Goal: Task Accomplishment & Management: Complete application form

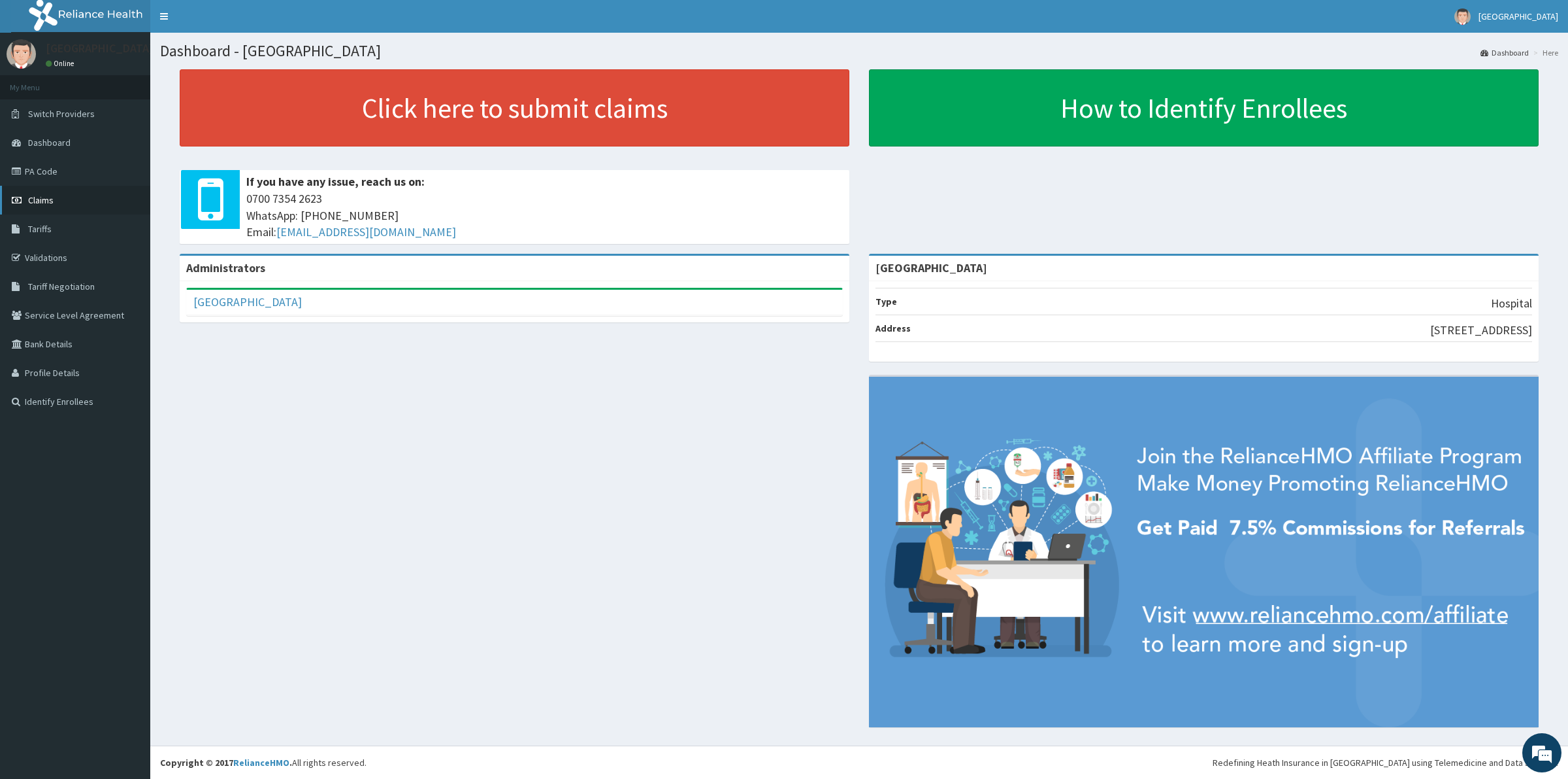
click at [35, 202] on span "Claims" at bounding box center [41, 200] width 25 height 12
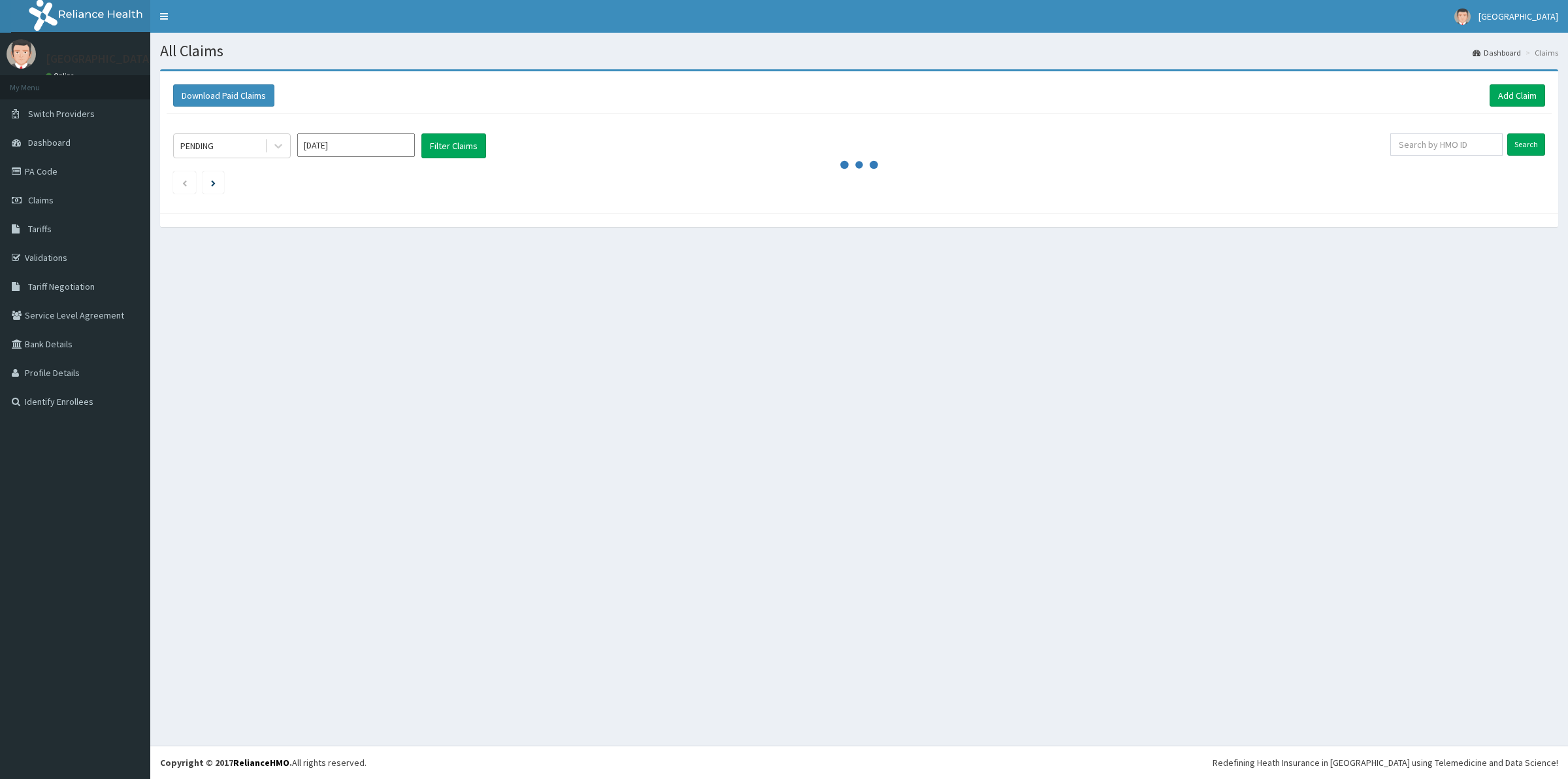
click at [53, 255] on link "Validations" at bounding box center [75, 258] width 150 height 29
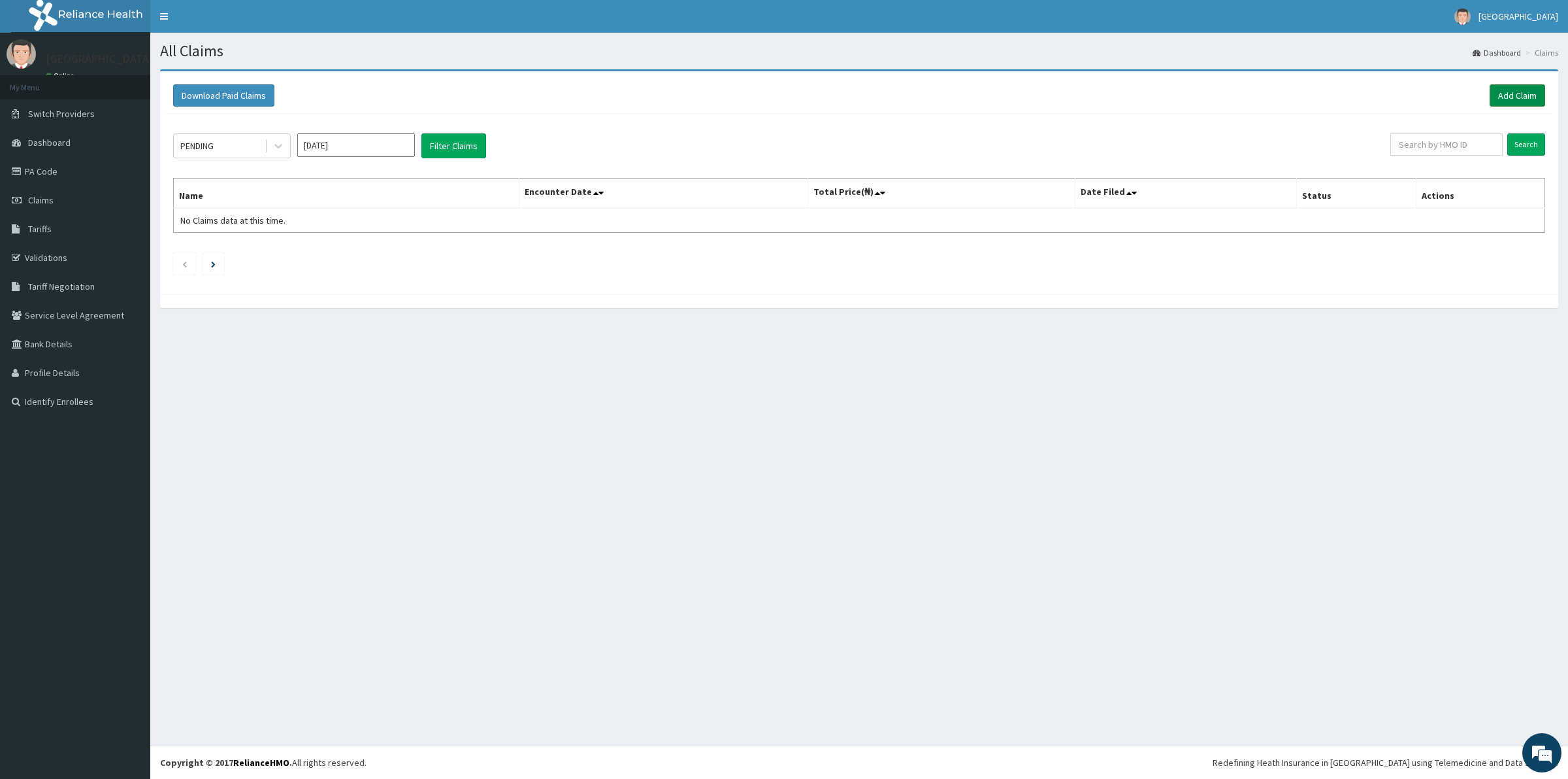
click at [1502, 92] on link "Add Claim" at bounding box center [1518, 95] width 55 height 22
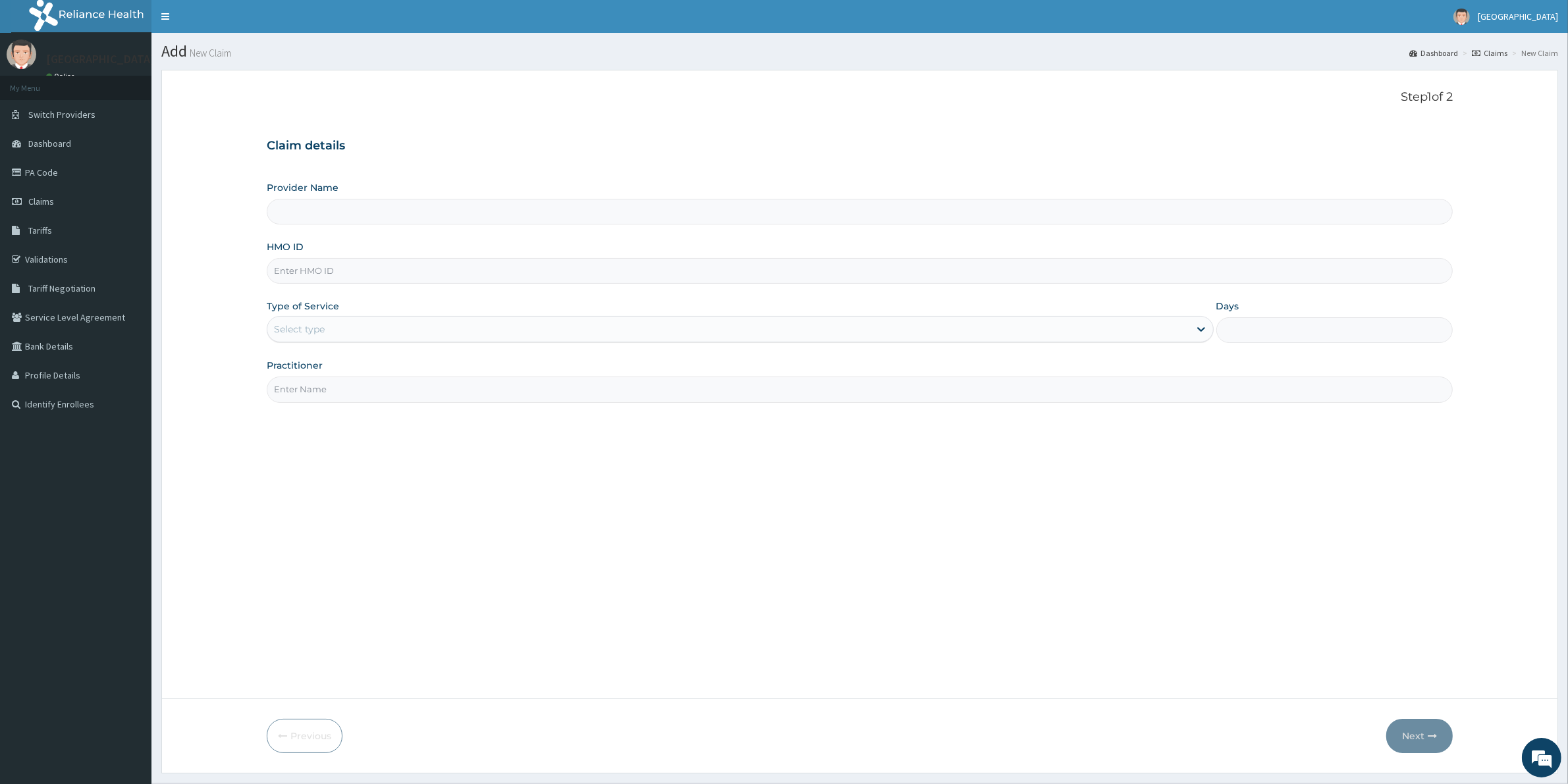
type input "Kreitton Care Hospital"
click at [351, 266] on input "HMO ID" at bounding box center [860, 270] width 1186 height 25
paste input "EML/10069/A"
type input "EML/10069/A"
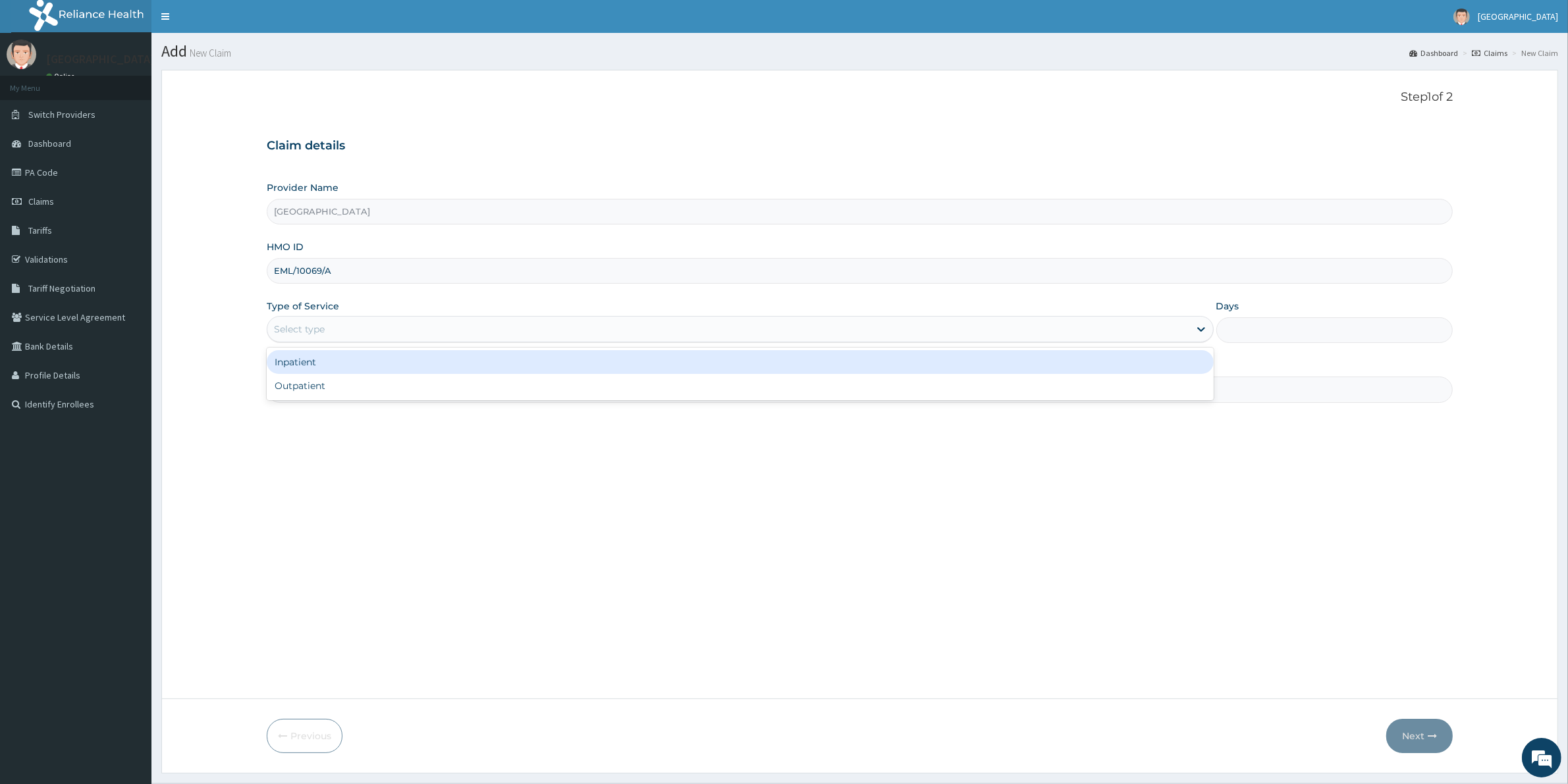
click at [344, 326] on div "Select type" at bounding box center [729, 329] width 922 height 21
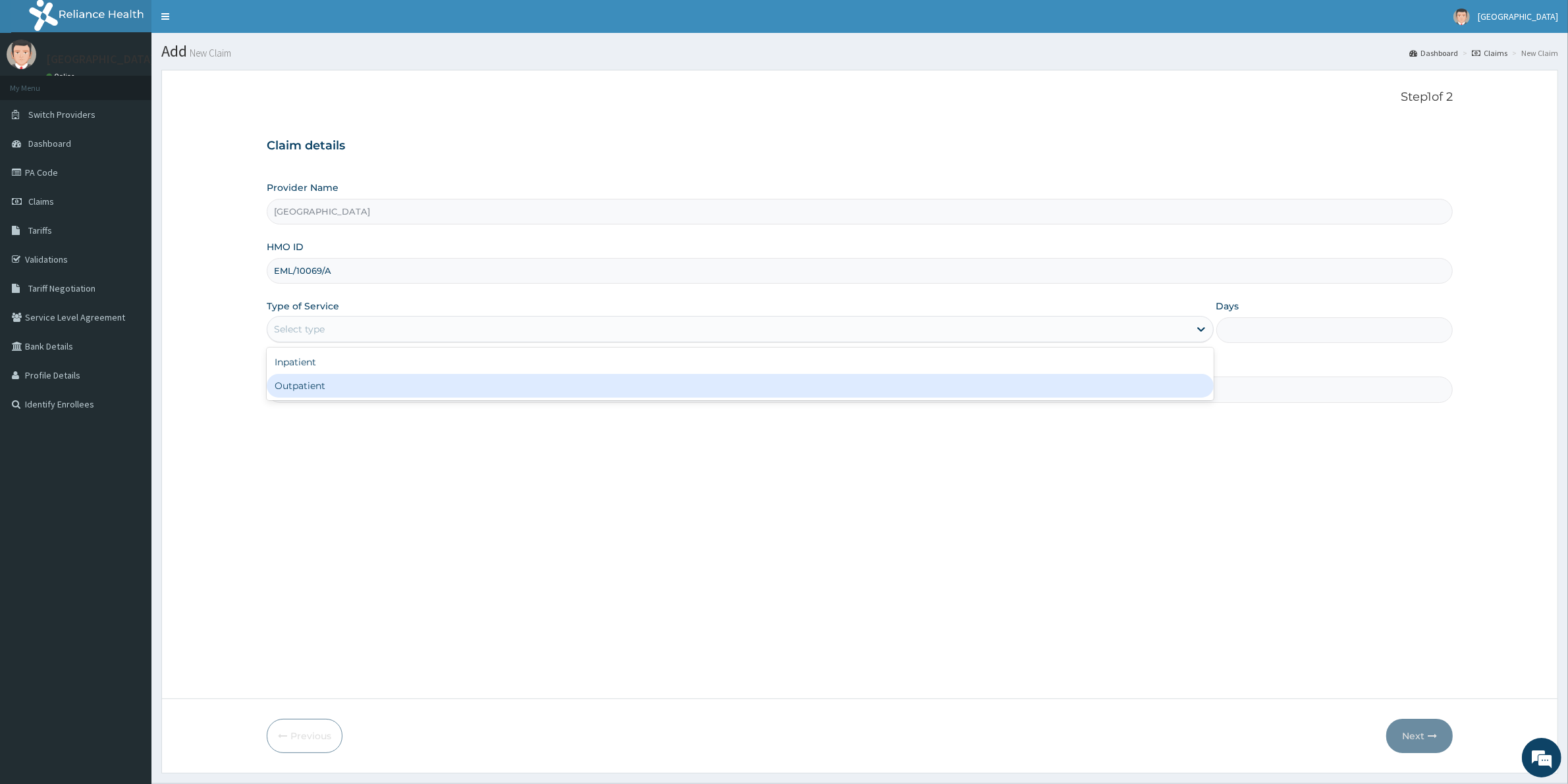
click at [334, 383] on div "Outpatient" at bounding box center [740, 386] width 947 height 23
type input "1"
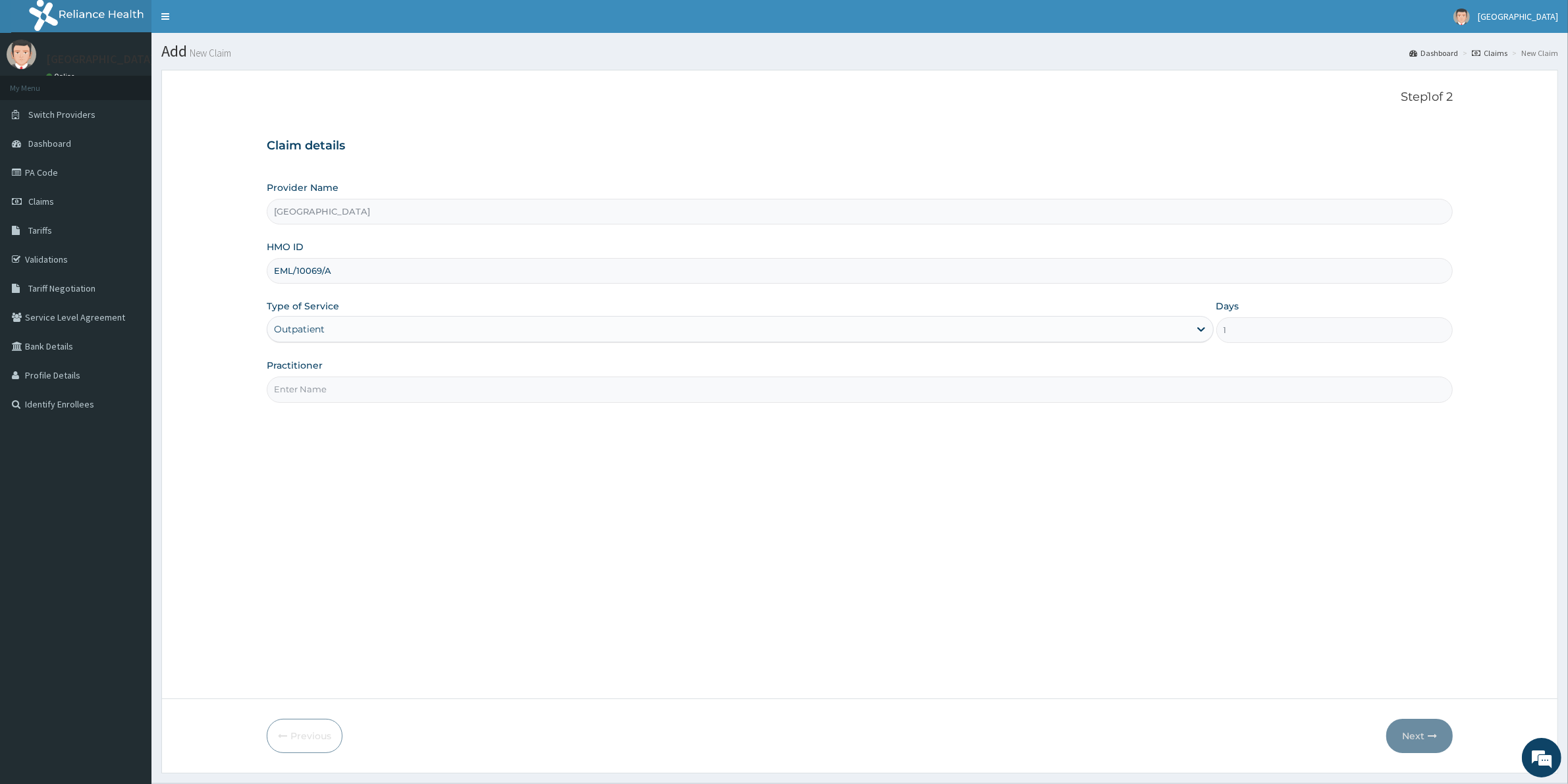
click at [334, 383] on input "Practitioner" at bounding box center [860, 389] width 1186 height 25
type input "DR OSHIE"
click at [1411, 730] on button "Next" at bounding box center [1420, 735] width 66 height 34
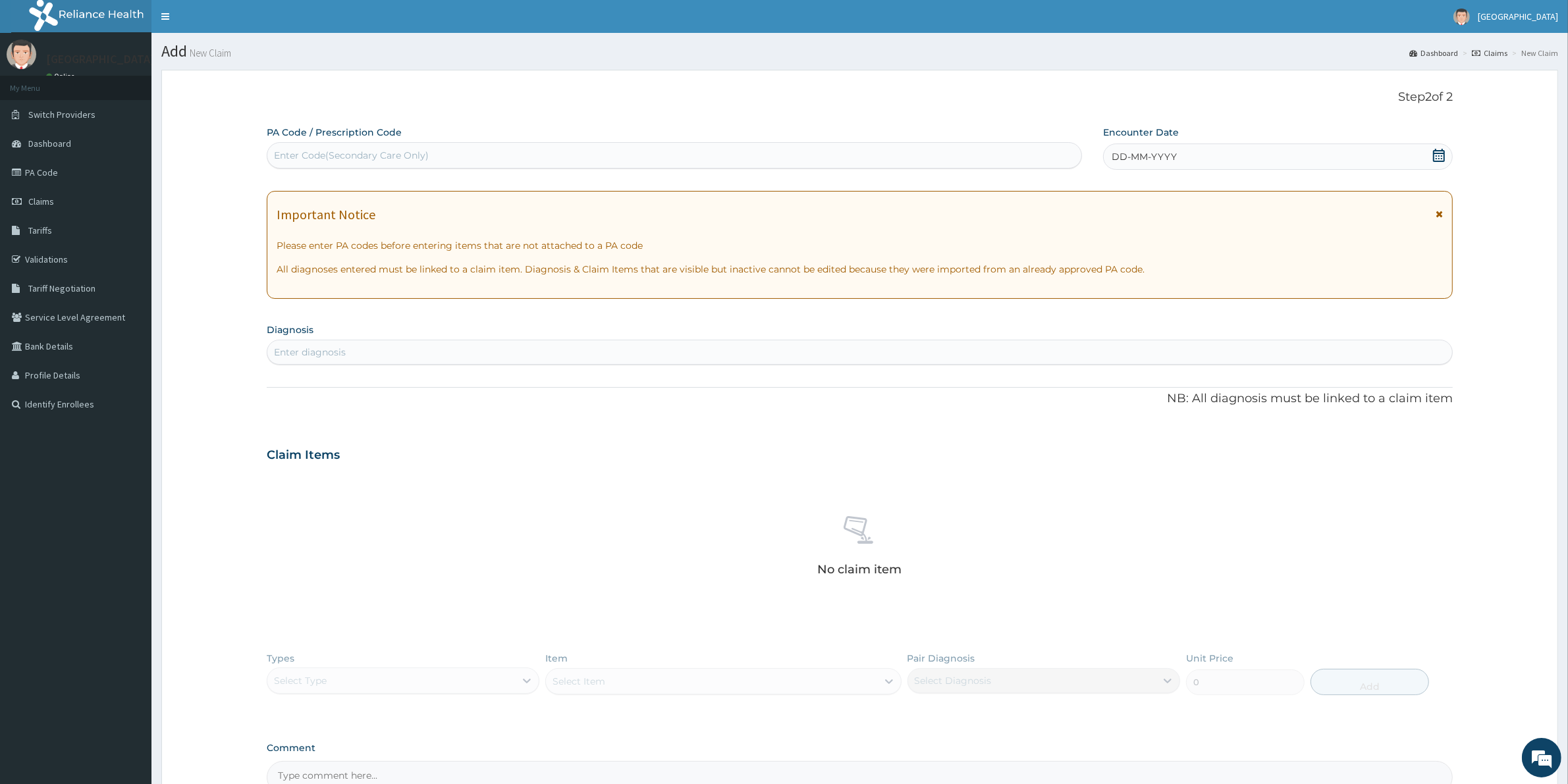
click at [1182, 164] on div "DD-MM-YYYY" at bounding box center [1278, 156] width 350 height 26
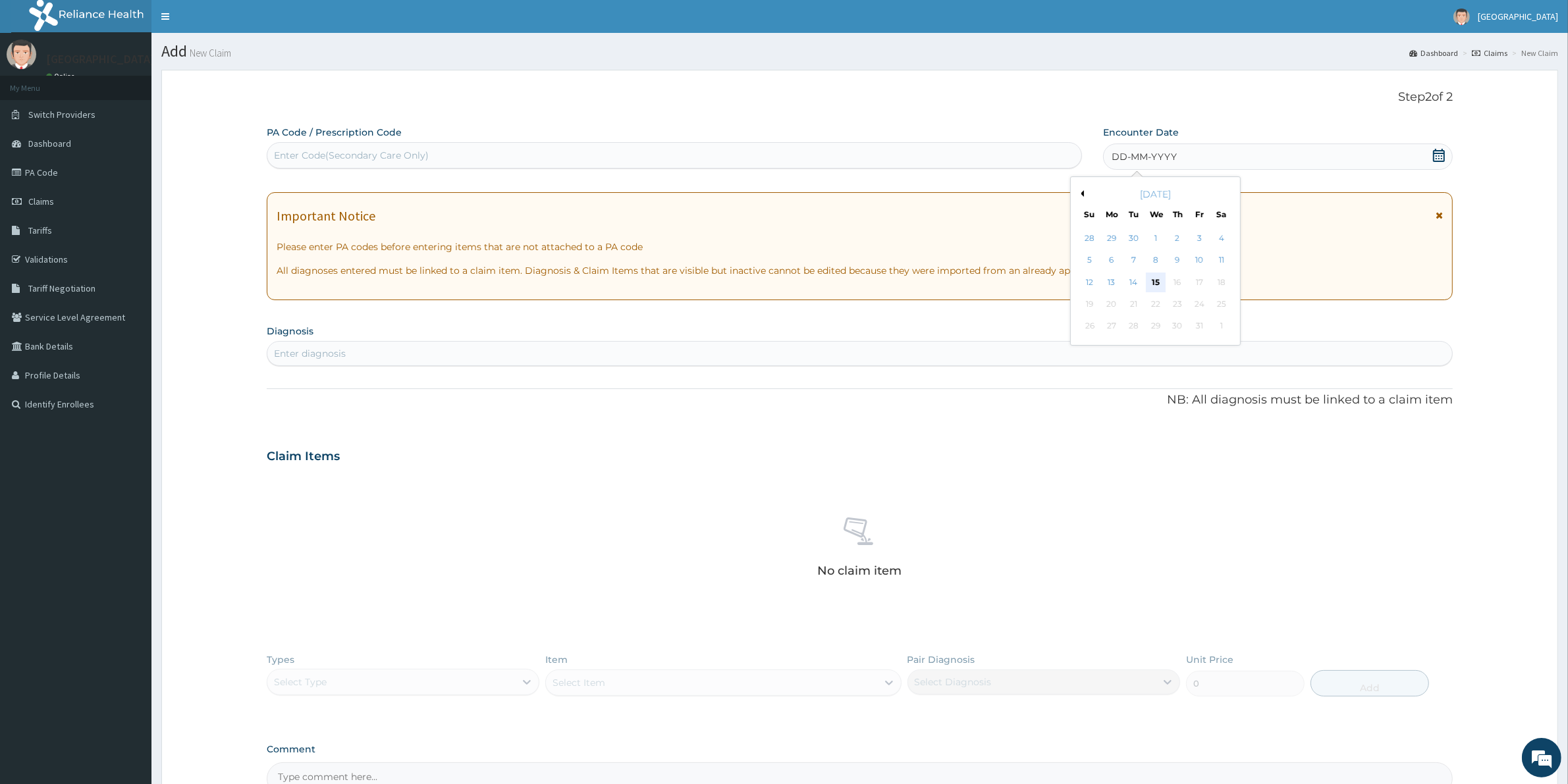
click at [1159, 280] on div "15" at bounding box center [1156, 282] width 20 height 20
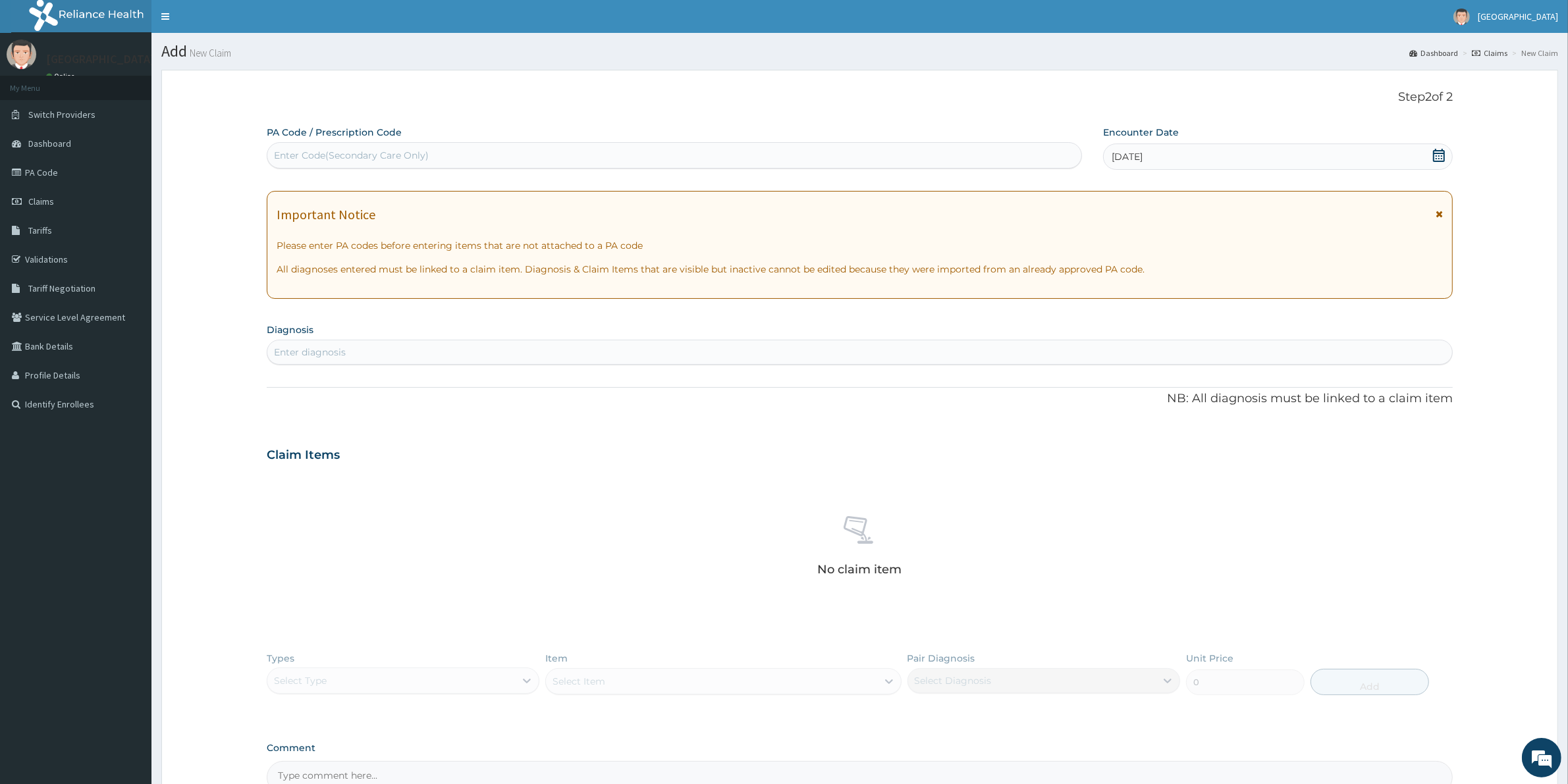
click at [599, 352] on div "Enter diagnosis" at bounding box center [860, 352] width 1184 height 21
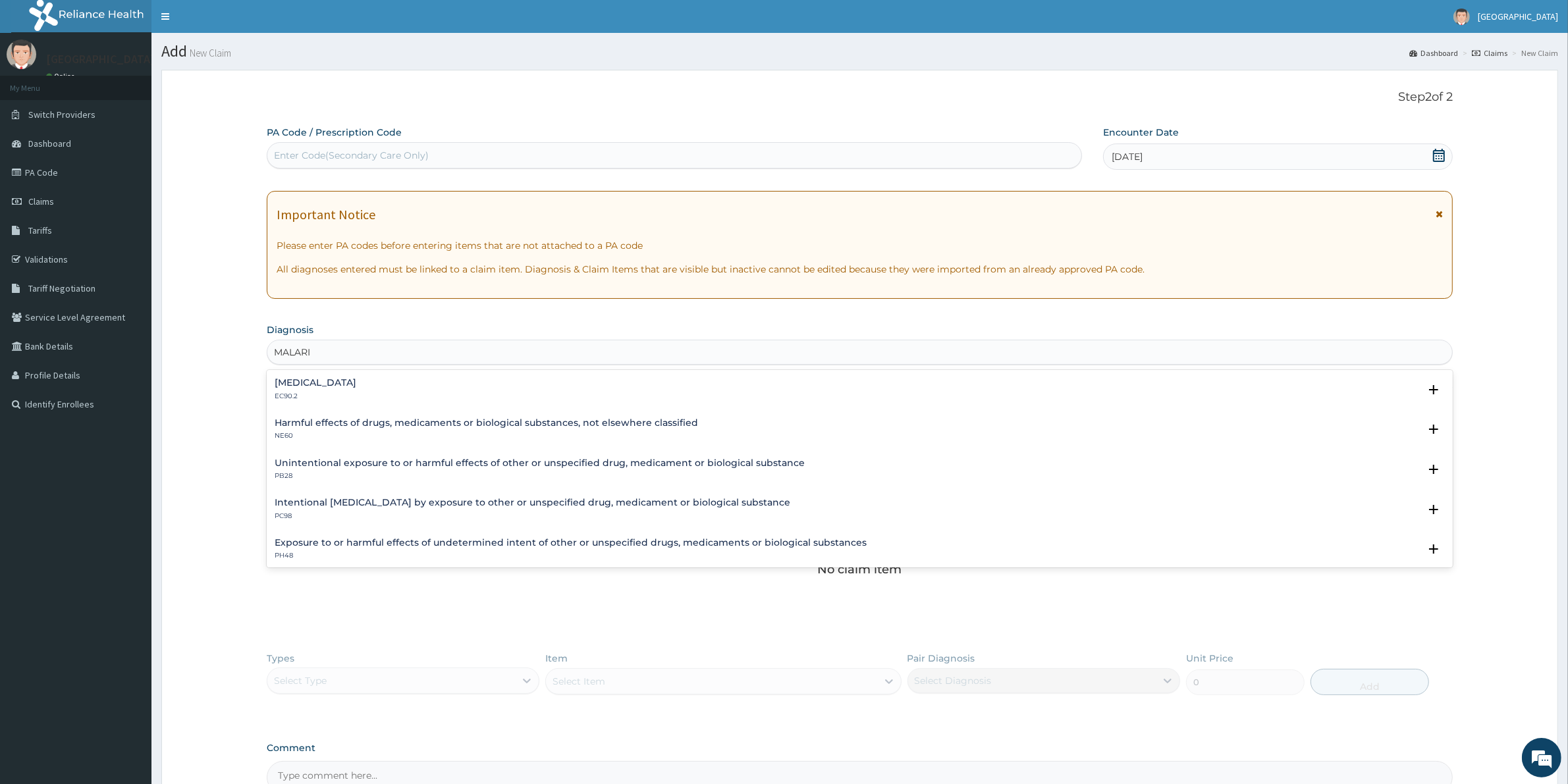
type input "MALARIA"
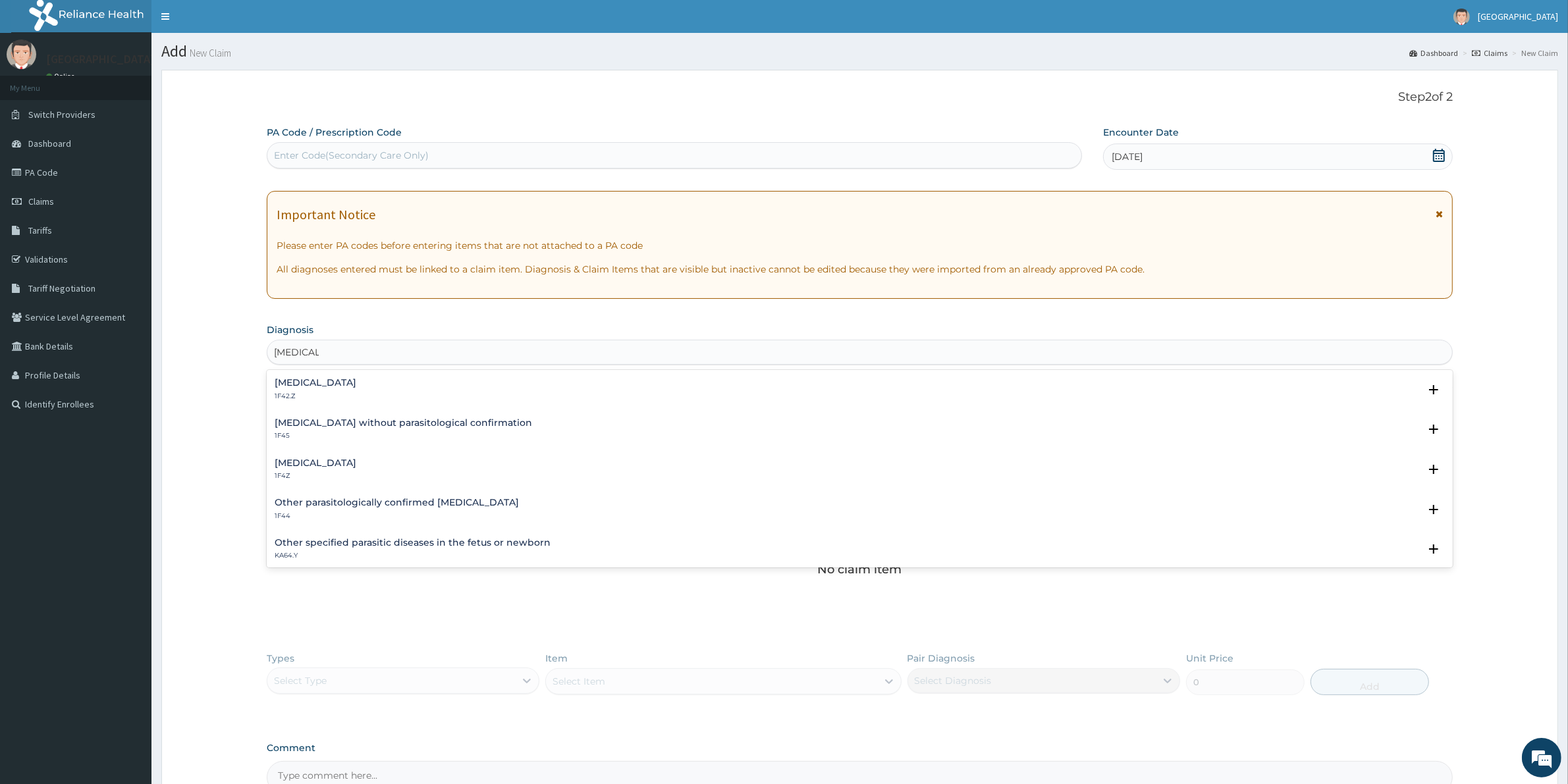
drag, startPoint x: 458, startPoint y: 381, endPoint x: 461, endPoint y: 396, distance: 15.3
click at [357, 396] on div "Plasmodium malariae malaria without complication 1F42.Z" at bounding box center [316, 390] width 82 height 23
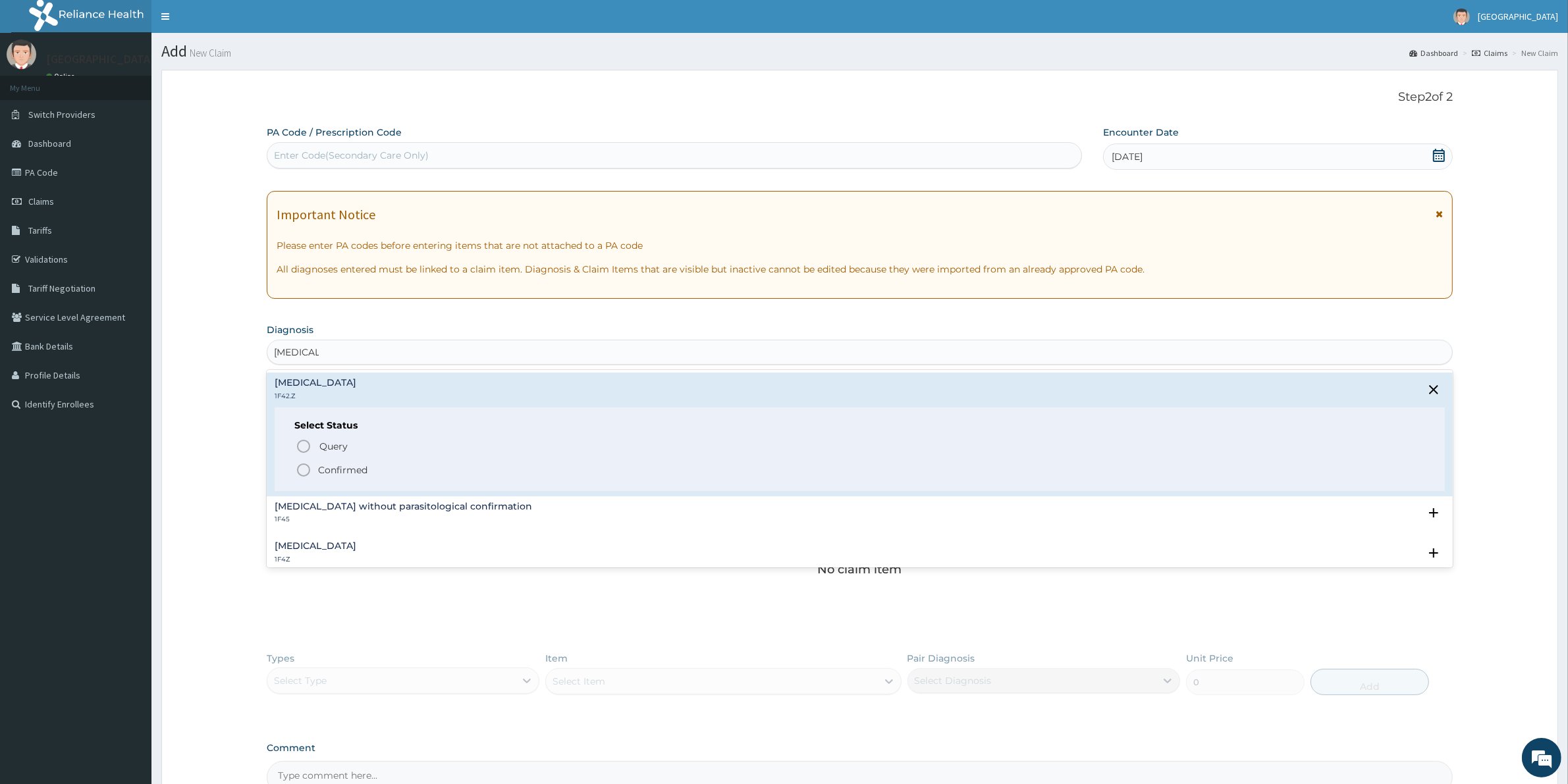
drag, startPoint x: 303, startPoint y: 465, endPoint x: 304, endPoint y: 475, distance: 10.0
click at [303, 475] on icon "status option filled" at bounding box center [304, 470] width 16 height 16
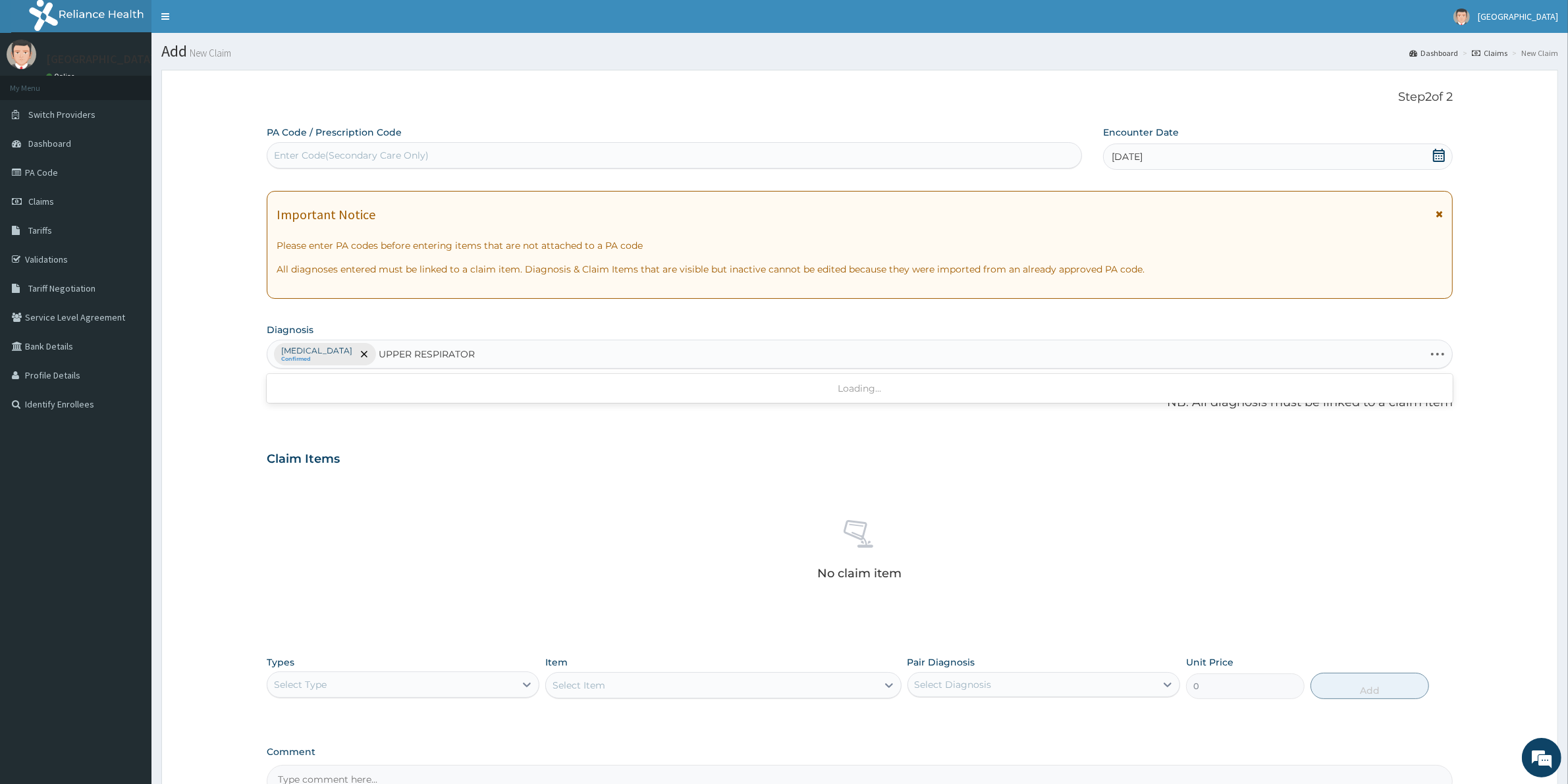
type input "UPPER RESPIRATORY"
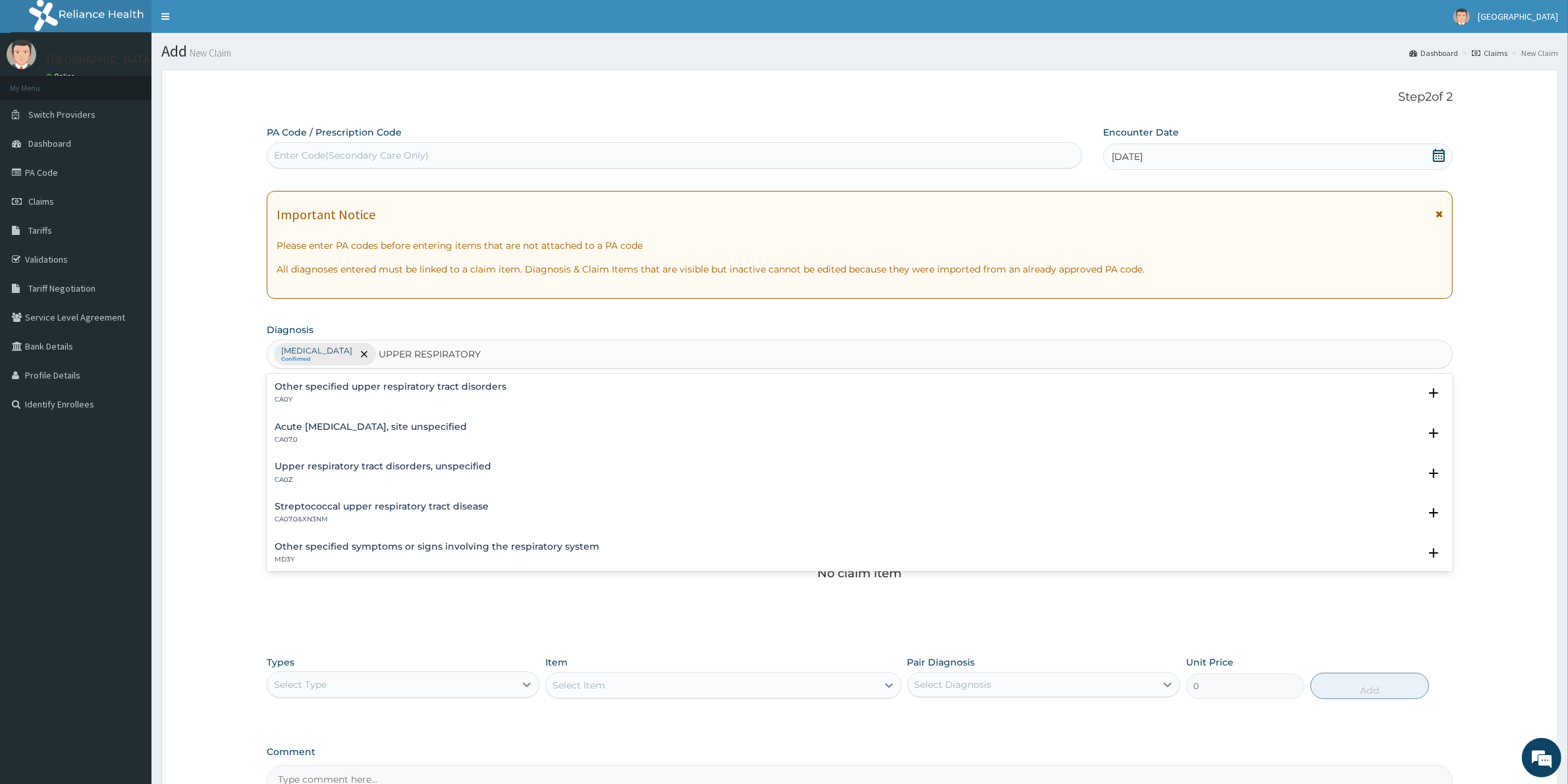
click at [393, 391] on h4 "Other specified upper respiratory tract disorders" at bounding box center [390, 387] width 232 height 10
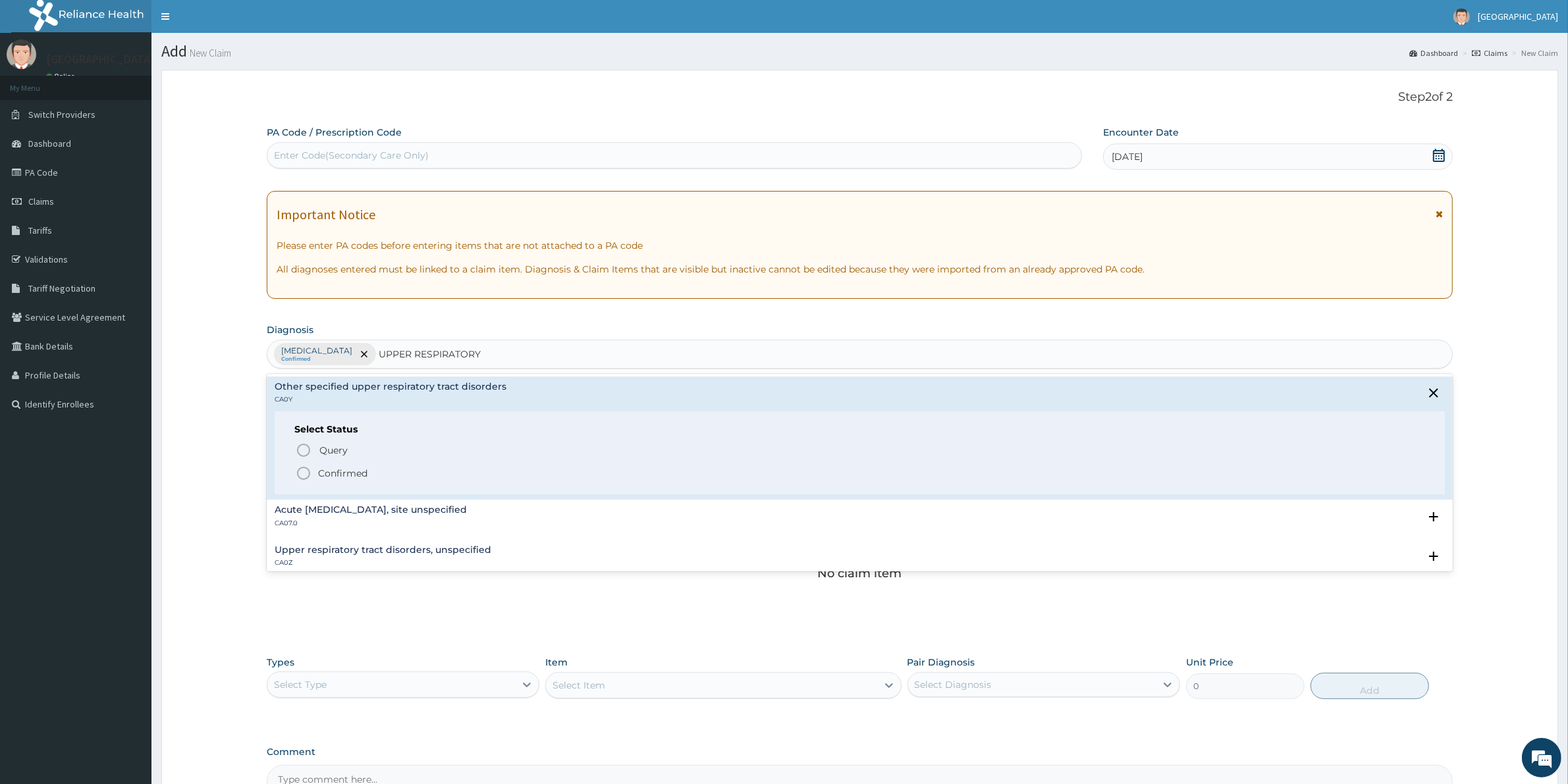
click at [304, 471] on icon "status option filled" at bounding box center [304, 473] width 16 height 16
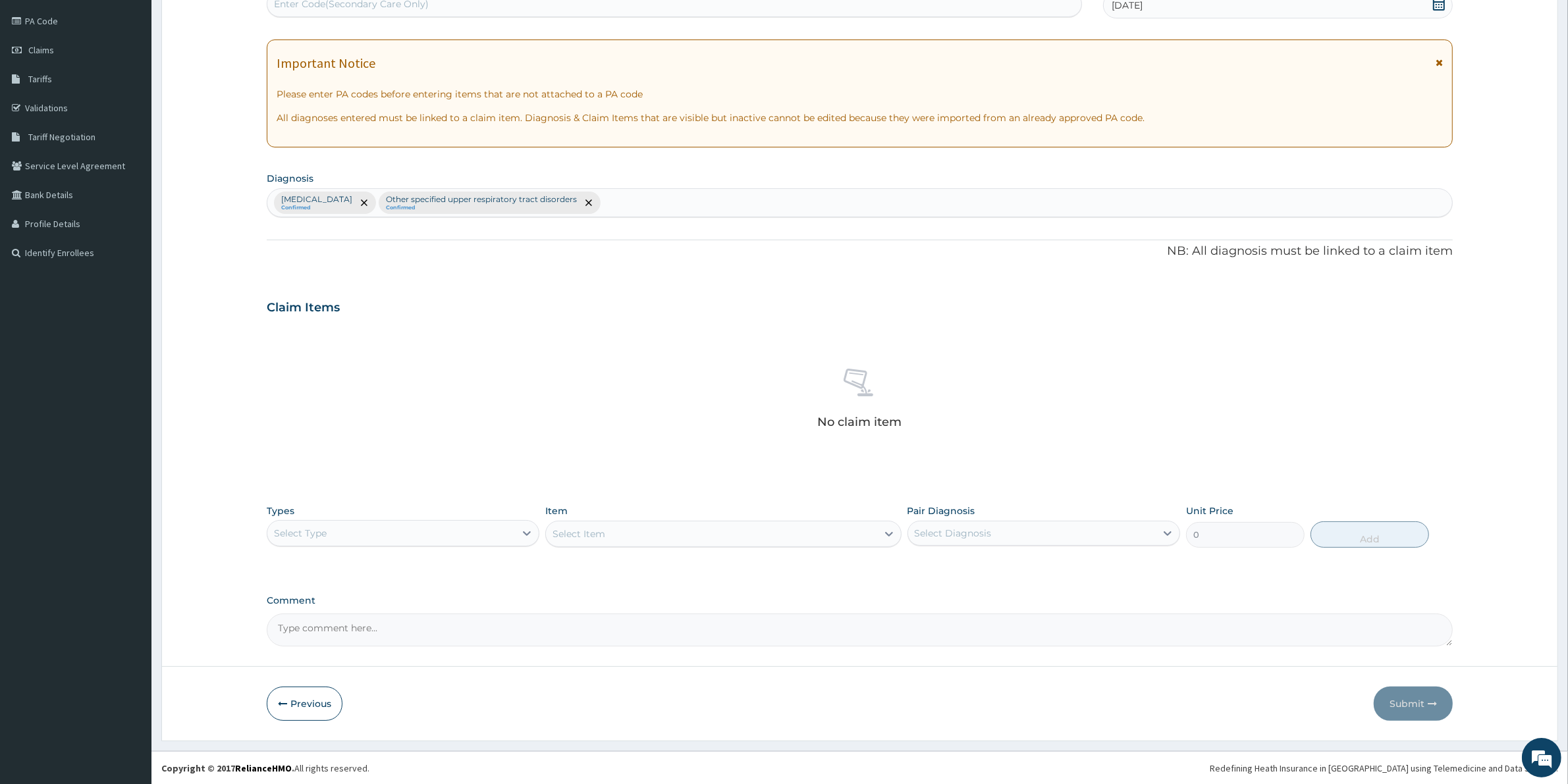
scroll to position [152, 0]
click at [429, 532] on div "Select Type" at bounding box center [391, 532] width 247 height 21
click at [360, 608] on div "Procedures" at bounding box center [403, 612] width 273 height 23
click at [629, 528] on div "Select Item" at bounding box center [723, 532] width 356 height 26
drag, startPoint x: 605, startPoint y: 521, endPoint x: 608, endPoint y: 531, distance: 10.4
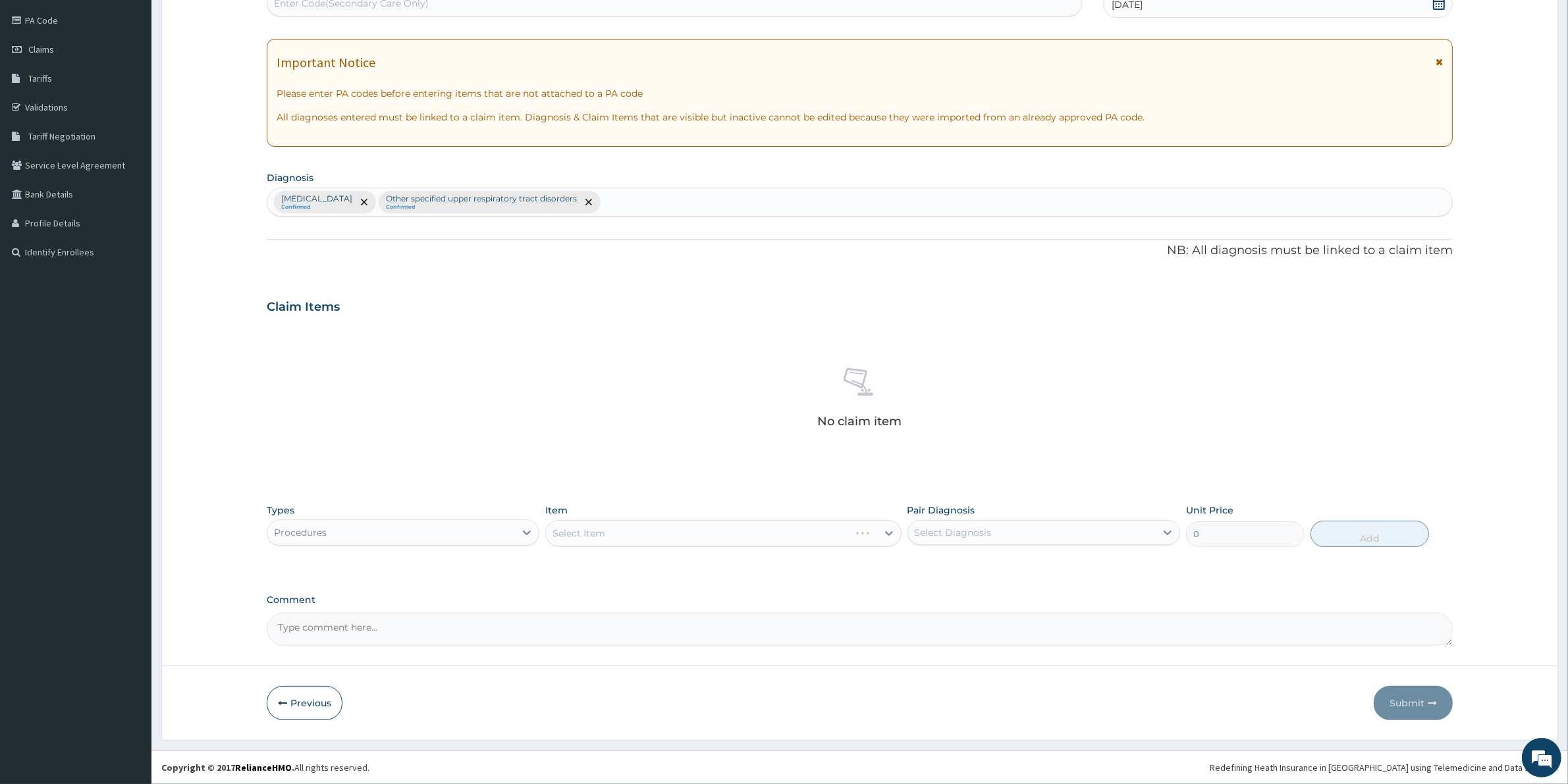
click at [608, 531] on div "Select Item" at bounding box center [723, 532] width 356 height 26
drag, startPoint x: 599, startPoint y: 543, endPoint x: 593, endPoint y: 540, distance: 6.7
click at [593, 540] on div "Select Item" at bounding box center [723, 532] width 356 height 26
click at [588, 540] on div "Select Item" at bounding box center [723, 532] width 356 height 26
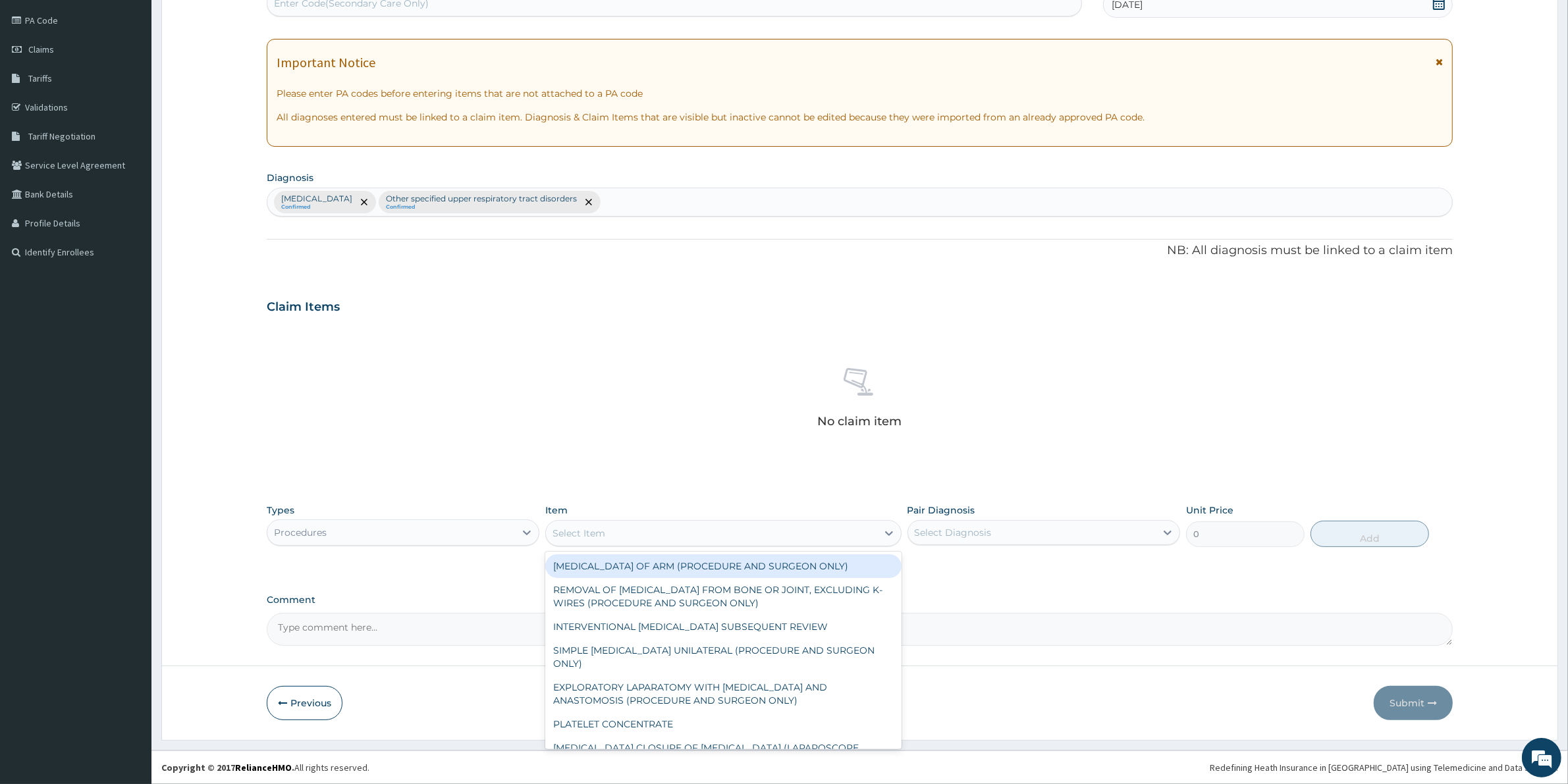
click at [589, 524] on div "Select Item" at bounding box center [711, 533] width 330 height 21
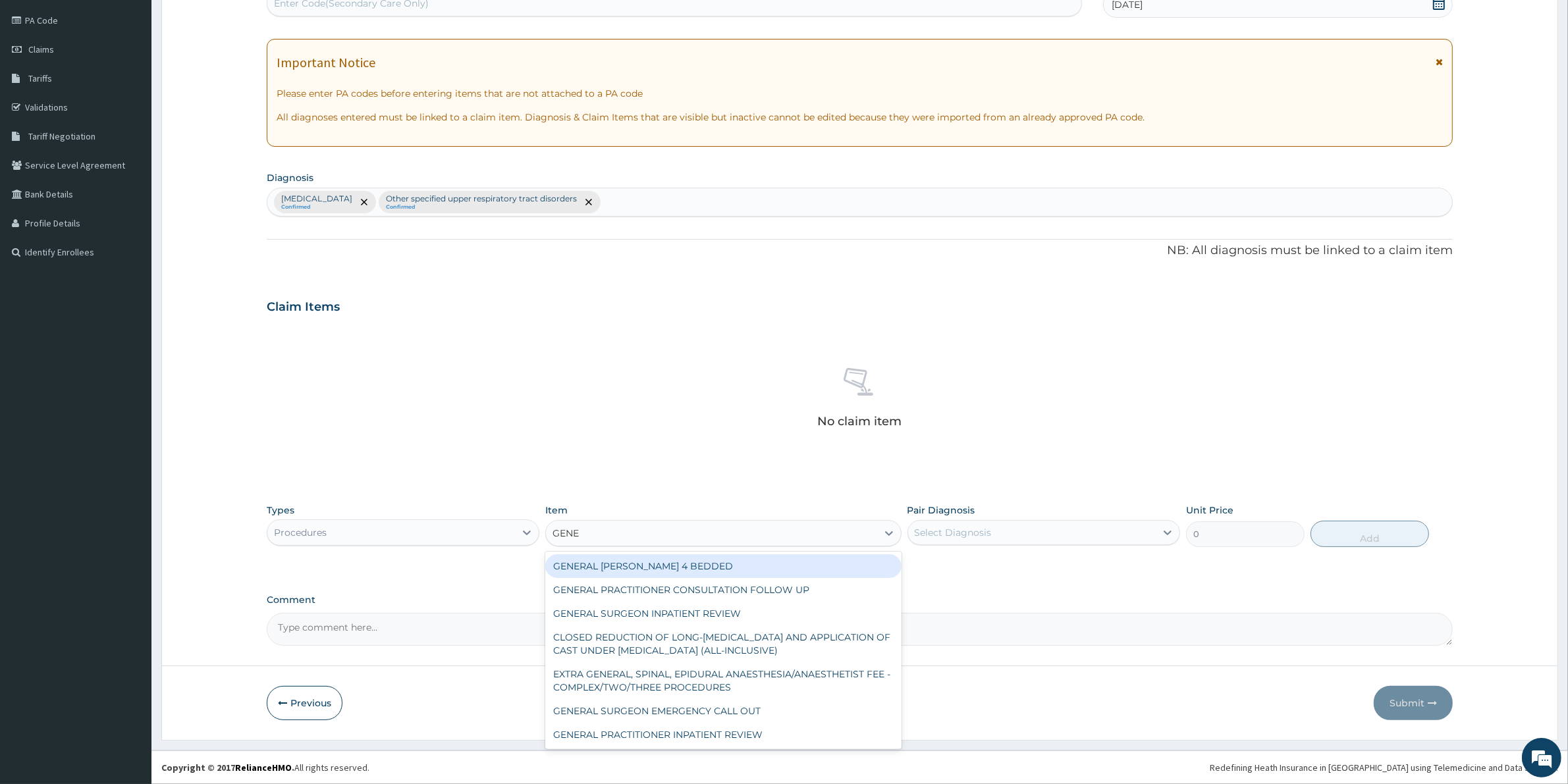
type input "GENER"
click at [741, 580] on div "GENERAL PRACTITIONER CONSULTATION FOLLOW UP" at bounding box center [723, 590] width 356 height 23
type input "1875"
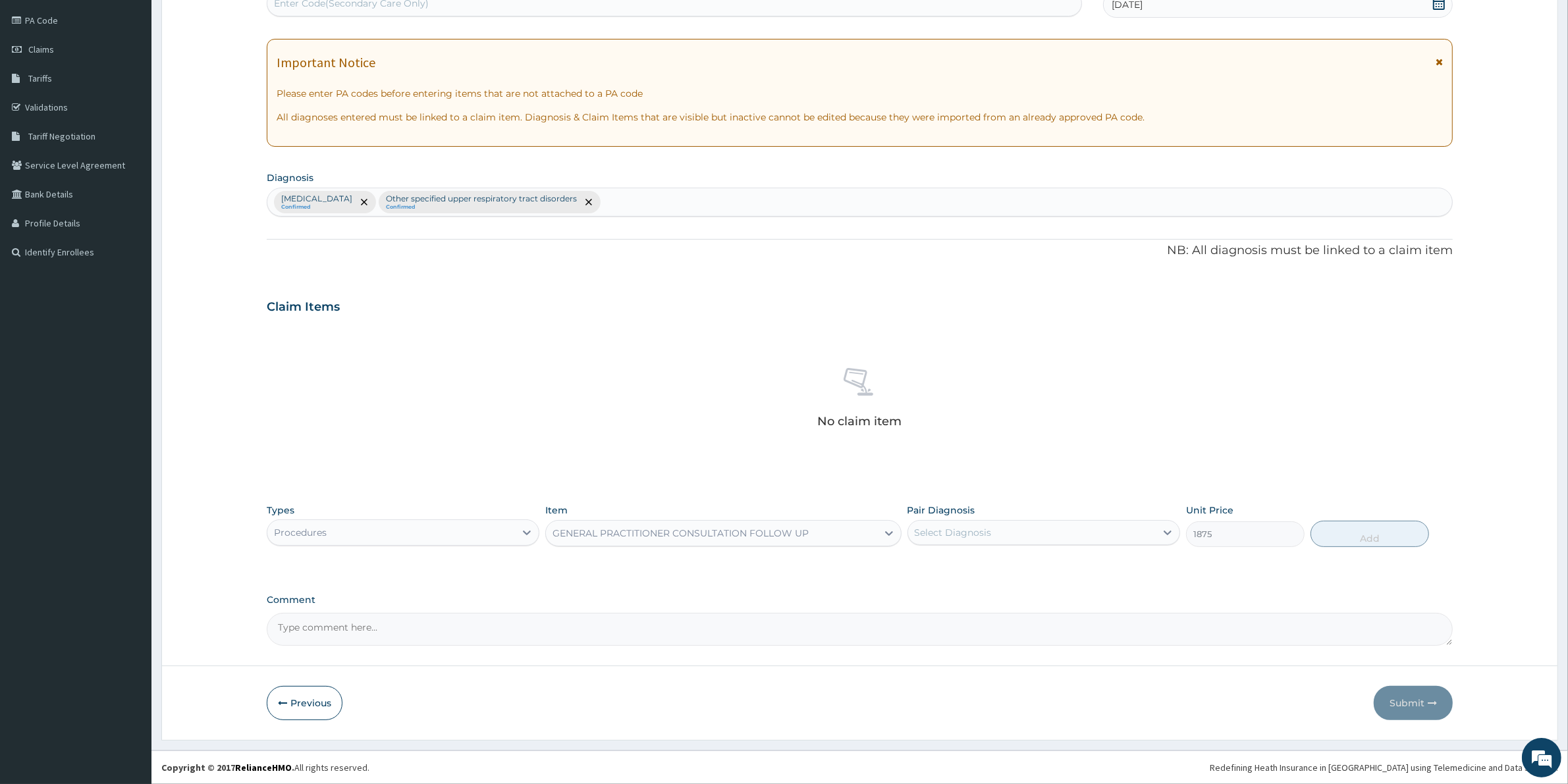
drag, startPoint x: 922, startPoint y: 534, endPoint x: 925, endPoint y: 540, distance: 6.7
click at [922, 534] on div "Select Diagnosis" at bounding box center [953, 531] width 77 height 13
drag, startPoint x: 940, startPoint y: 567, endPoint x: 1024, endPoint y: 577, distance: 84.6
click at [953, 571] on label "Plasmodium malariae malaria without complication" at bounding box center [970, 563] width 82 height 13
checkbox input "true"
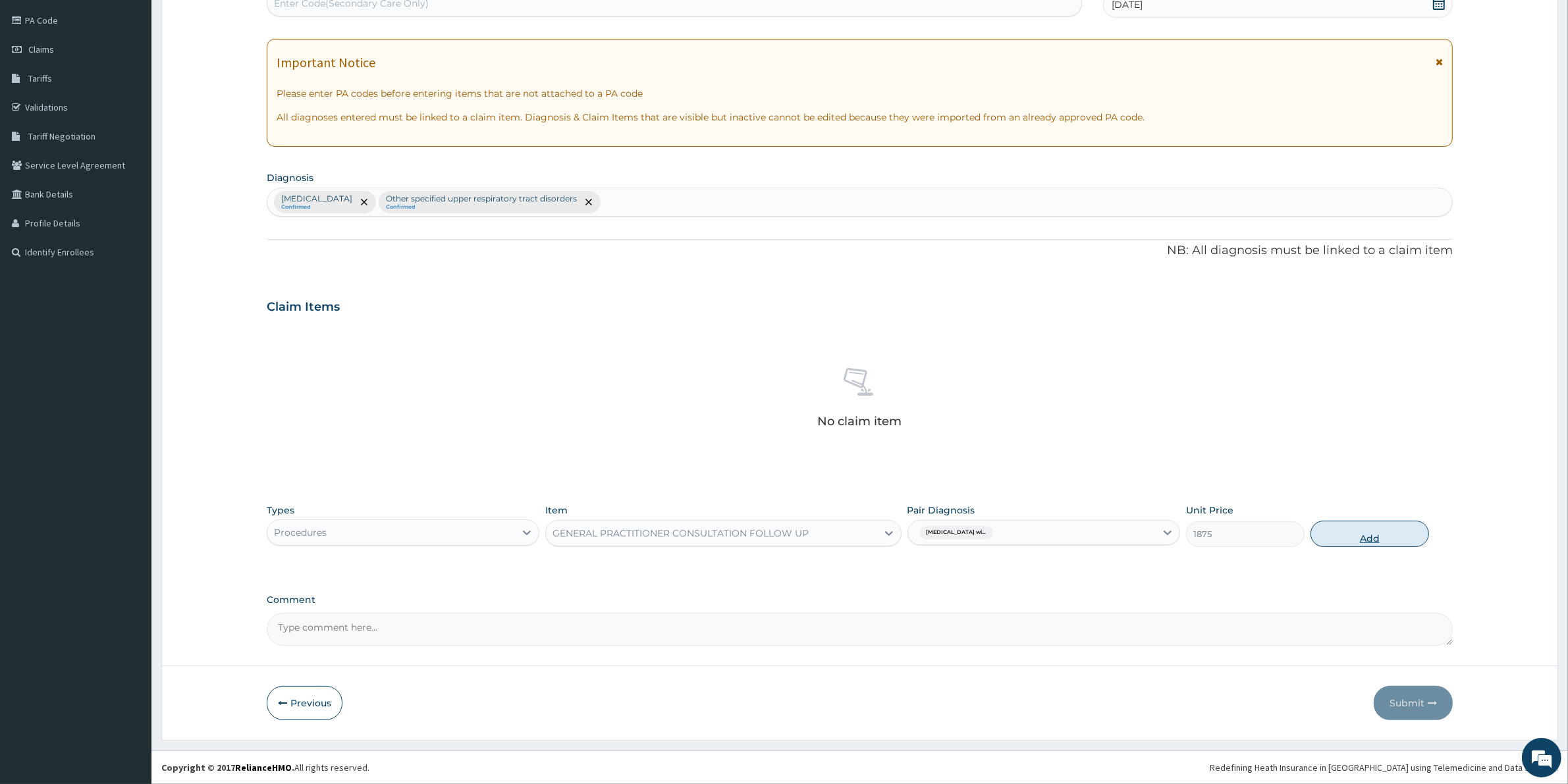
click at [1338, 538] on button "Add" at bounding box center [1369, 533] width 118 height 26
type input "0"
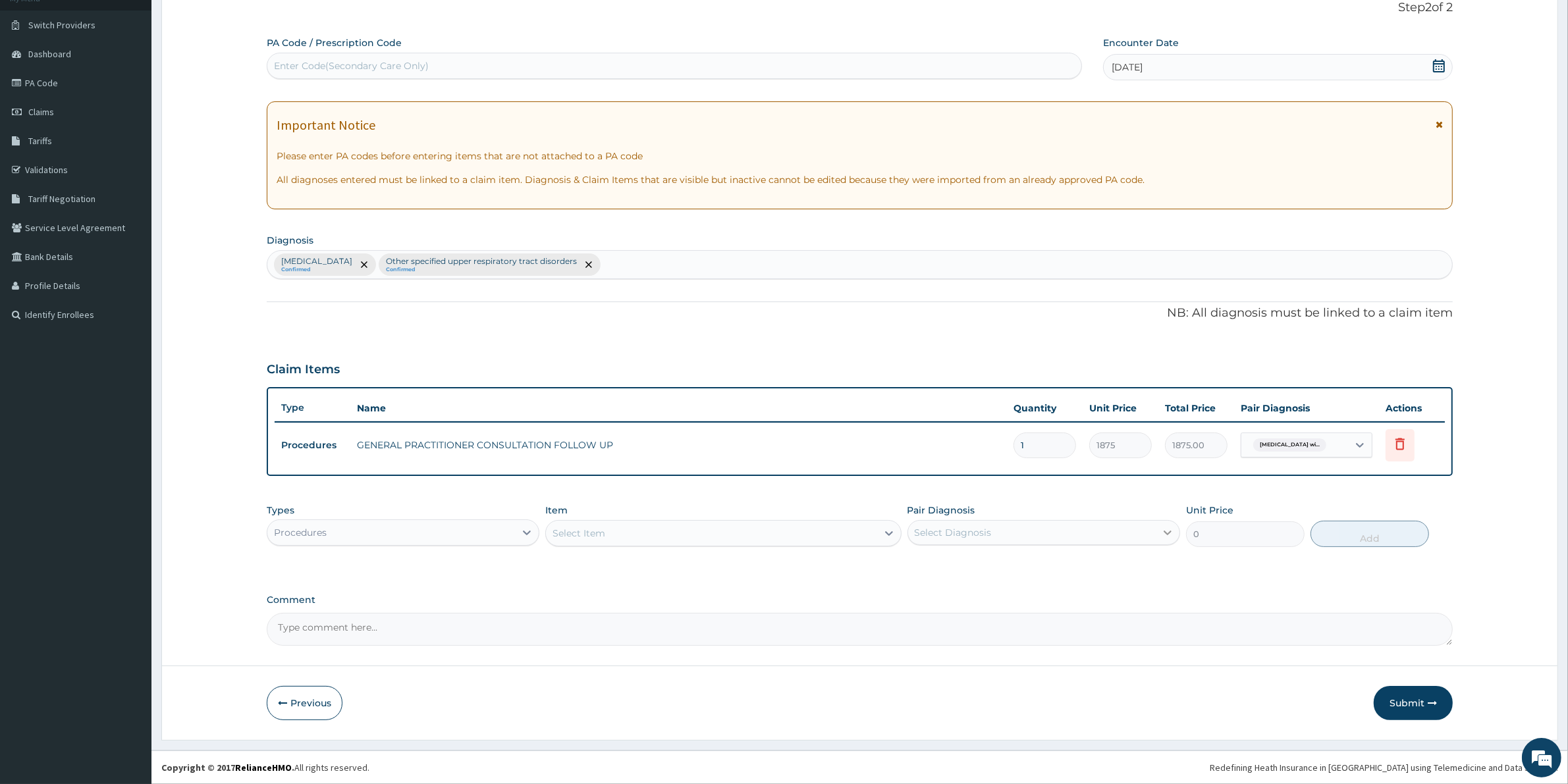
scroll to position [89, 0]
click at [465, 528] on div "Procedures" at bounding box center [391, 533] width 247 height 21
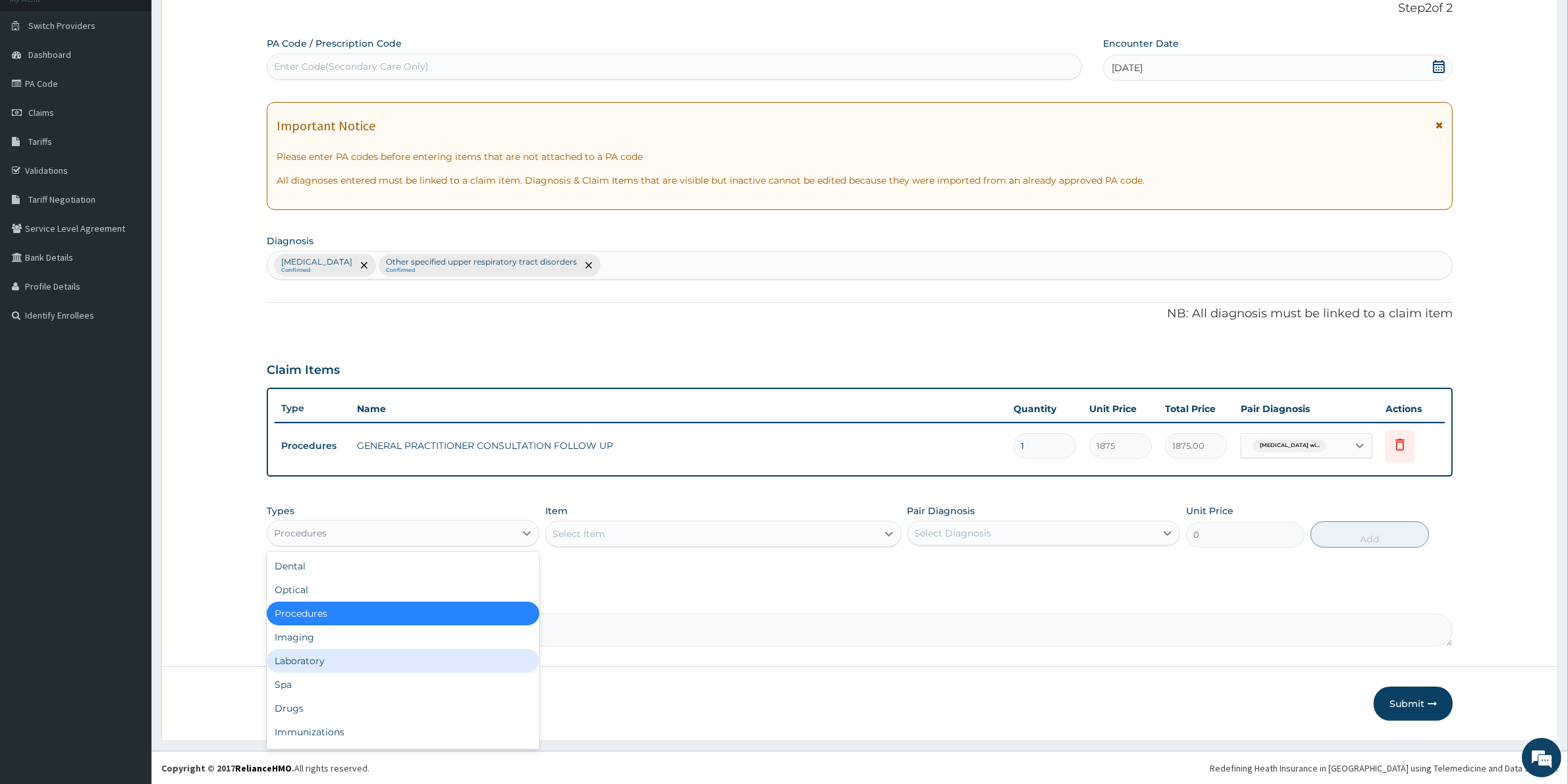
click at [333, 665] on div "Laboratory" at bounding box center [403, 660] width 273 height 23
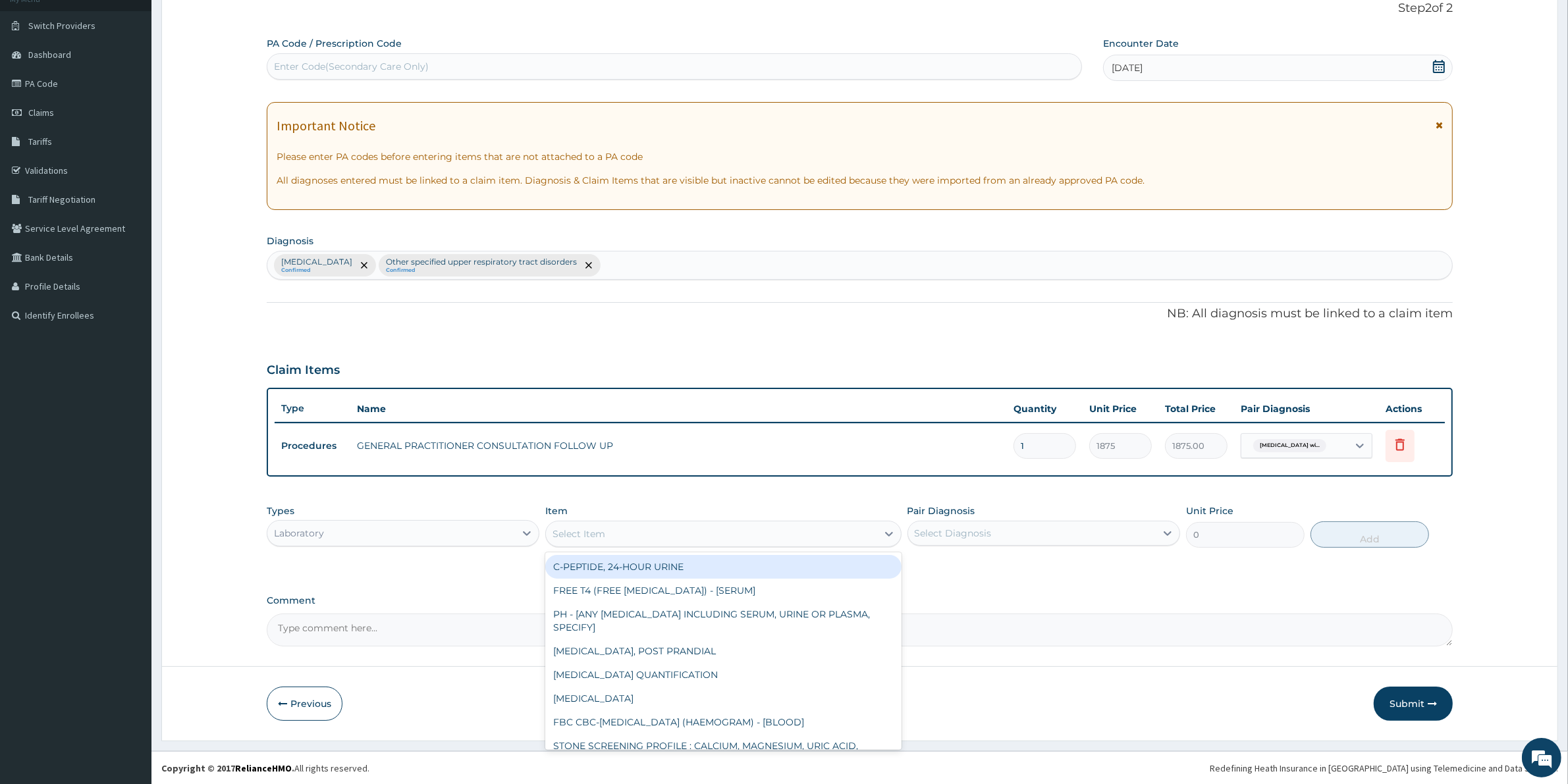
click at [611, 532] on div "Select Item" at bounding box center [711, 534] width 330 height 21
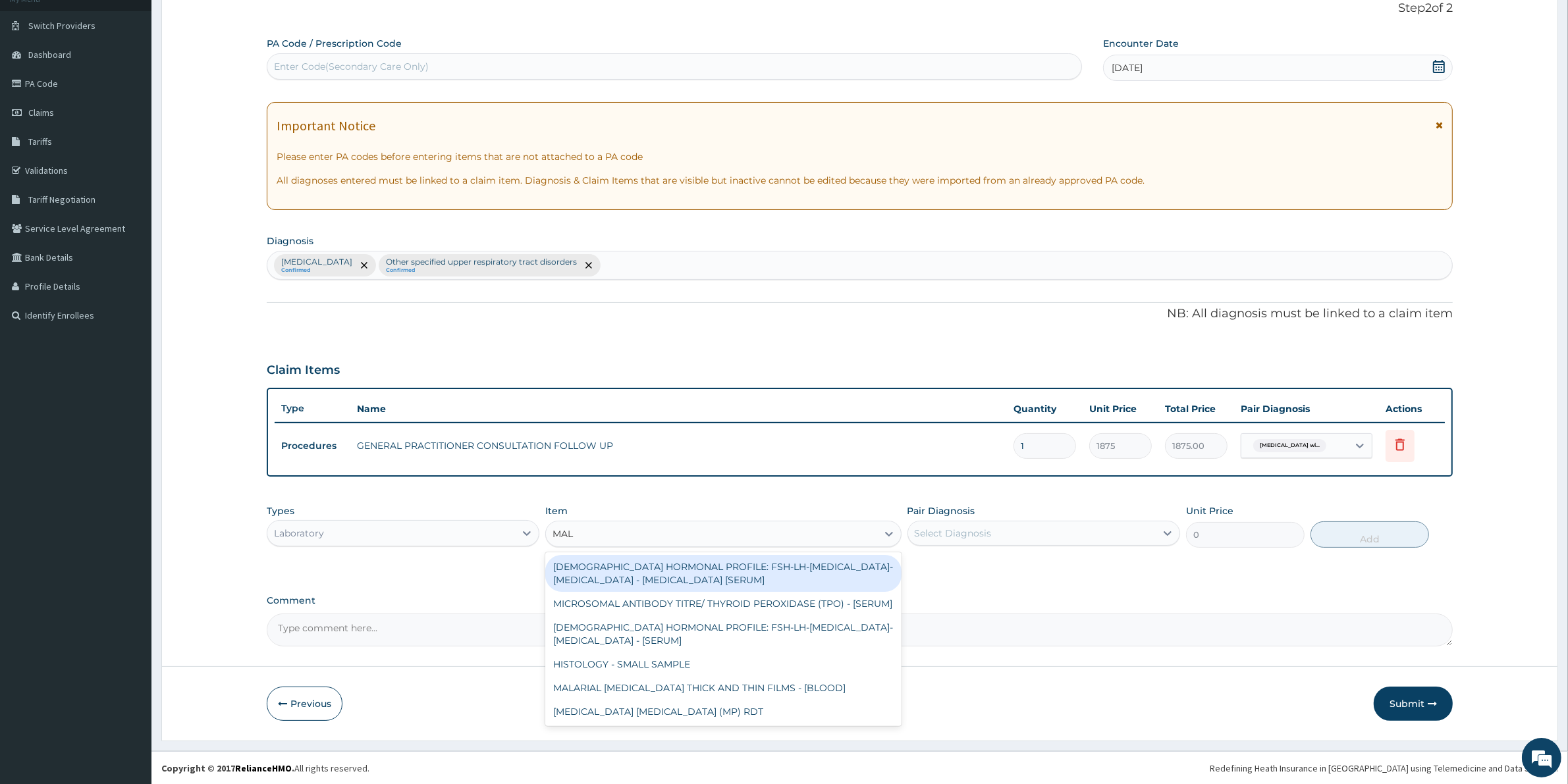
type input "MALA"
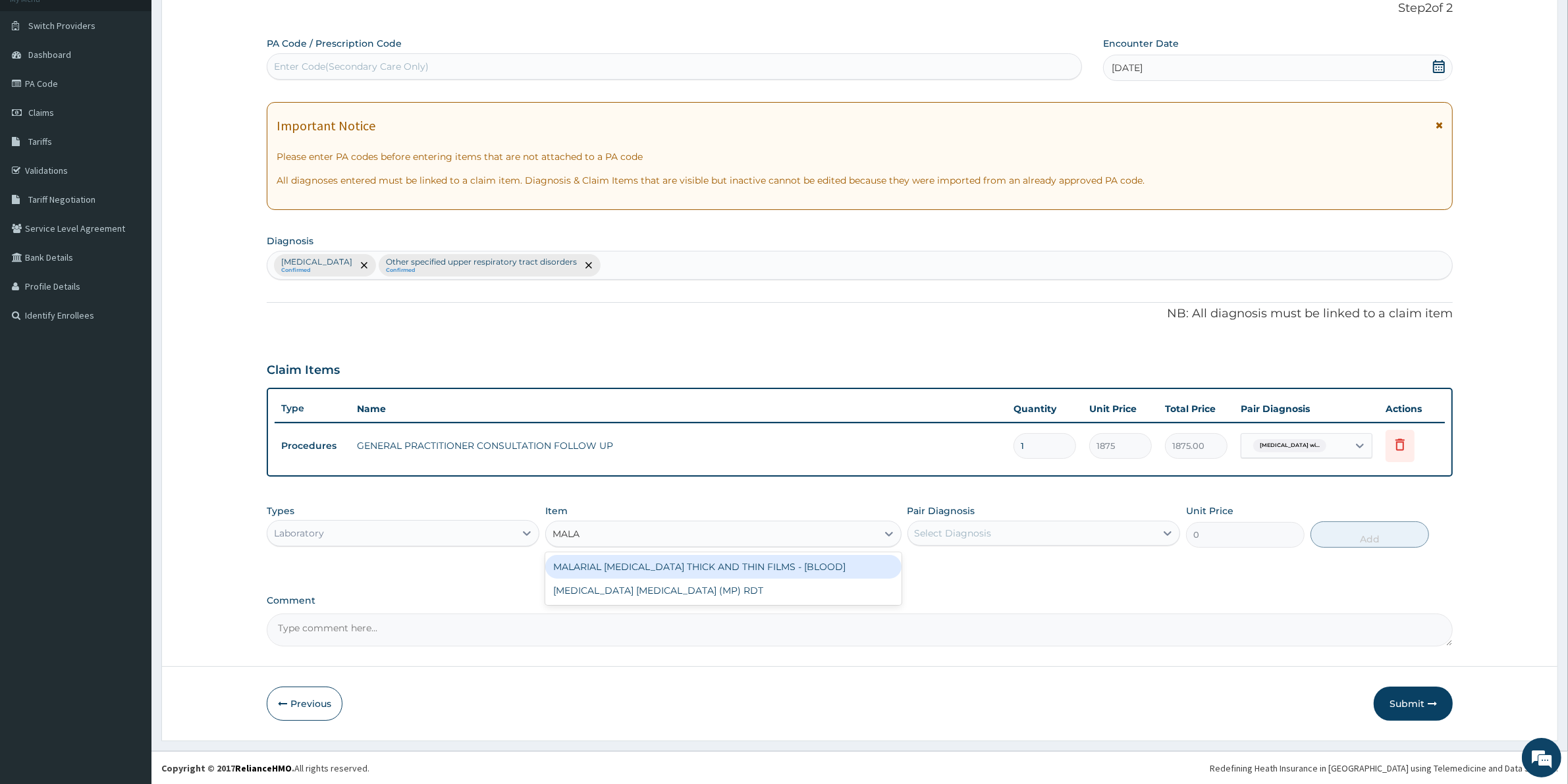
click at [805, 561] on div "MALARIAL PARASITE THICK AND THIN FILMS - [BLOOD]" at bounding box center [723, 566] width 356 height 23
type input "2187.5"
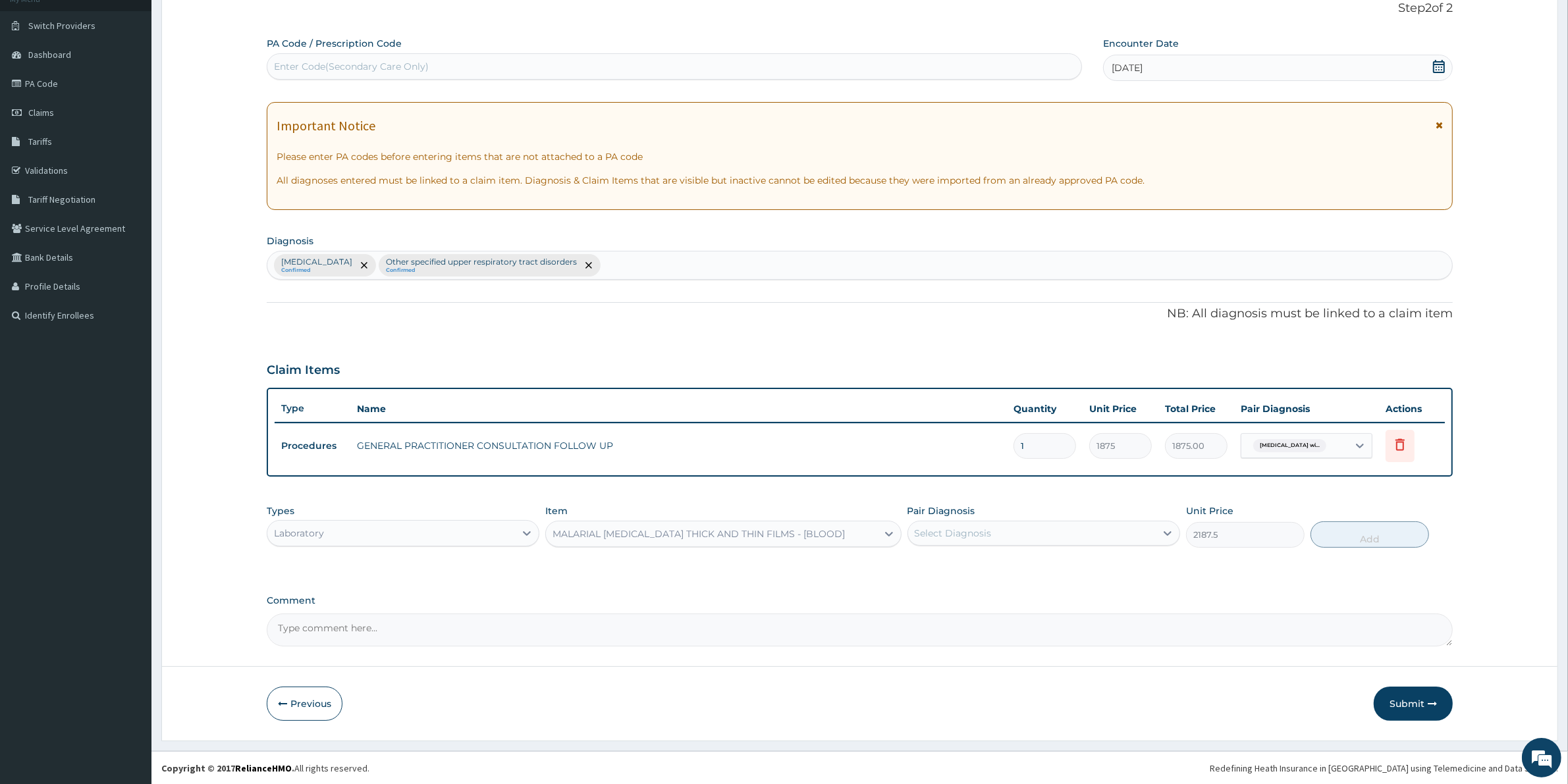
click at [1008, 530] on div "Select Diagnosis" at bounding box center [1031, 533] width 247 height 21
click at [996, 570] on label "Plasmodium malariae malaria without complication" at bounding box center [970, 564] width 82 height 13
checkbox input "true"
click at [1356, 540] on button "Add" at bounding box center [1369, 534] width 118 height 26
type input "0"
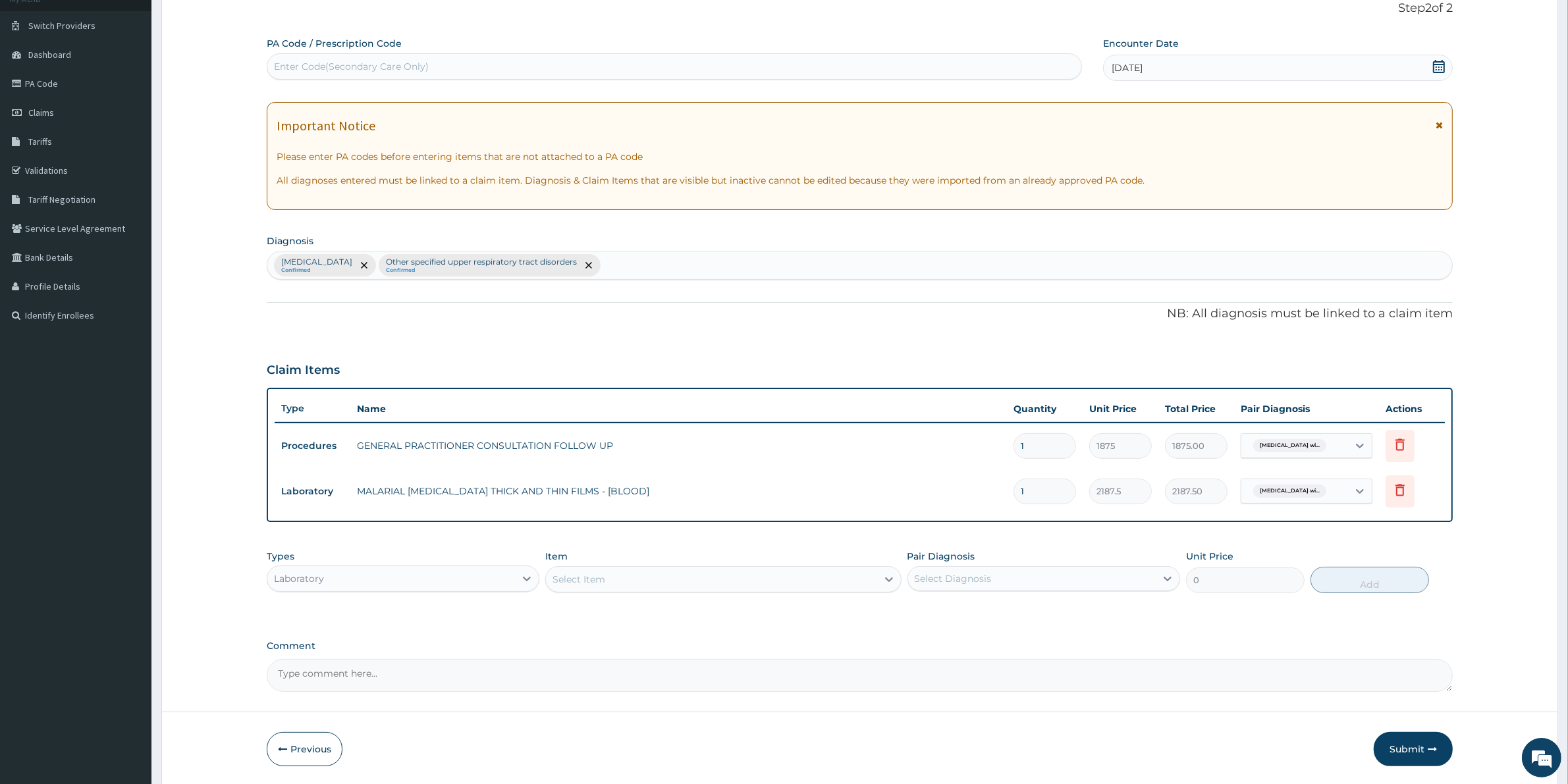
click at [630, 583] on div "Select Item" at bounding box center [711, 579] width 330 height 21
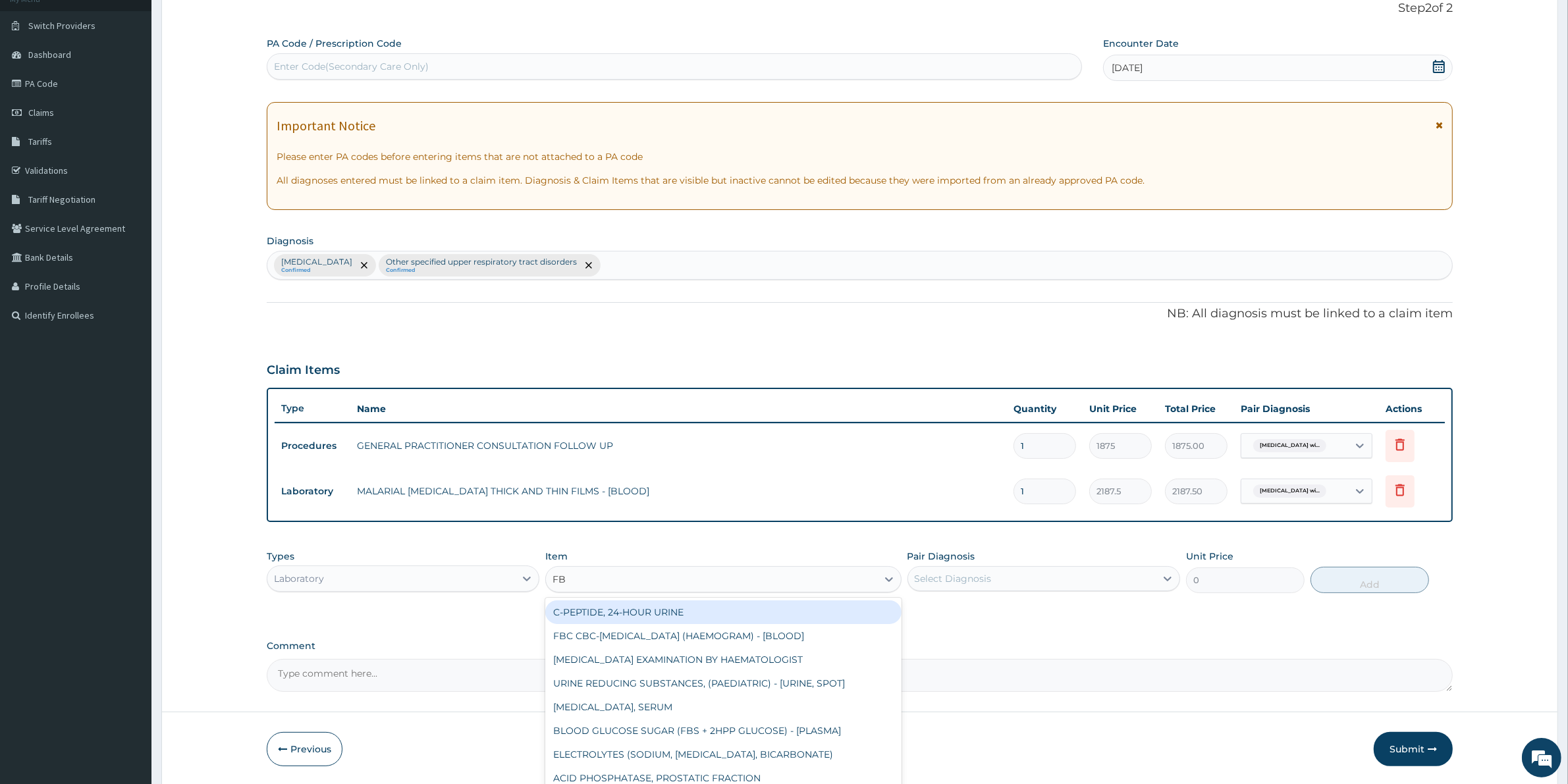
type input "FBC"
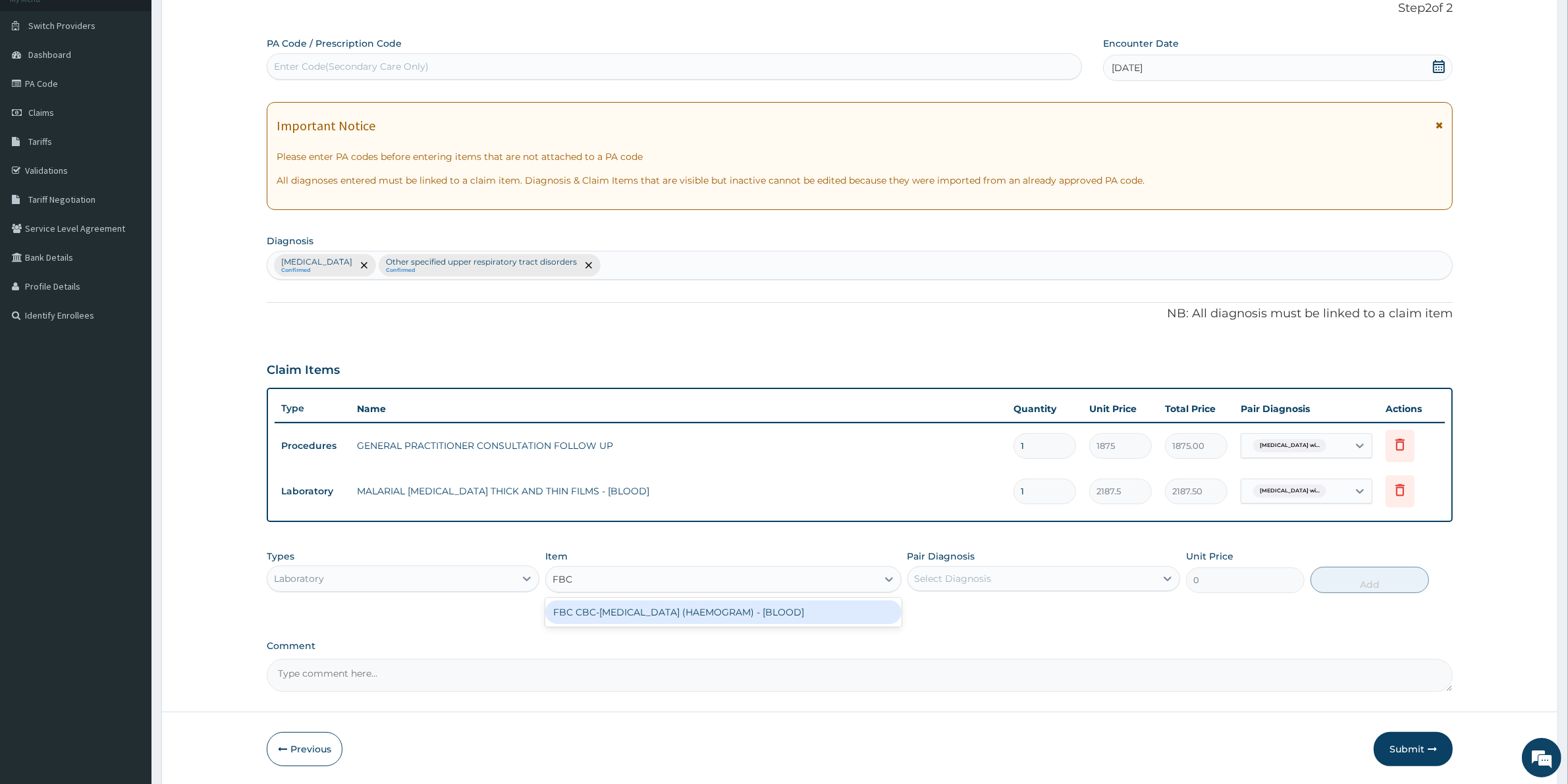
drag, startPoint x: 633, startPoint y: 606, endPoint x: 956, endPoint y: 597, distance: 323.1
click at [633, 606] on div "FBC CBC-COMPLETE BLOOD COUNT (HAEMOGRAM) - [BLOOD]" at bounding box center [723, 612] width 356 height 23
type input "5000"
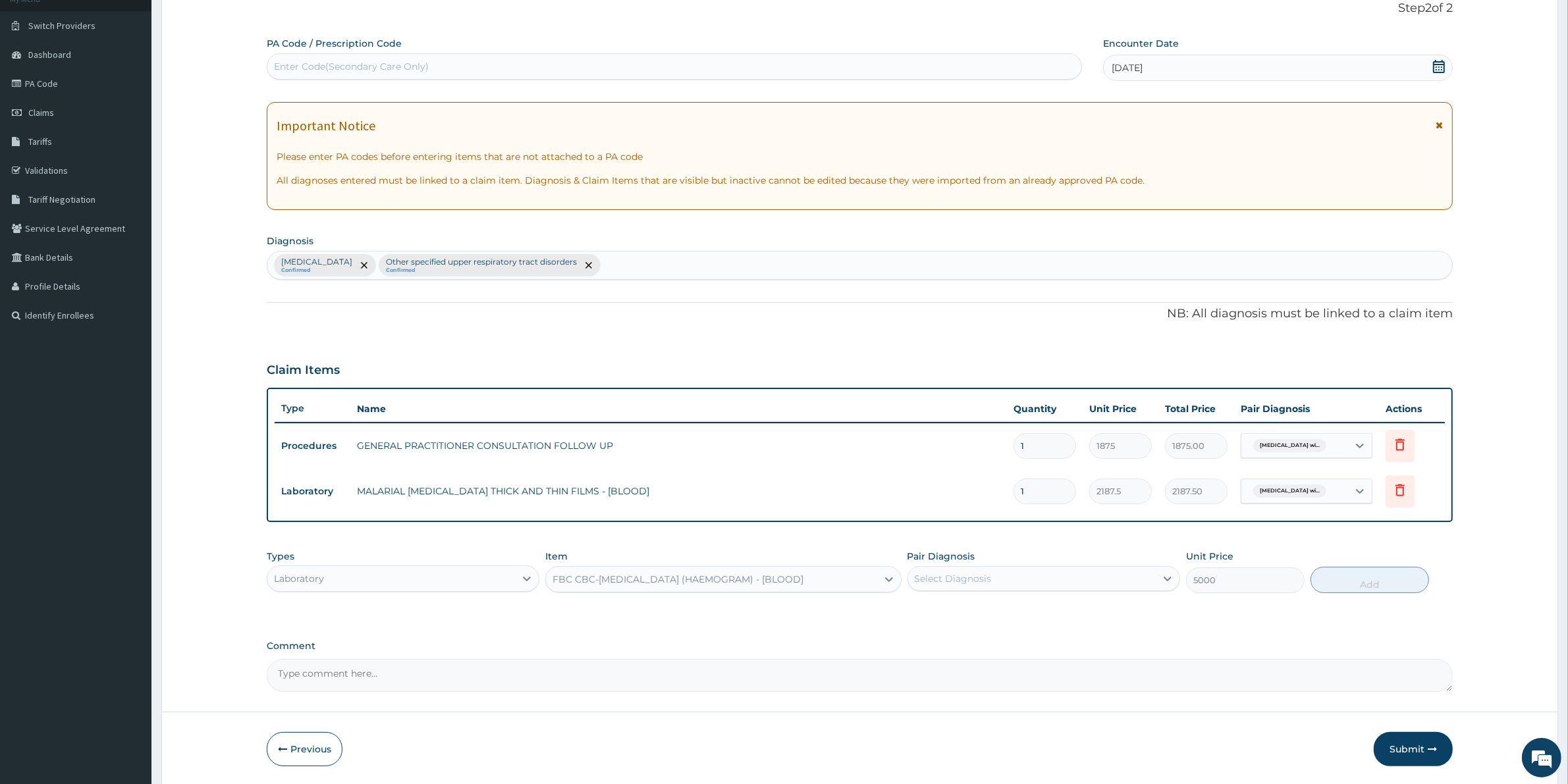
click at [1040, 570] on div "Select Diagnosis" at bounding box center [1031, 579] width 247 height 21
click at [1034, 642] on label "Other specified upper respiratory tract disorders" at bounding box center [1044, 637] width 232 height 13
checkbox input "true"
click at [1402, 572] on button "Add" at bounding box center [1369, 579] width 118 height 26
type input "0"
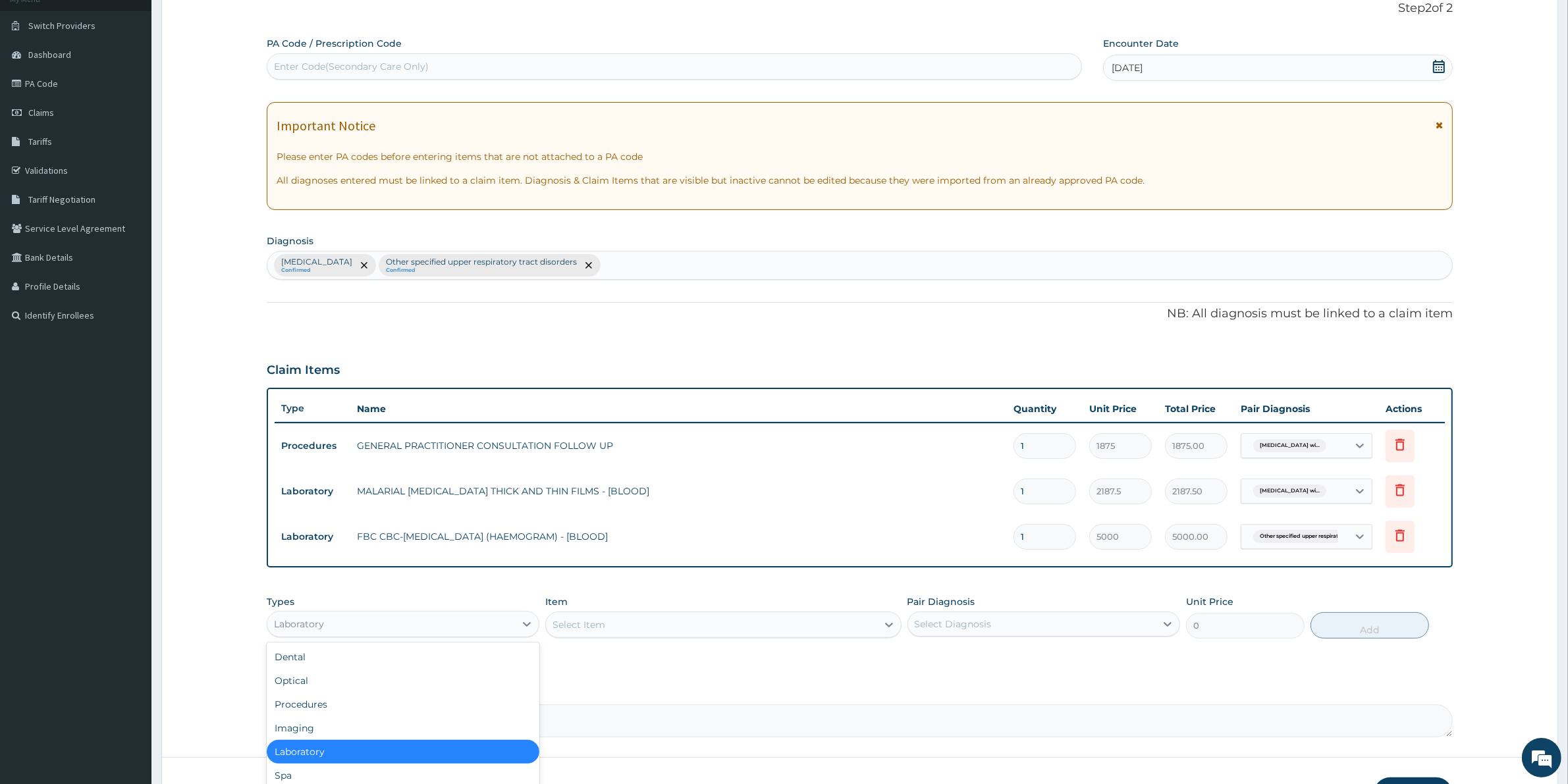
click at [305, 627] on div "Laboratory" at bounding box center [298, 623] width 50 height 13
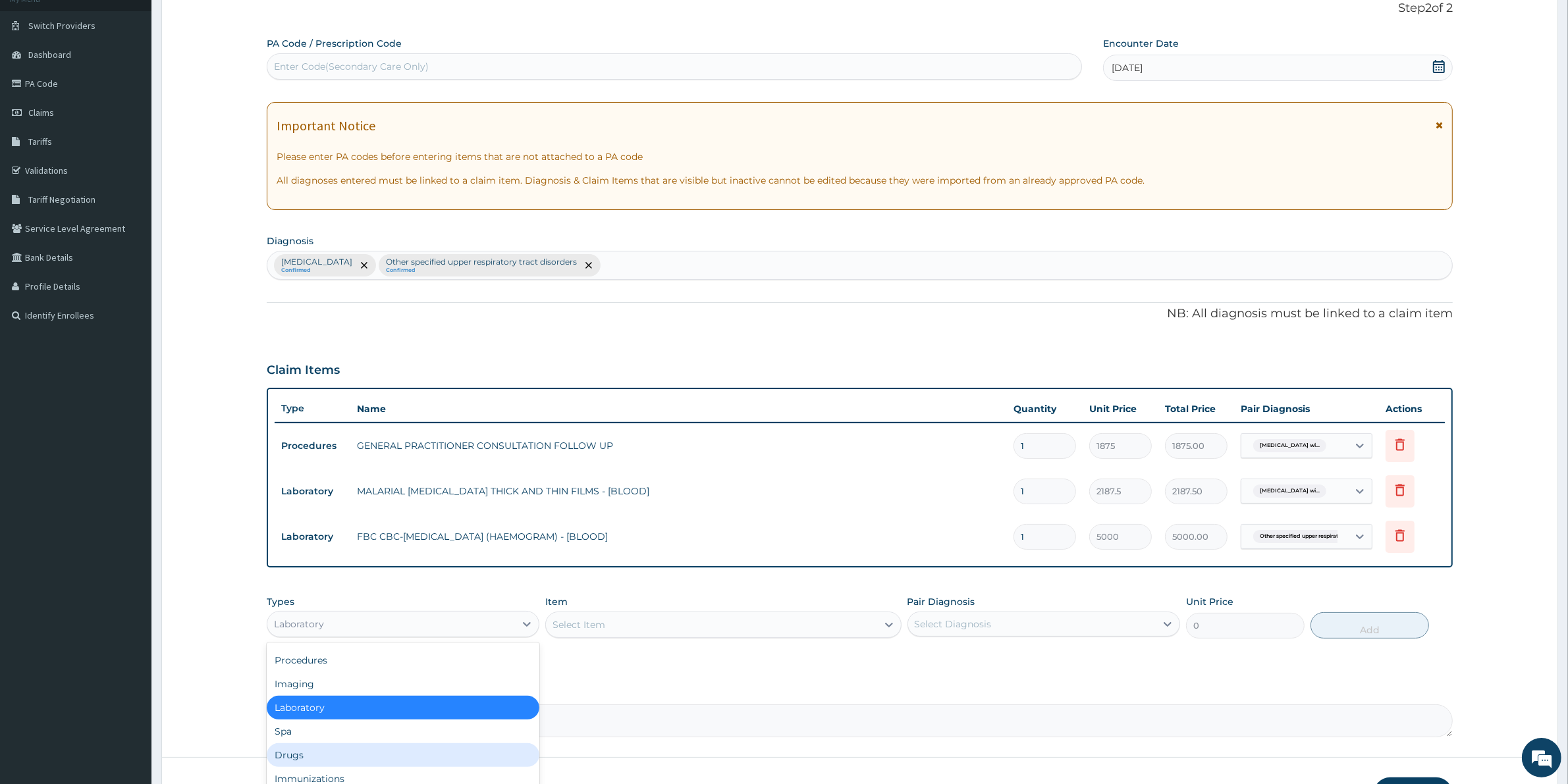
click at [292, 752] on div "Drugs" at bounding box center [403, 755] width 273 height 23
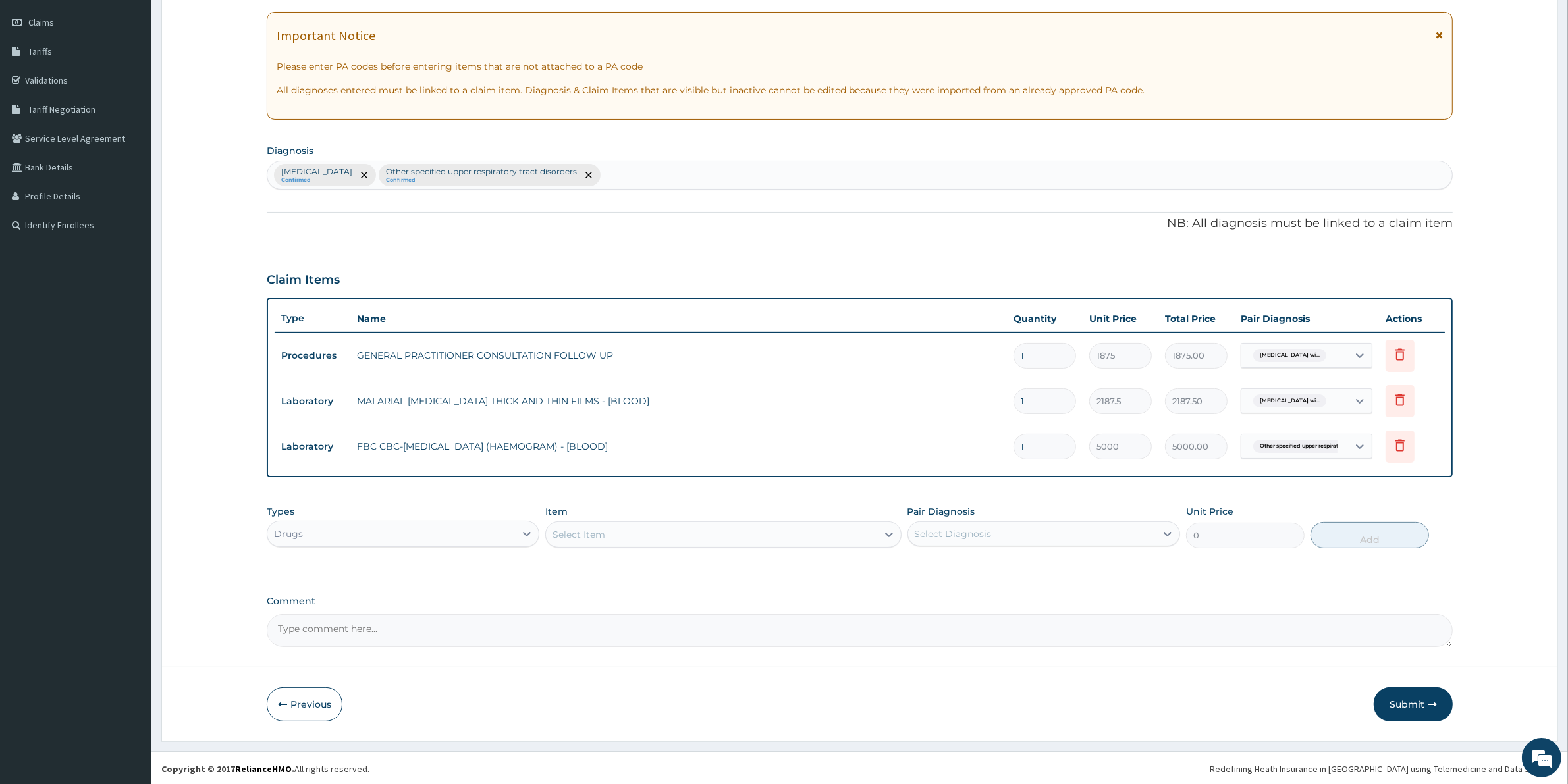
scroll to position [180, 0]
click at [584, 536] on div "Select Item" at bounding box center [578, 533] width 53 height 13
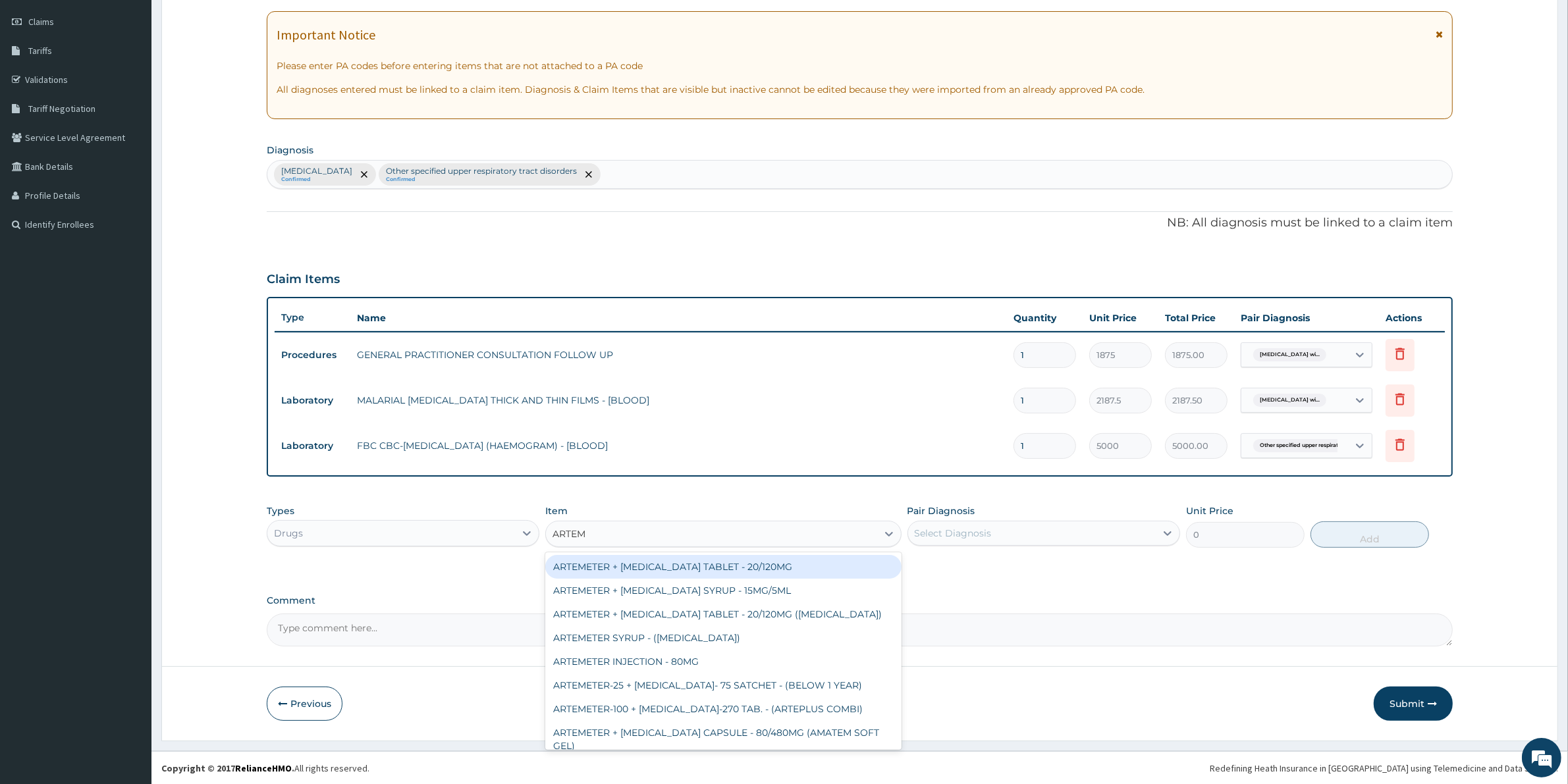
type input "ARTEME"
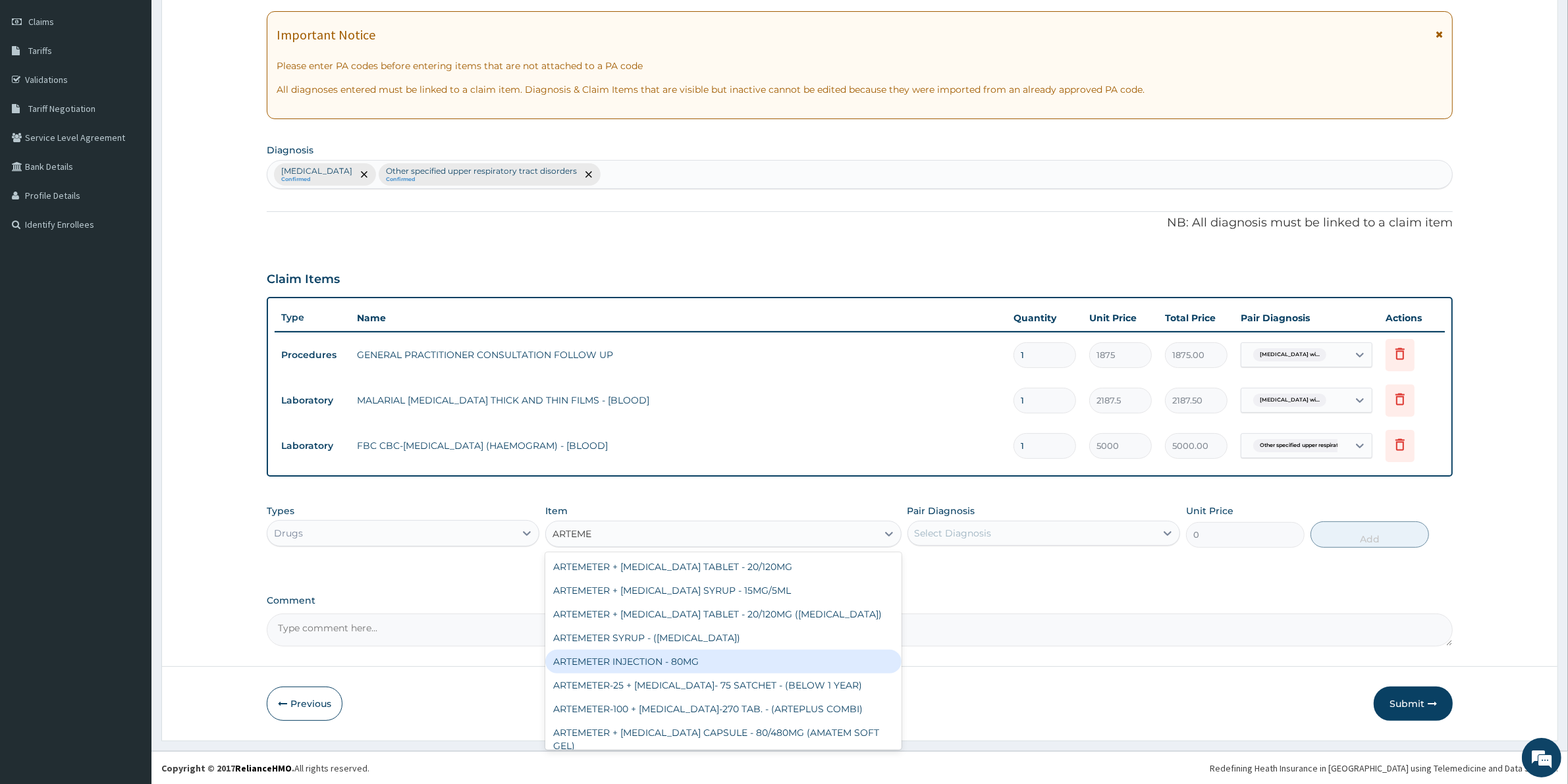
click at [688, 659] on div "ARTEMETER INJECTION - 80MG" at bounding box center [723, 661] width 356 height 23
type input "475.99999999999994"
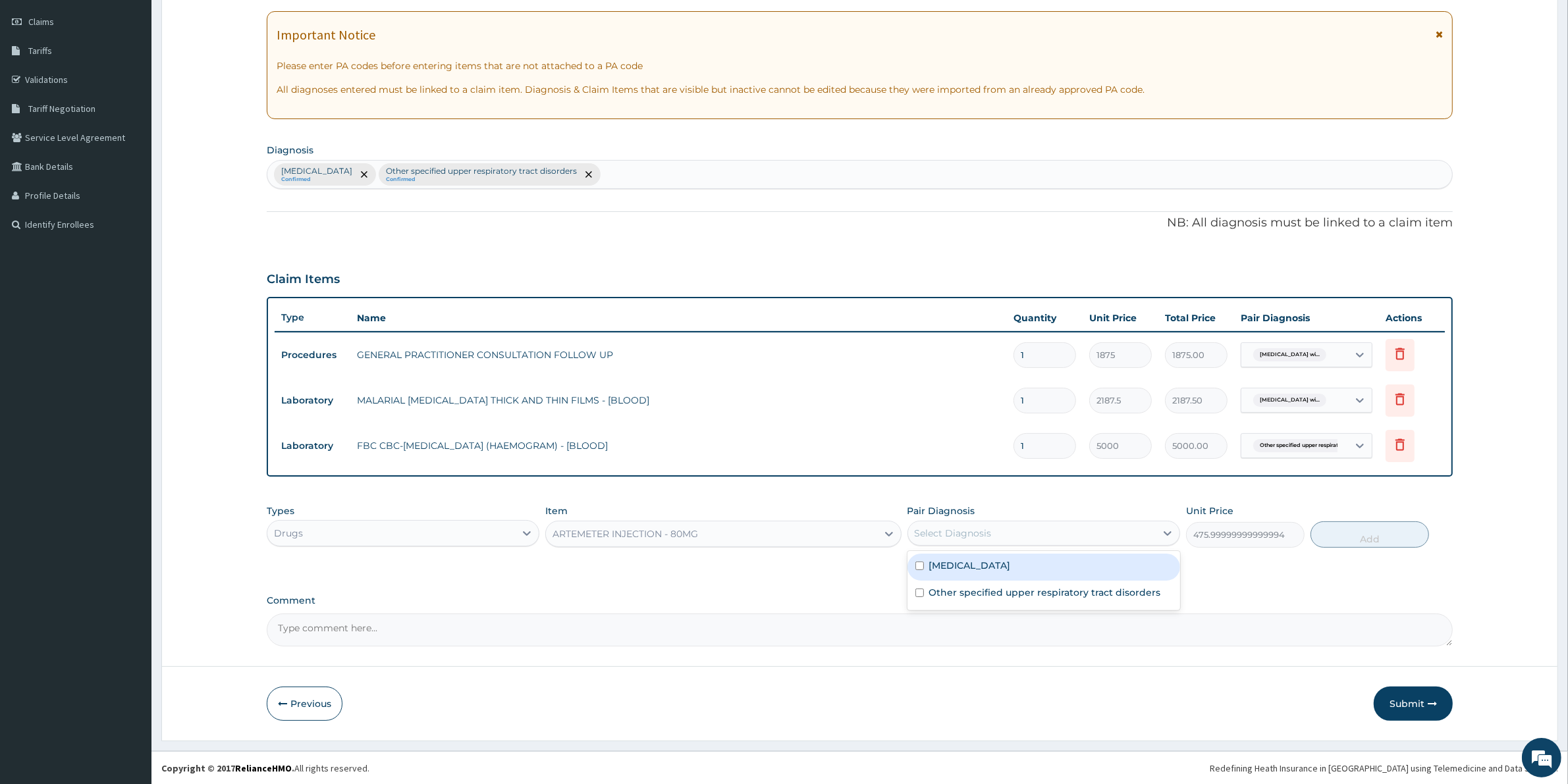
click at [1007, 530] on div "Select Diagnosis" at bounding box center [1031, 533] width 247 height 21
click at [995, 572] on label "Plasmodium malariae malaria without complication" at bounding box center [970, 564] width 82 height 13
checkbox input "true"
click at [1351, 534] on button "Add" at bounding box center [1369, 534] width 118 height 26
type input "0"
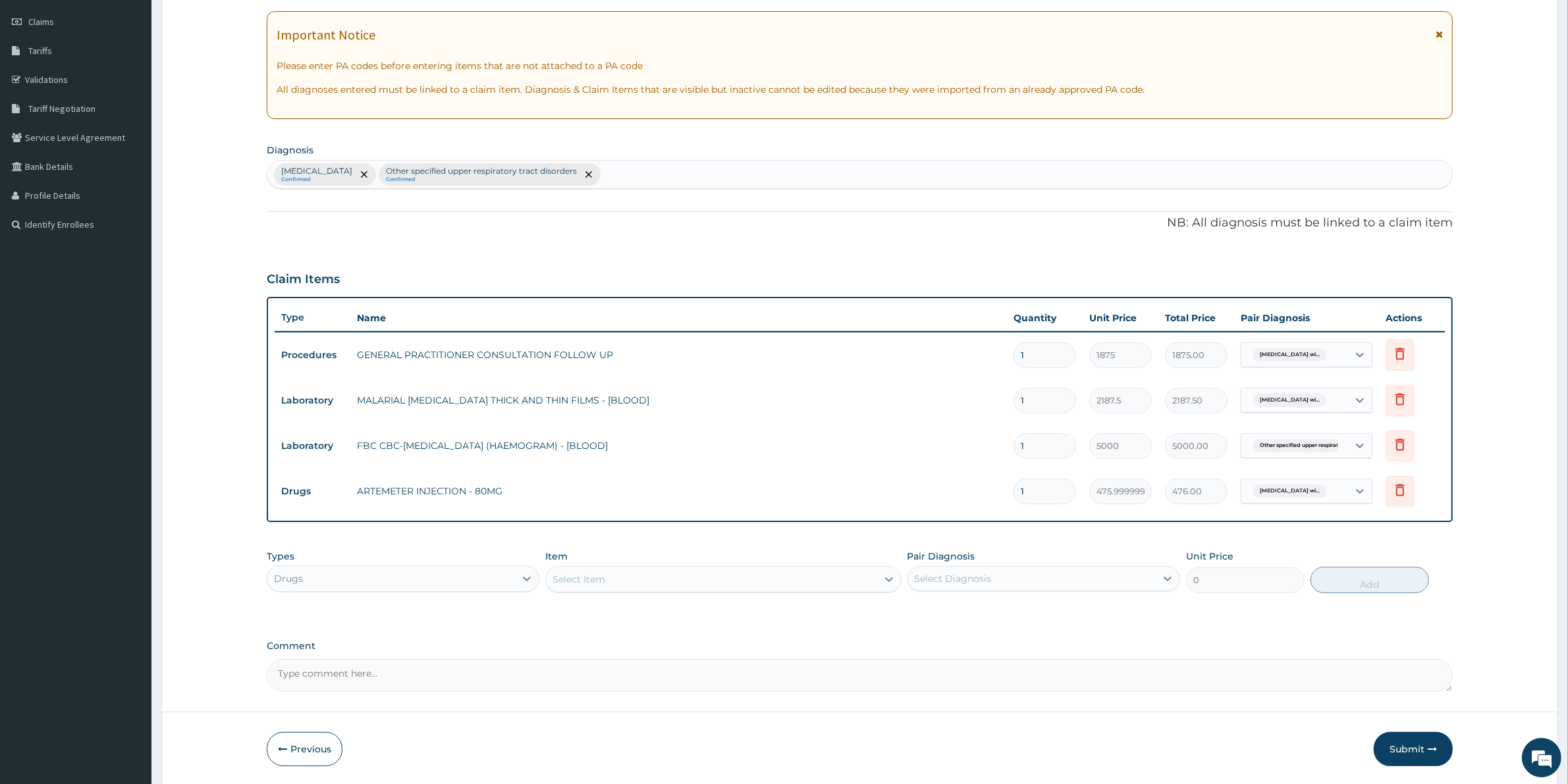
click at [613, 584] on div "Select Item" at bounding box center [711, 579] width 330 height 21
click at [616, 574] on div "Select Item" at bounding box center [711, 579] width 330 height 21
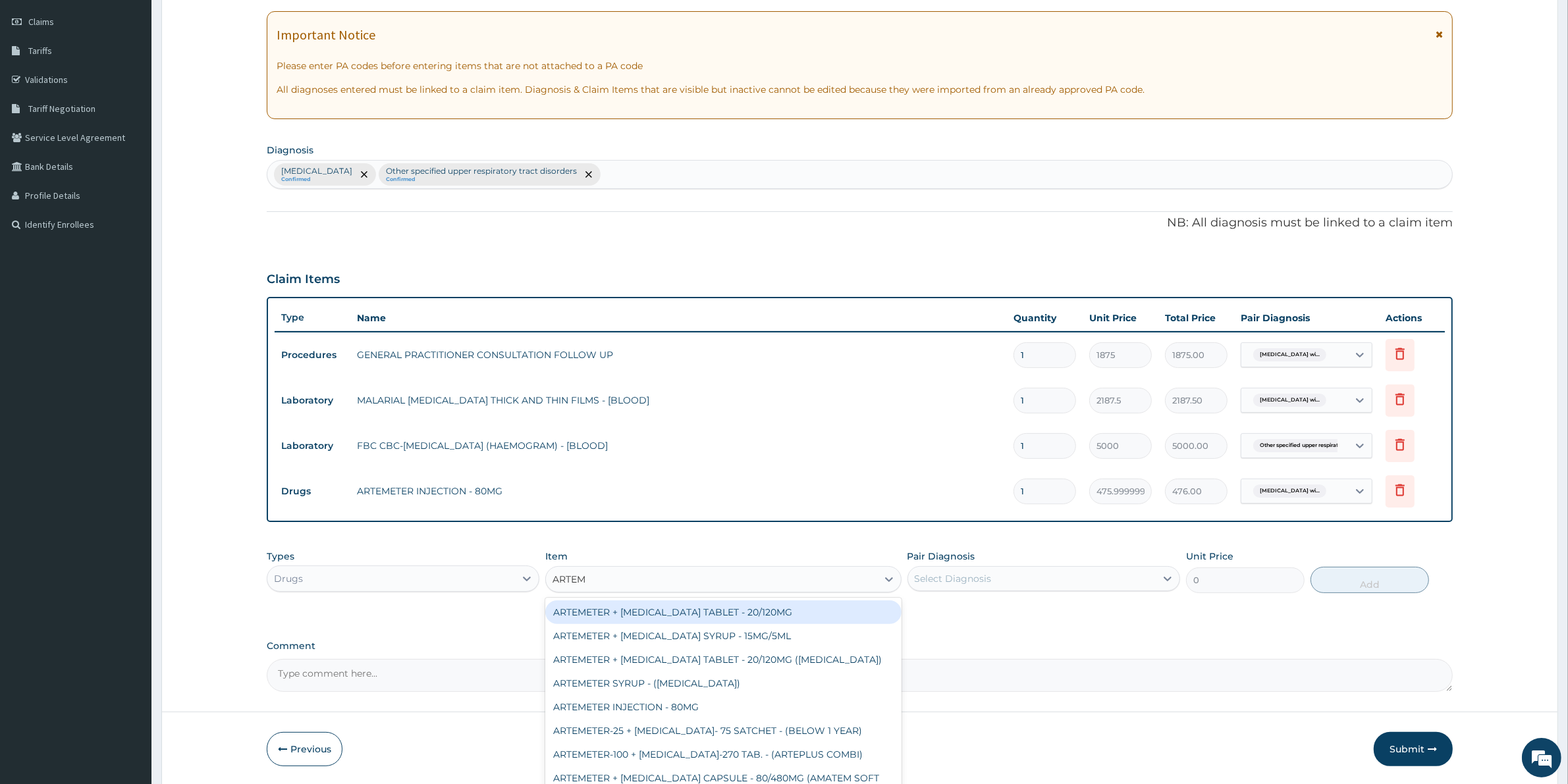
type input "ARTEME"
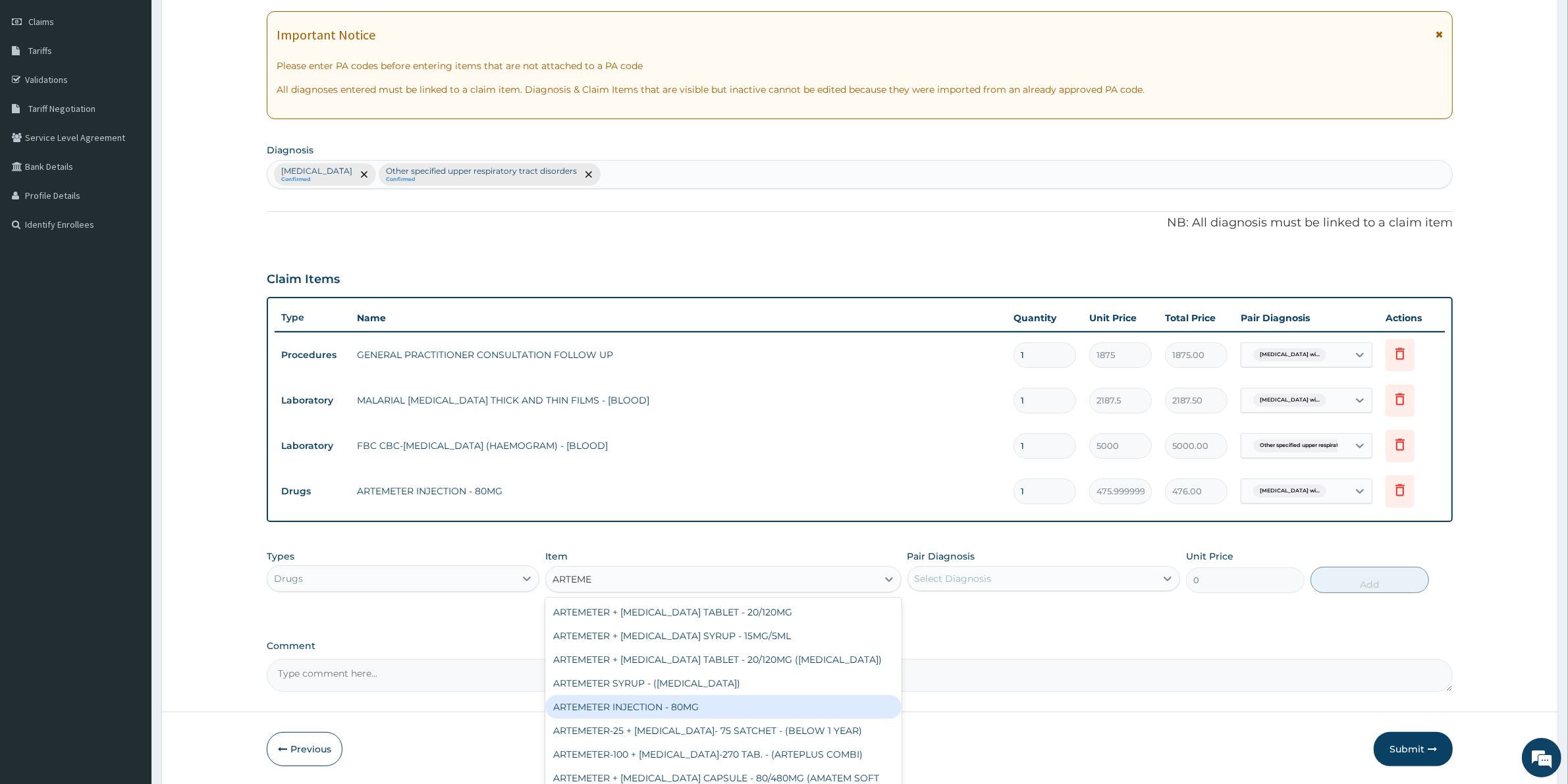
scroll to position [283, 0]
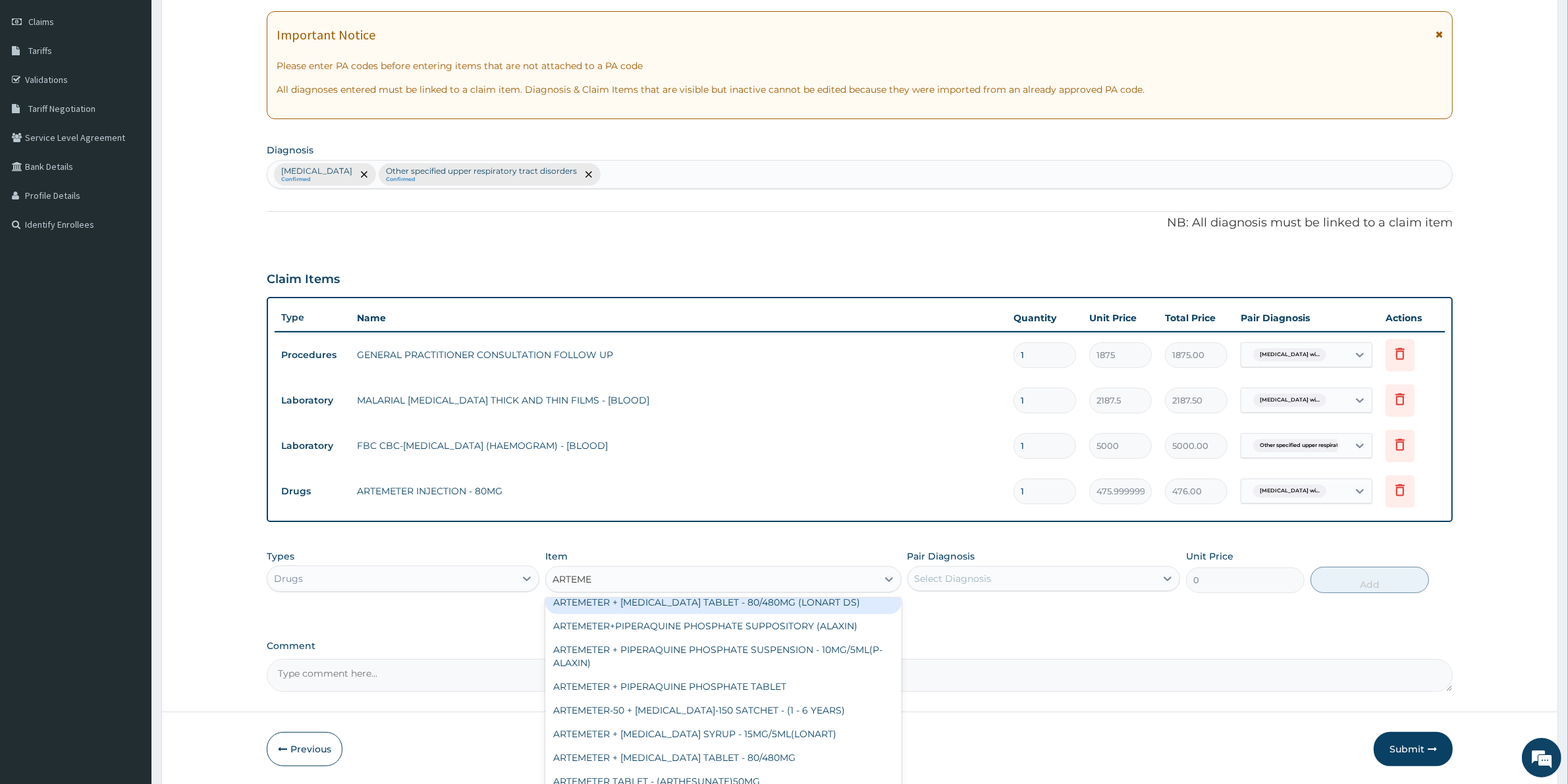
drag, startPoint x: 781, startPoint y: 596, endPoint x: 974, endPoint y: 590, distance: 193.1
click at [783, 597] on div "ARTEMETER + LUMEFANTRINE TABLET - 80/480MG (LONART DS)" at bounding box center [723, 602] width 356 height 23
type input "588"
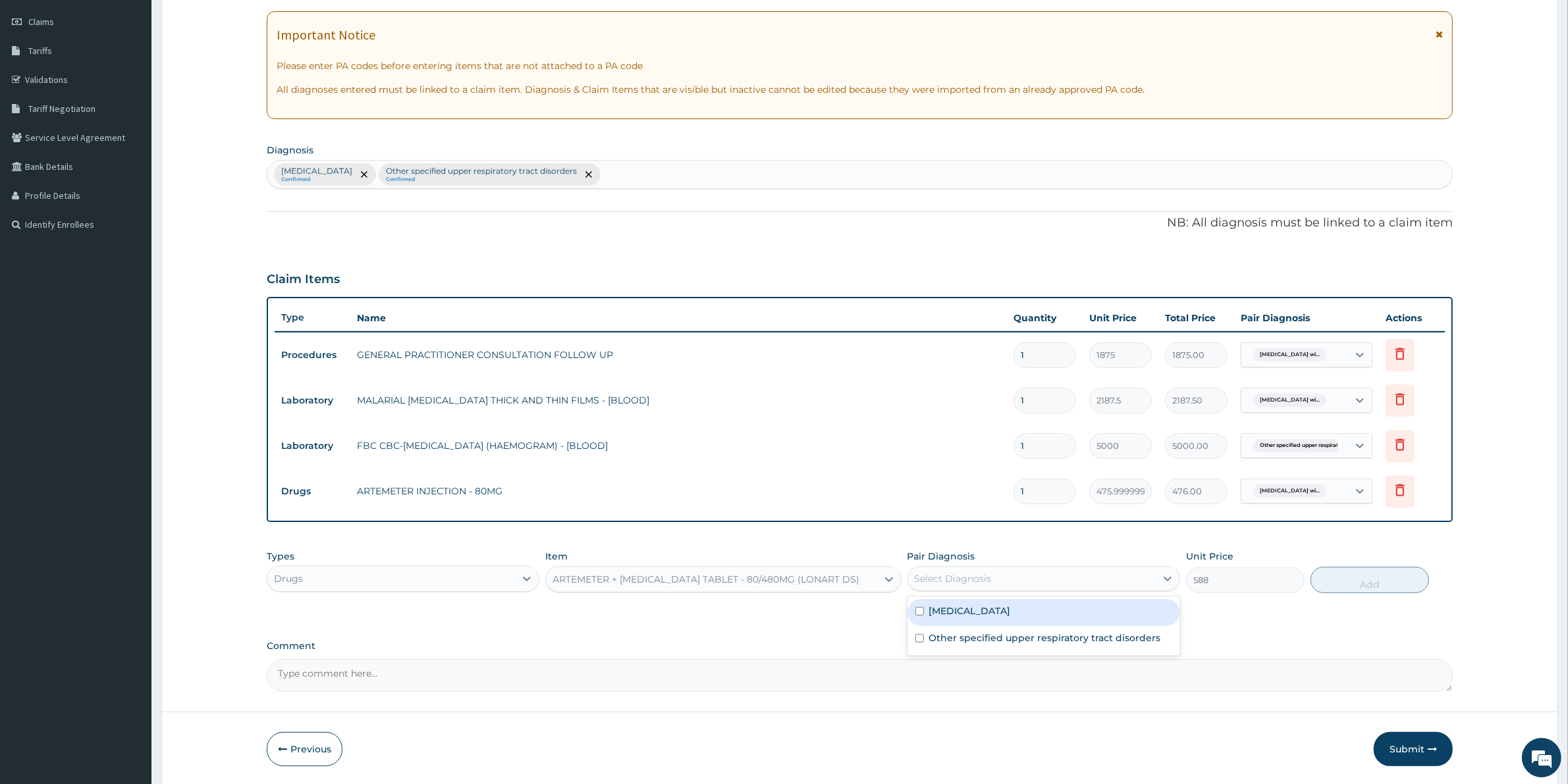
click at [982, 582] on div "Select Diagnosis" at bounding box center [953, 578] width 77 height 13
click at [972, 614] on label "Plasmodium malariae malaria without complication" at bounding box center [970, 610] width 82 height 13
checkbox input "true"
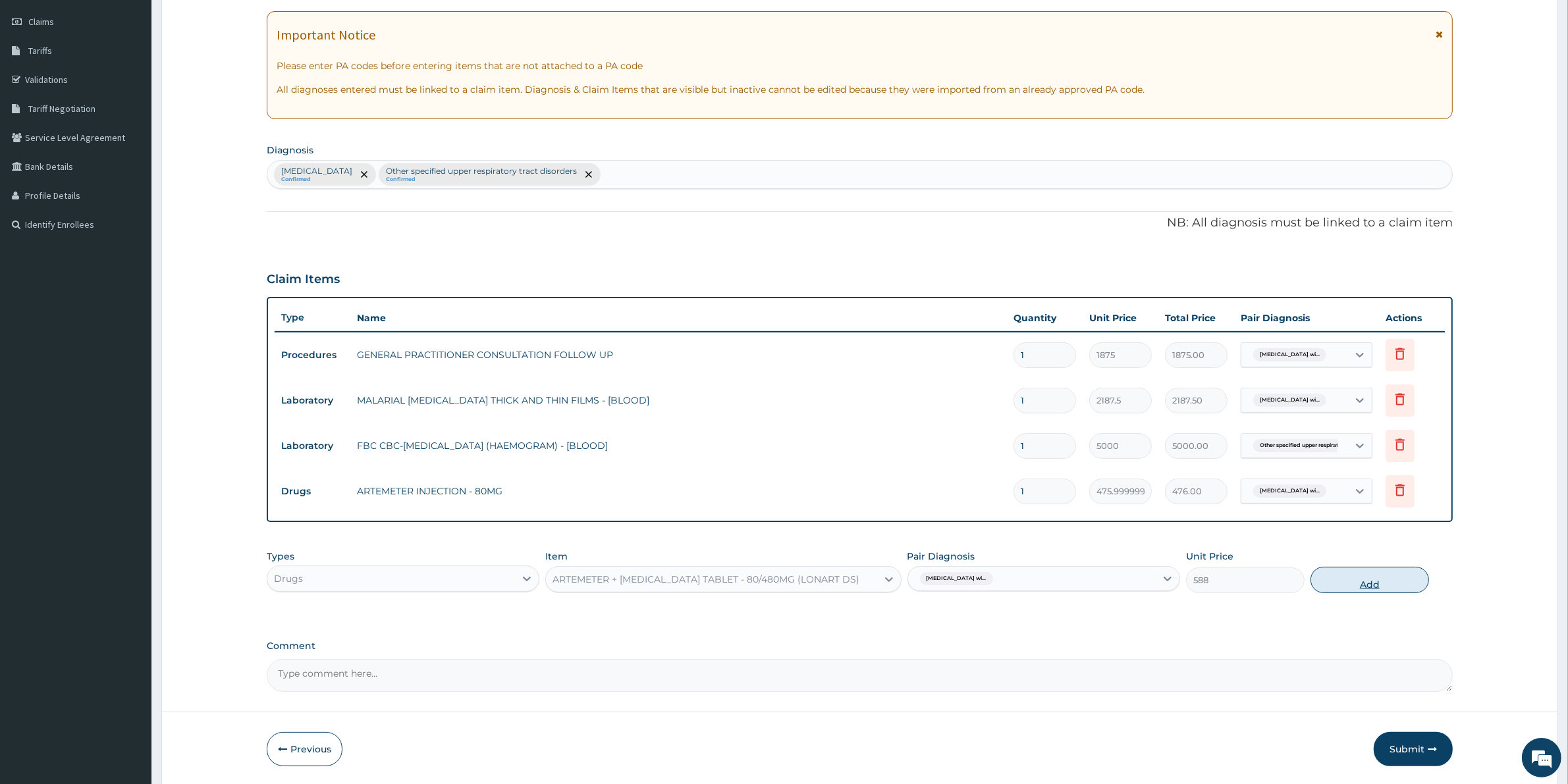
click at [1352, 574] on button "Add" at bounding box center [1369, 579] width 118 height 26
type input "0"
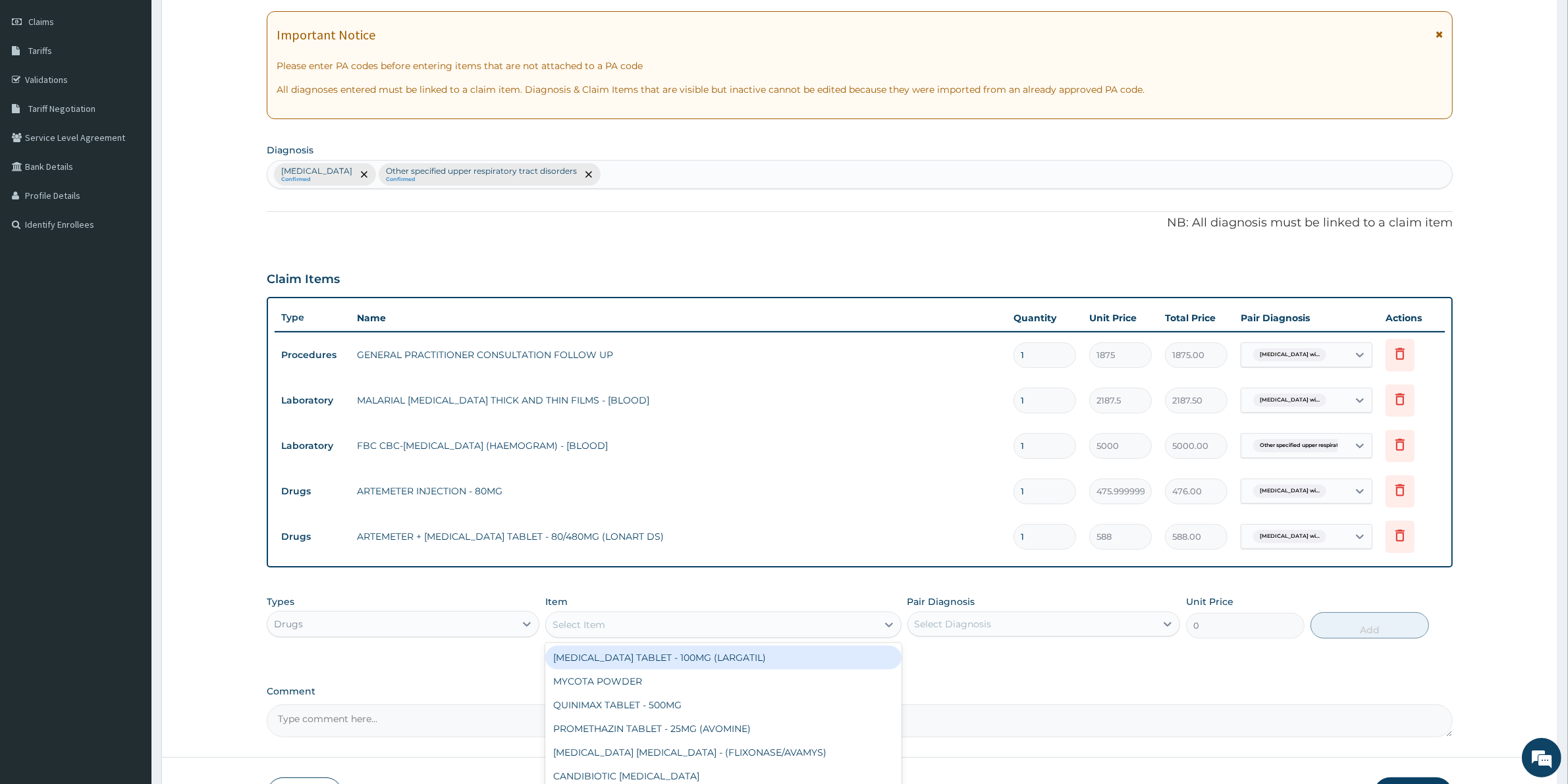
click at [630, 626] on div "Select Item" at bounding box center [711, 625] width 330 height 21
type input "PARACE"
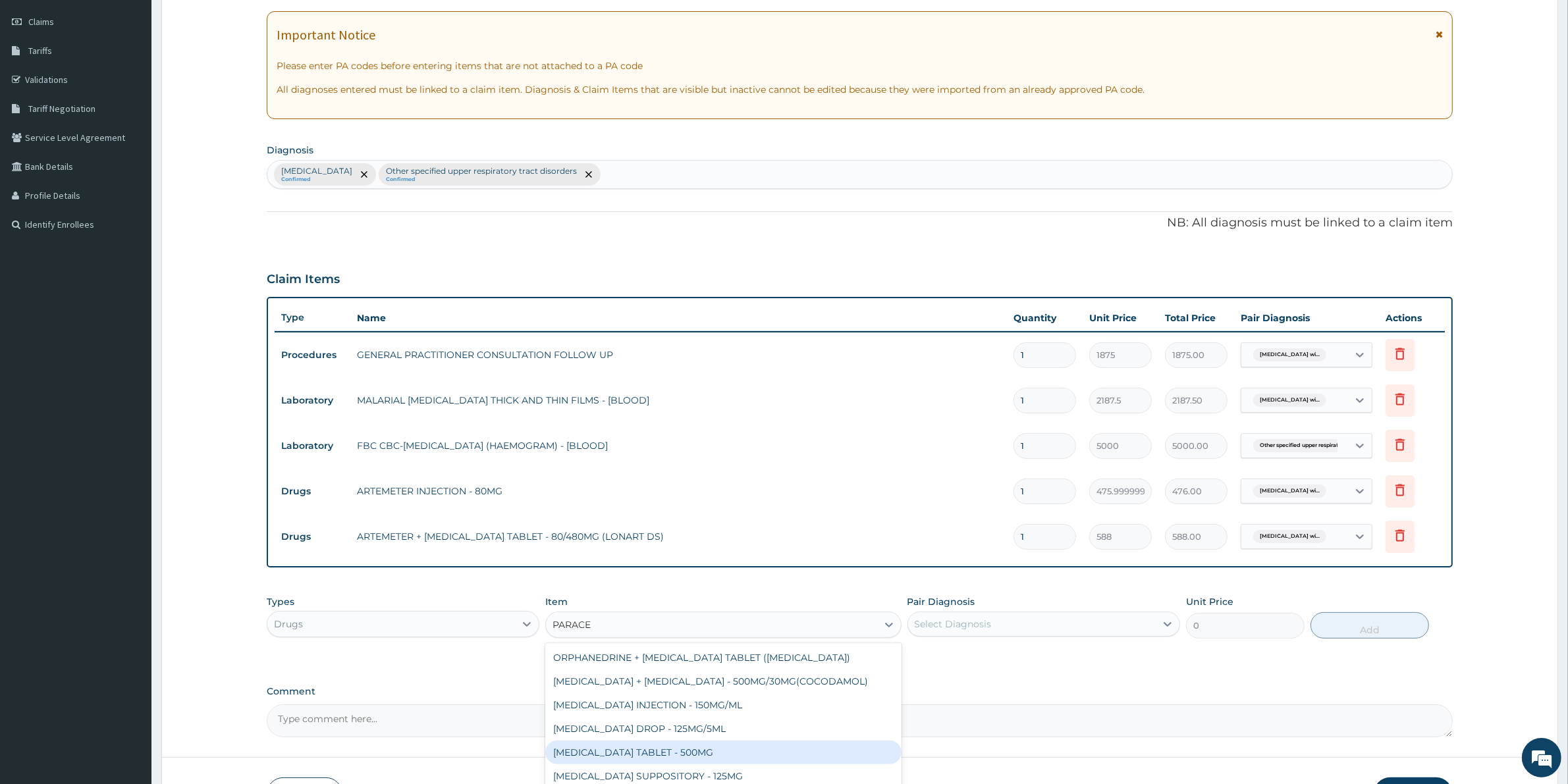
click at [696, 751] on div "PARACETAMOL TABLET - 500MG" at bounding box center [723, 752] width 356 height 23
type input "33.599999999999994"
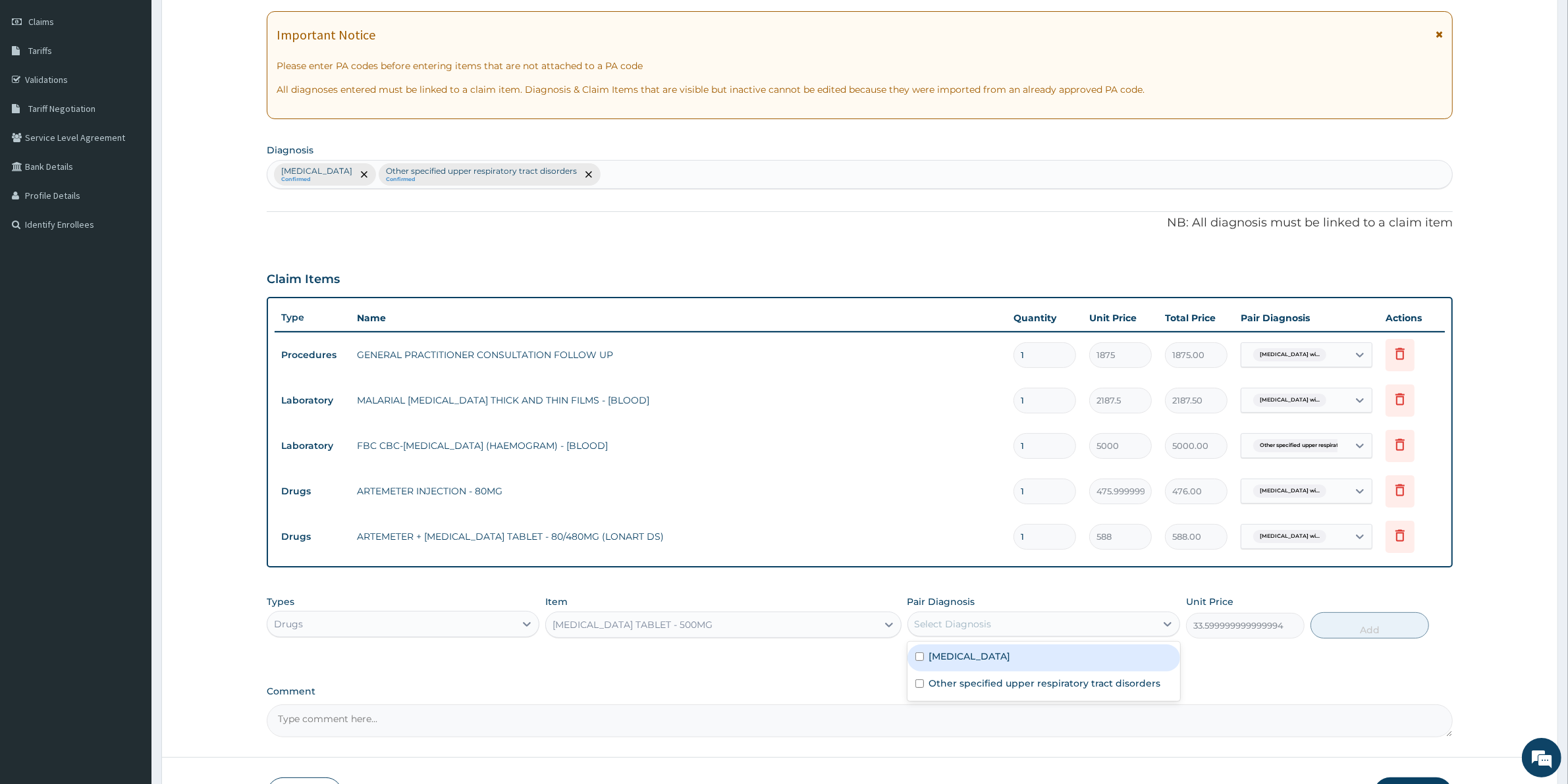
click at [934, 620] on div "Select Diagnosis" at bounding box center [953, 623] width 77 height 13
click at [975, 663] on label "Plasmodium malariae malaria without complication" at bounding box center [970, 655] width 82 height 13
checkbox input "true"
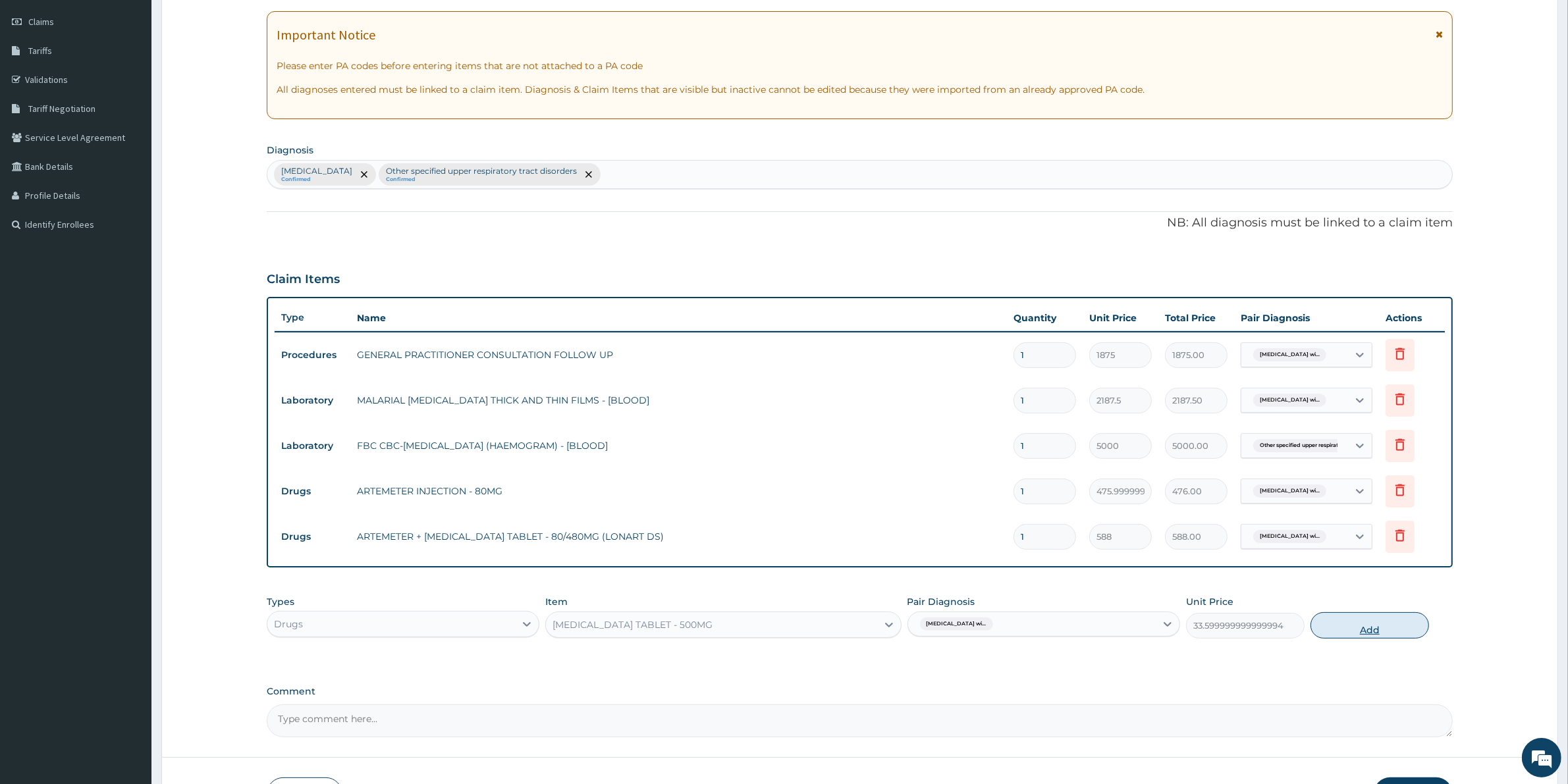
click at [1350, 625] on button "Add" at bounding box center [1369, 625] width 118 height 26
type input "0"
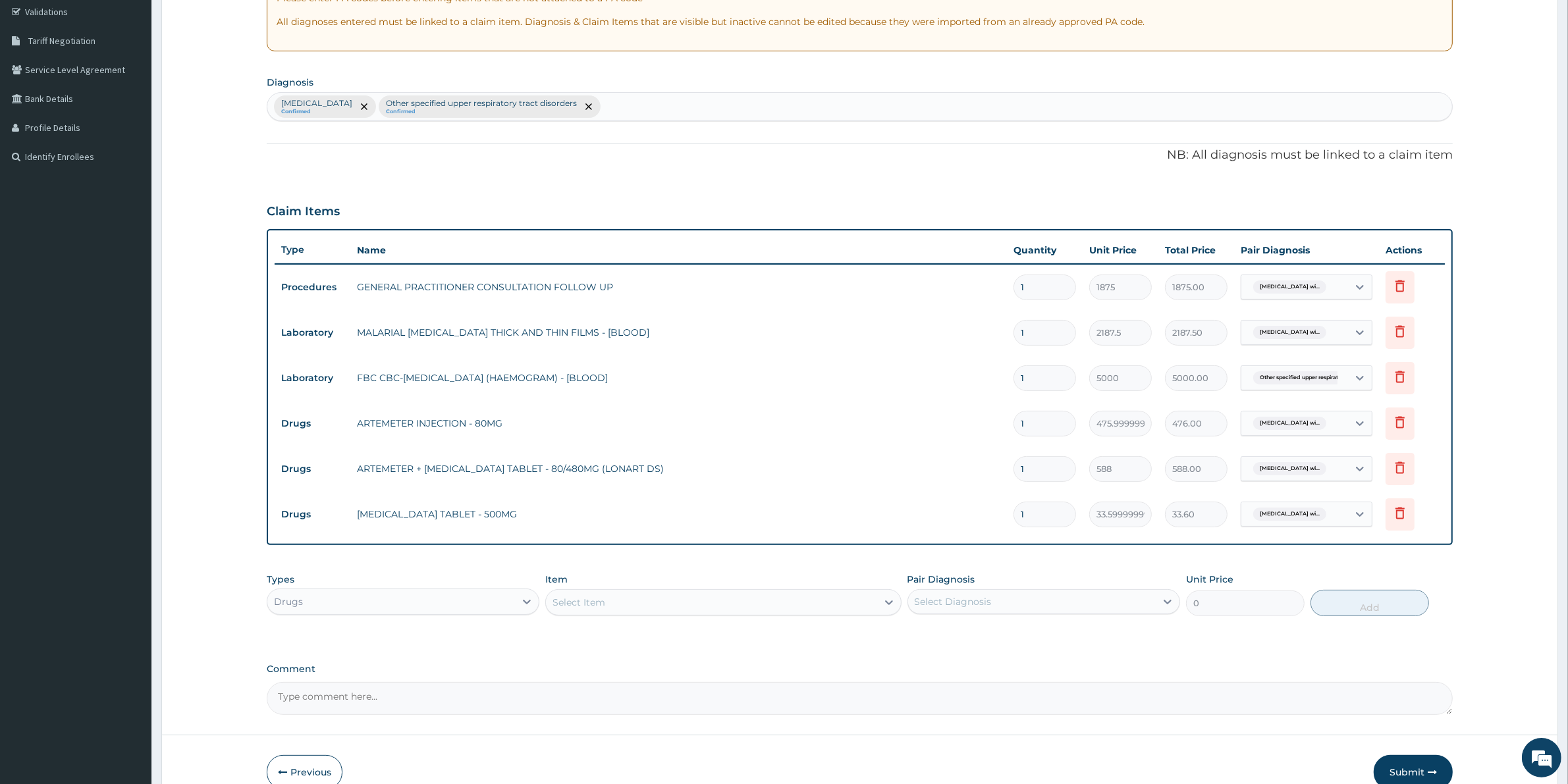
scroll to position [315, 0]
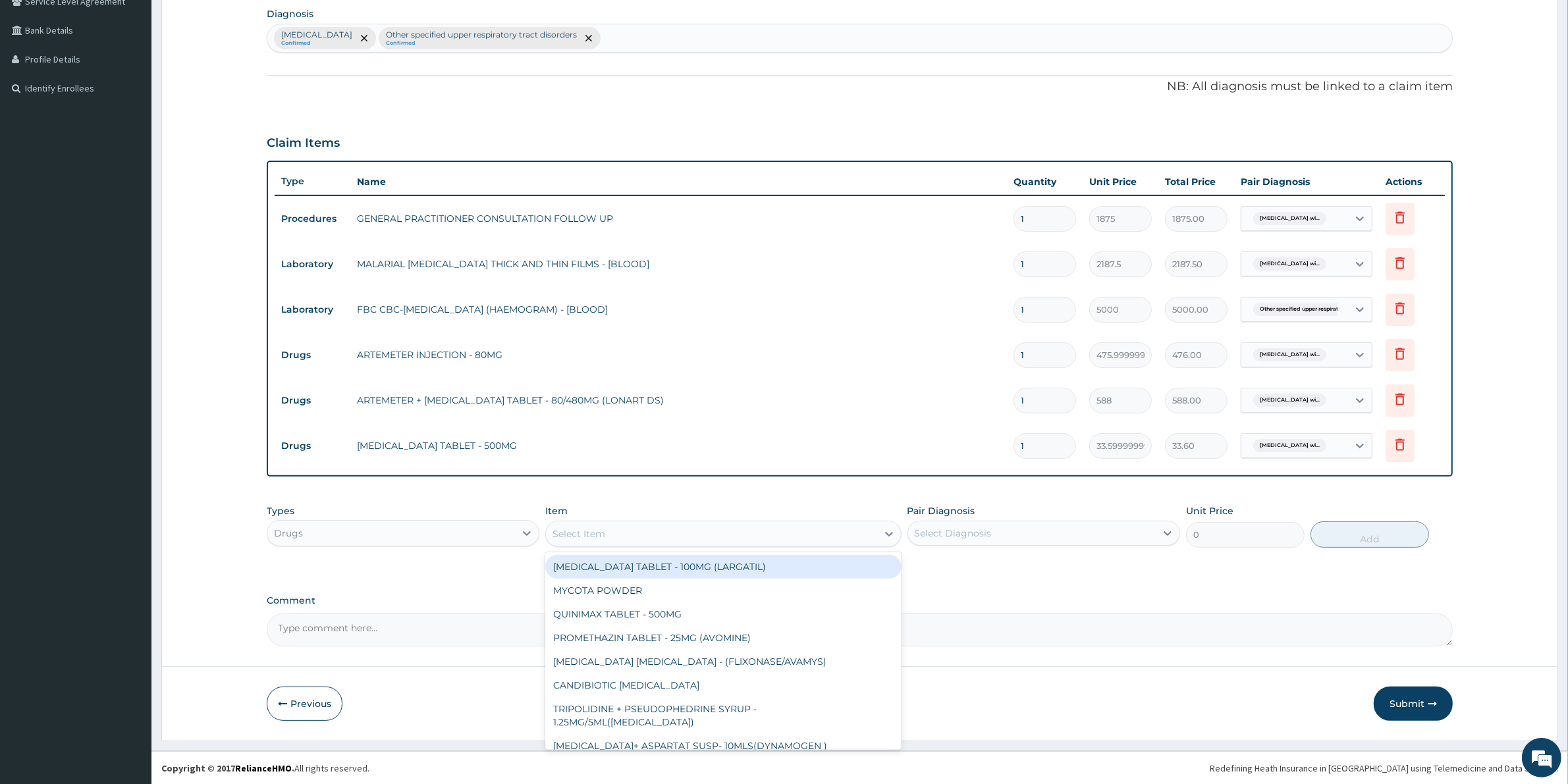
click at [593, 536] on div "Select Item" at bounding box center [578, 533] width 53 height 13
type input "PARACE"
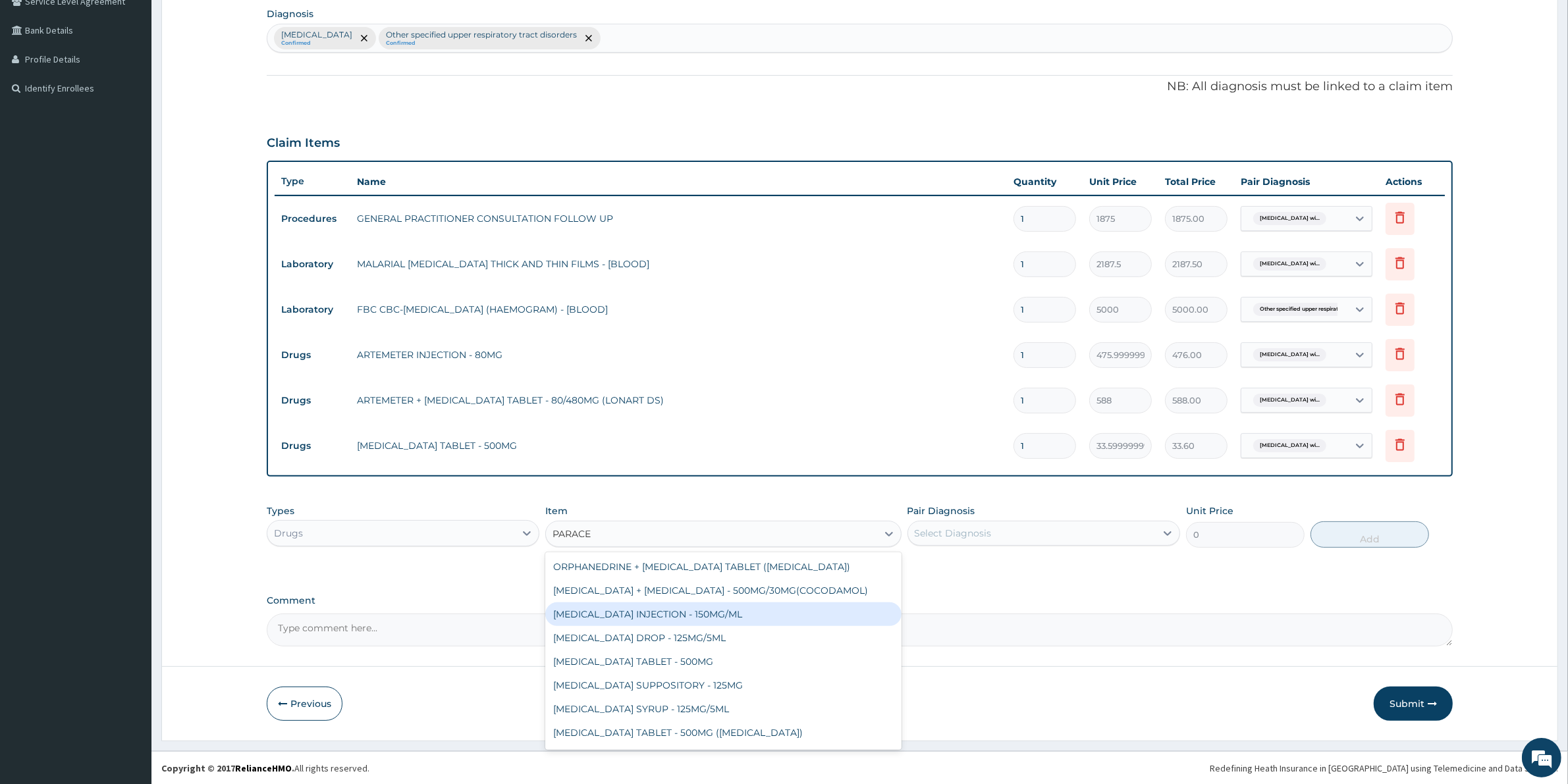
drag, startPoint x: 728, startPoint y: 608, endPoint x: 841, endPoint y: 578, distance: 116.9
click at [732, 610] on div "PARACETAMOL INJECTION - 150MG/ML" at bounding box center [723, 614] width 356 height 23
type input "560"
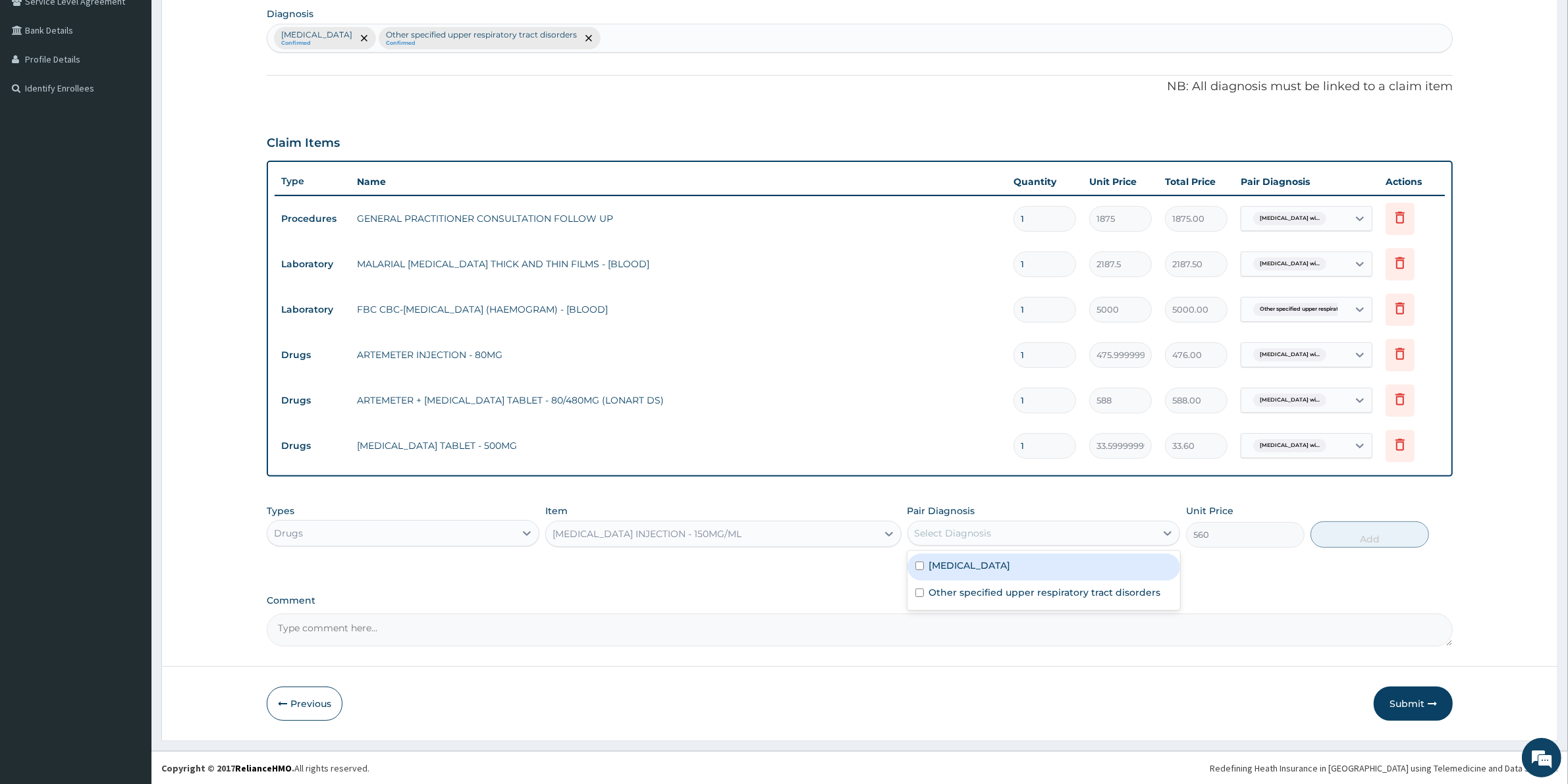
click at [989, 540] on div "Select Diagnosis" at bounding box center [1031, 533] width 247 height 21
click at [995, 572] on label "Plasmodium malariae malaria without complication" at bounding box center [970, 564] width 82 height 13
checkbox input "true"
click at [1337, 534] on button "Add" at bounding box center [1369, 534] width 118 height 26
type input "0"
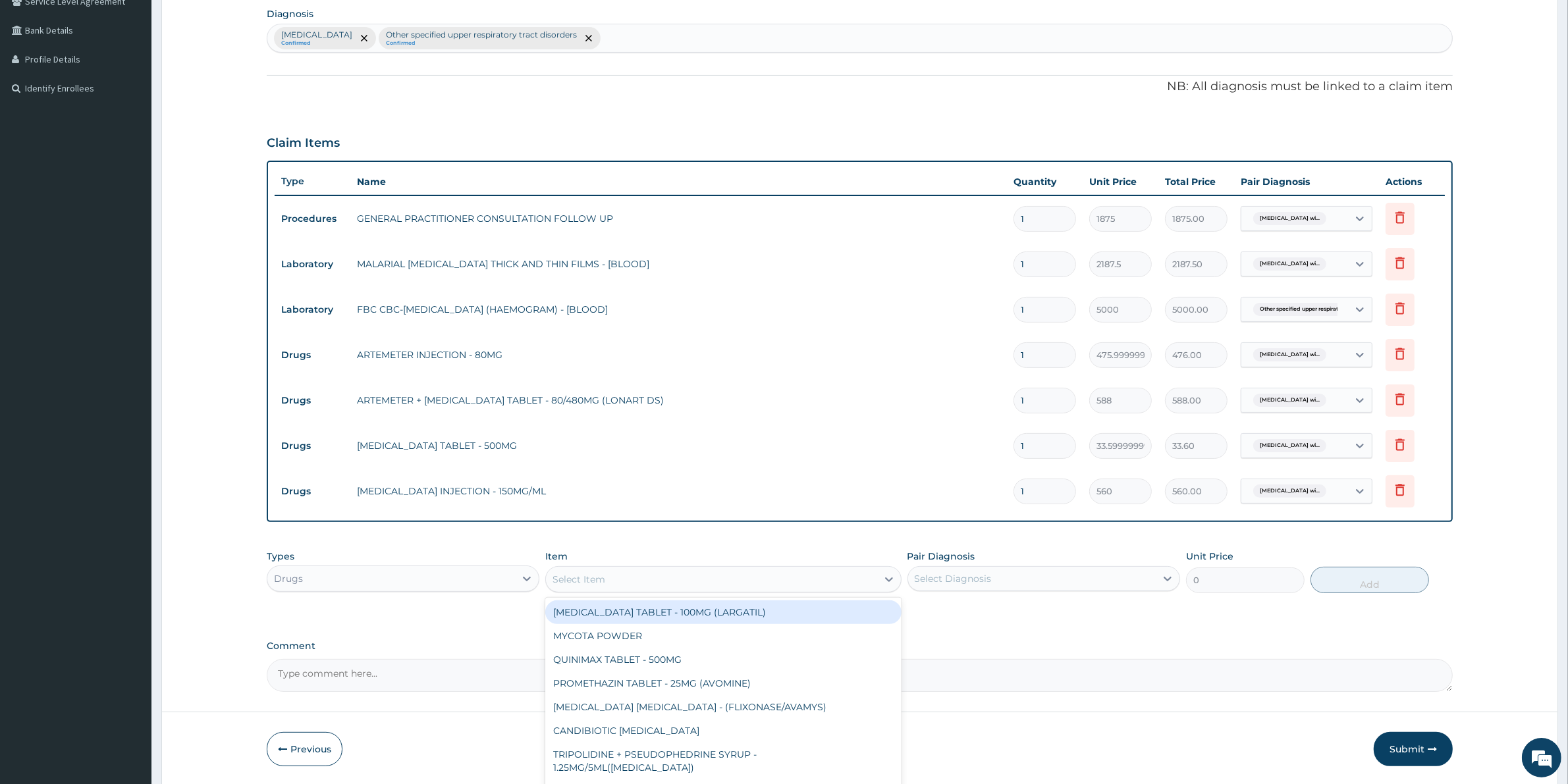
click at [671, 577] on div "Select Item" at bounding box center [711, 579] width 330 height 21
type input "COUGH"
drag, startPoint x: 689, startPoint y: 610, endPoint x: 950, endPoint y: 597, distance: 261.3
click at [689, 610] on div "COUGH SYRUP - (EMZOLYN EXPECTORANT)" at bounding box center [723, 612] width 356 height 23
type input "1120"
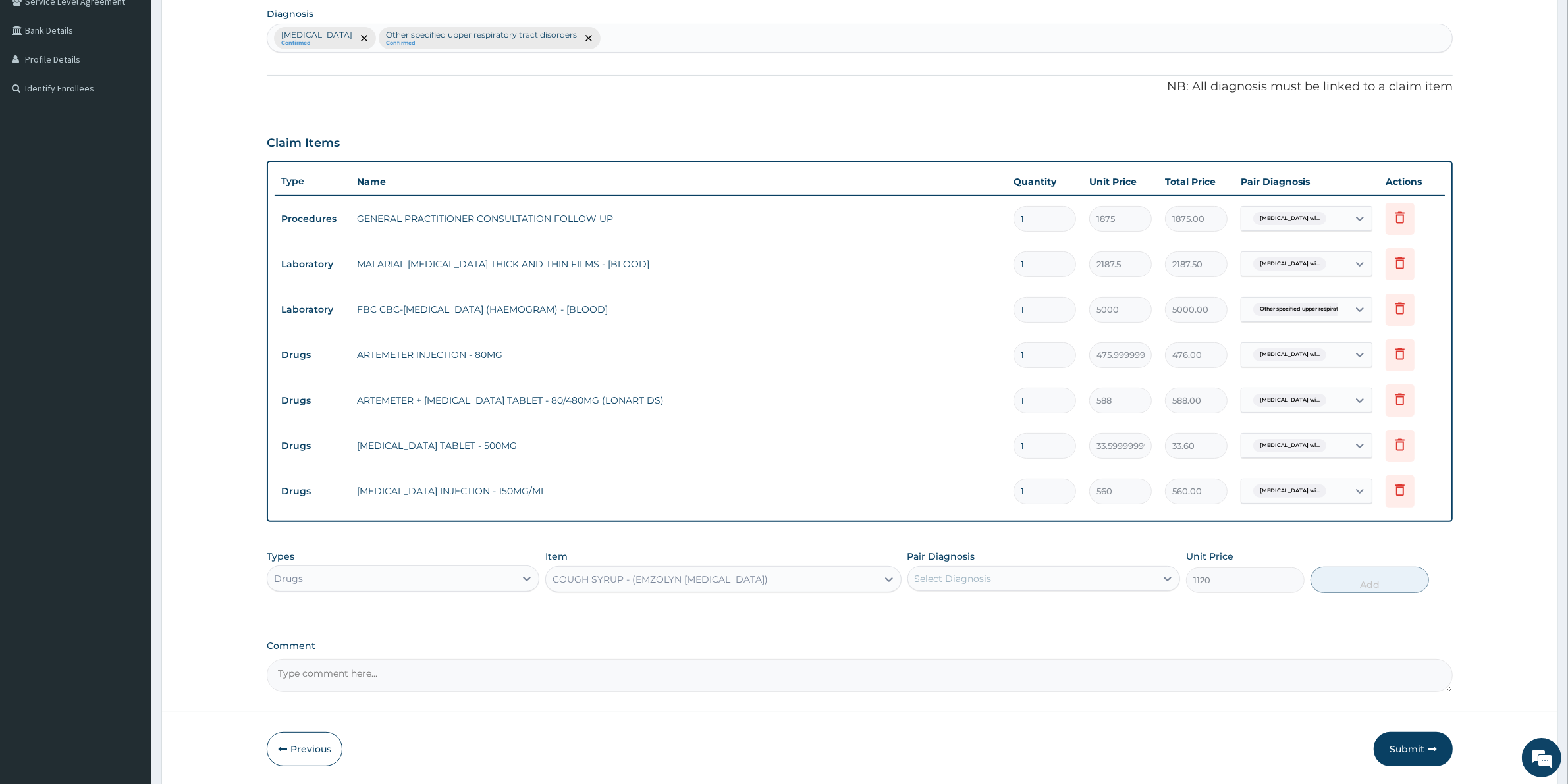
drag, startPoint x: 979, startPoint y: 577, endPoint x: 982, endPoint y: 593, distance: 16.3
click at [982, 586] on div "Select Diagnosis" at bounding box center [1031, 579] width 247 height 21
drag, startPoint x: 986, startPoint y: 643, endPoint x: 1099, endPoint y: 625, distance: 114.4
click at [1010, 642] on div "Other specified upper respiratory tract disorders" at bounding box center [1043, 640] width 273 height 27
checkbox input "true"
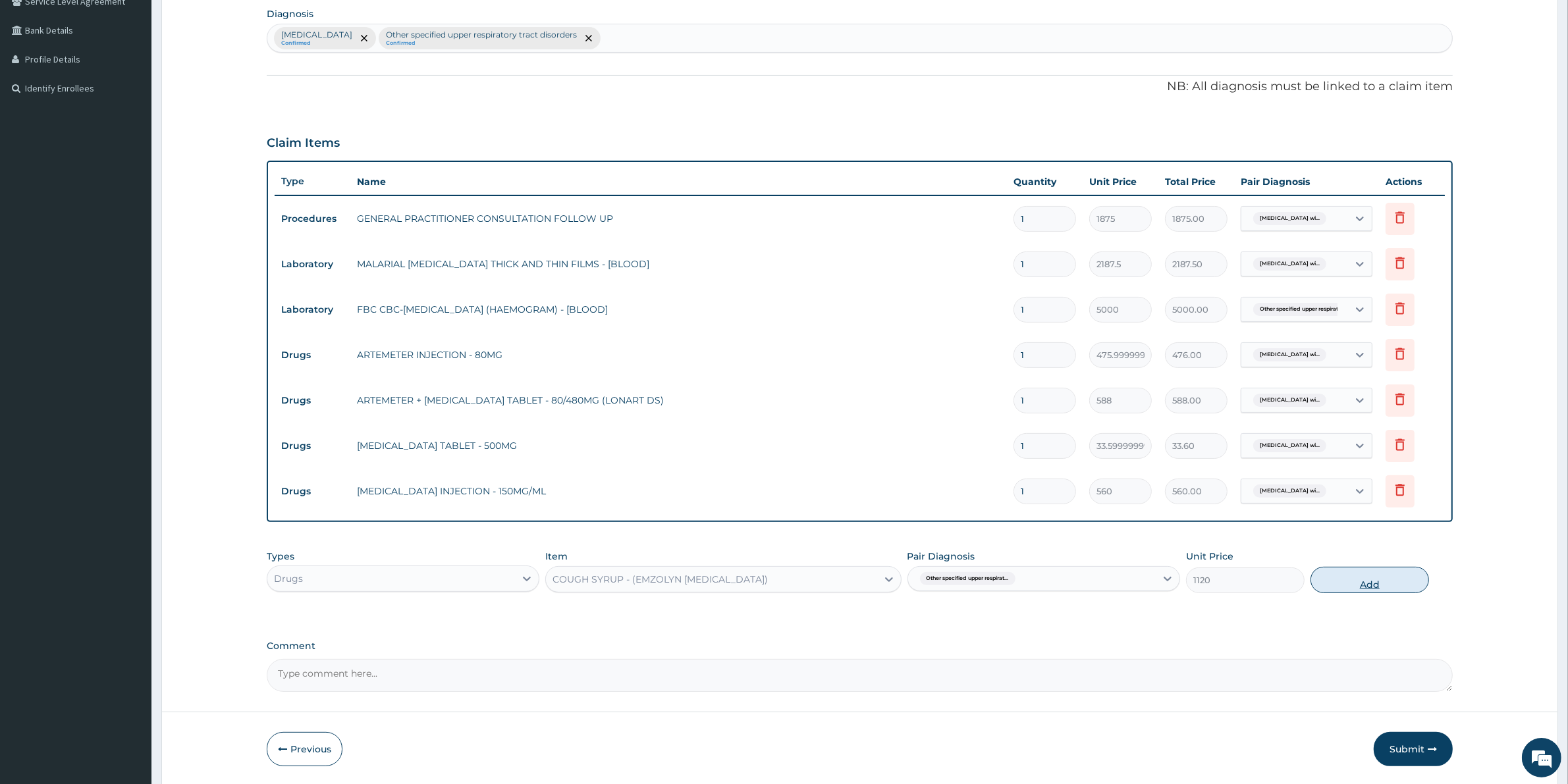
click at [1364, 587] on button "Add" at bounding box center [1369, 579] width 118 height 26
type input "0"
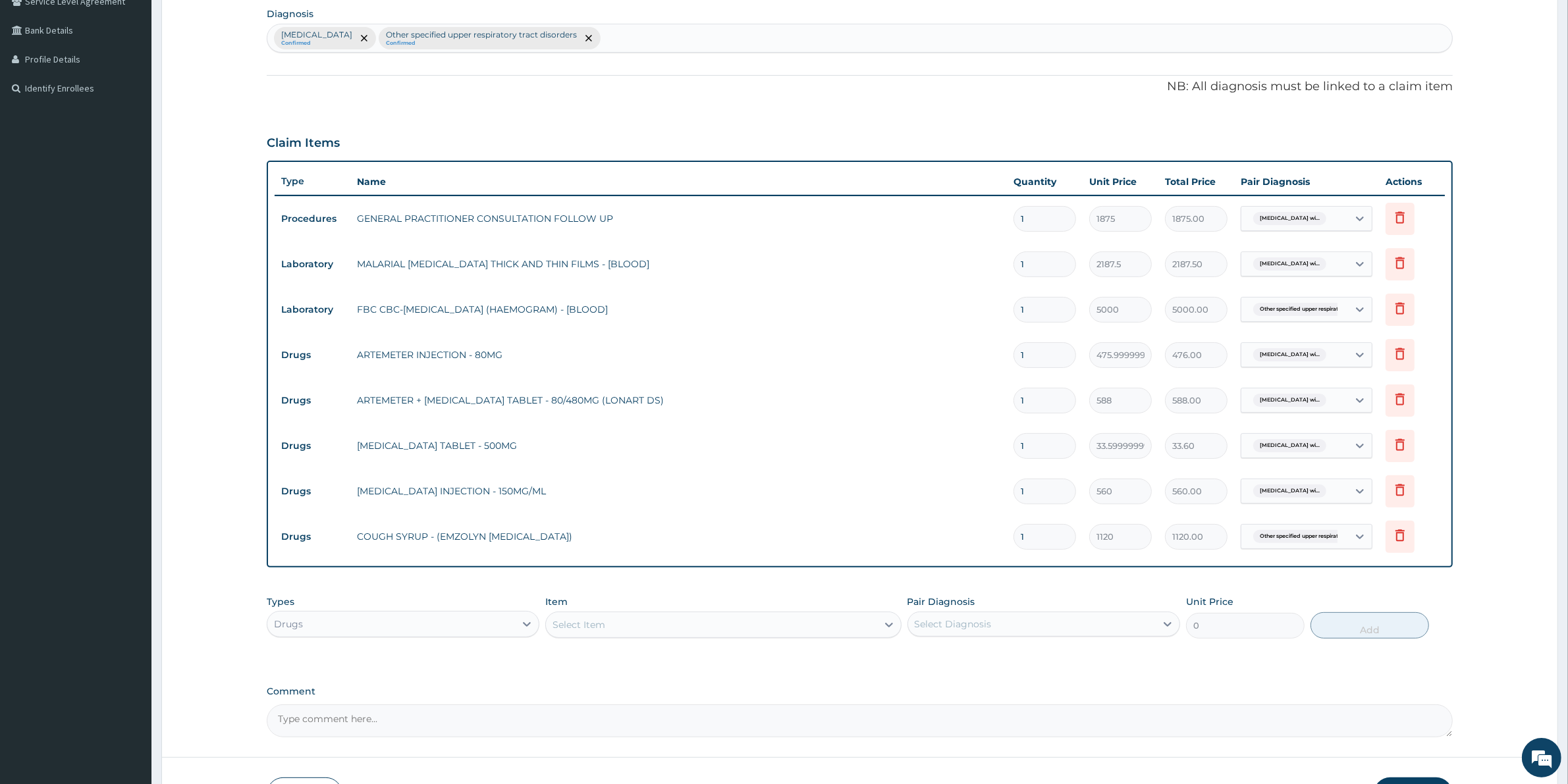
click at [624, 614] on div "Select Item" at bounding box center [711, 625] width 330 height 21
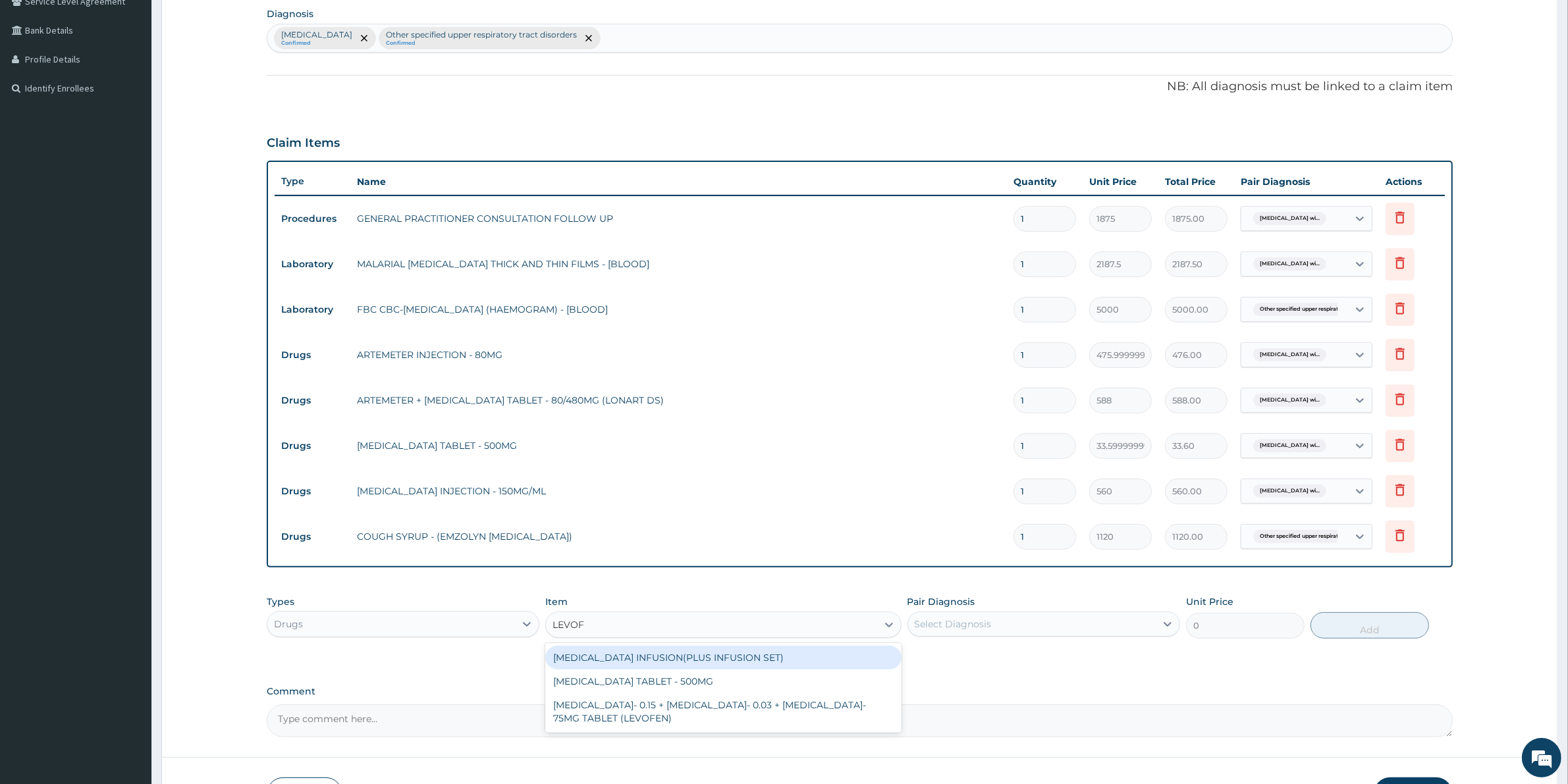
type input "LEVOFL"
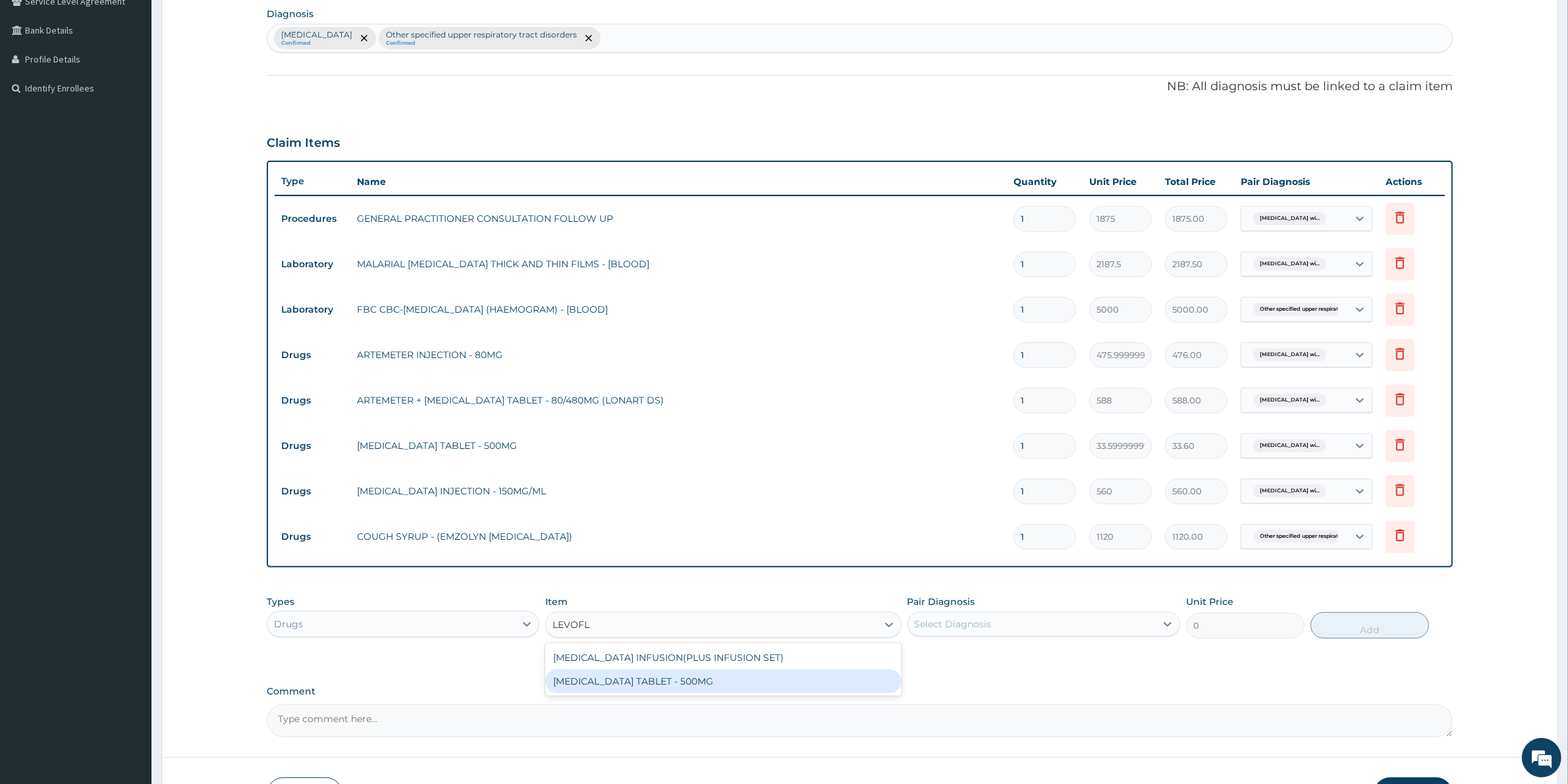
drag, startPoint x: 683, startPoint y: 673, endPoint x: 719, endPoint y: 673, distance: 36.0
click at [689, 675] on div "LEVOFLOXACIN TABLET - 500MG" at bounding box center [723, 681] width 356 height 23
type input "196"
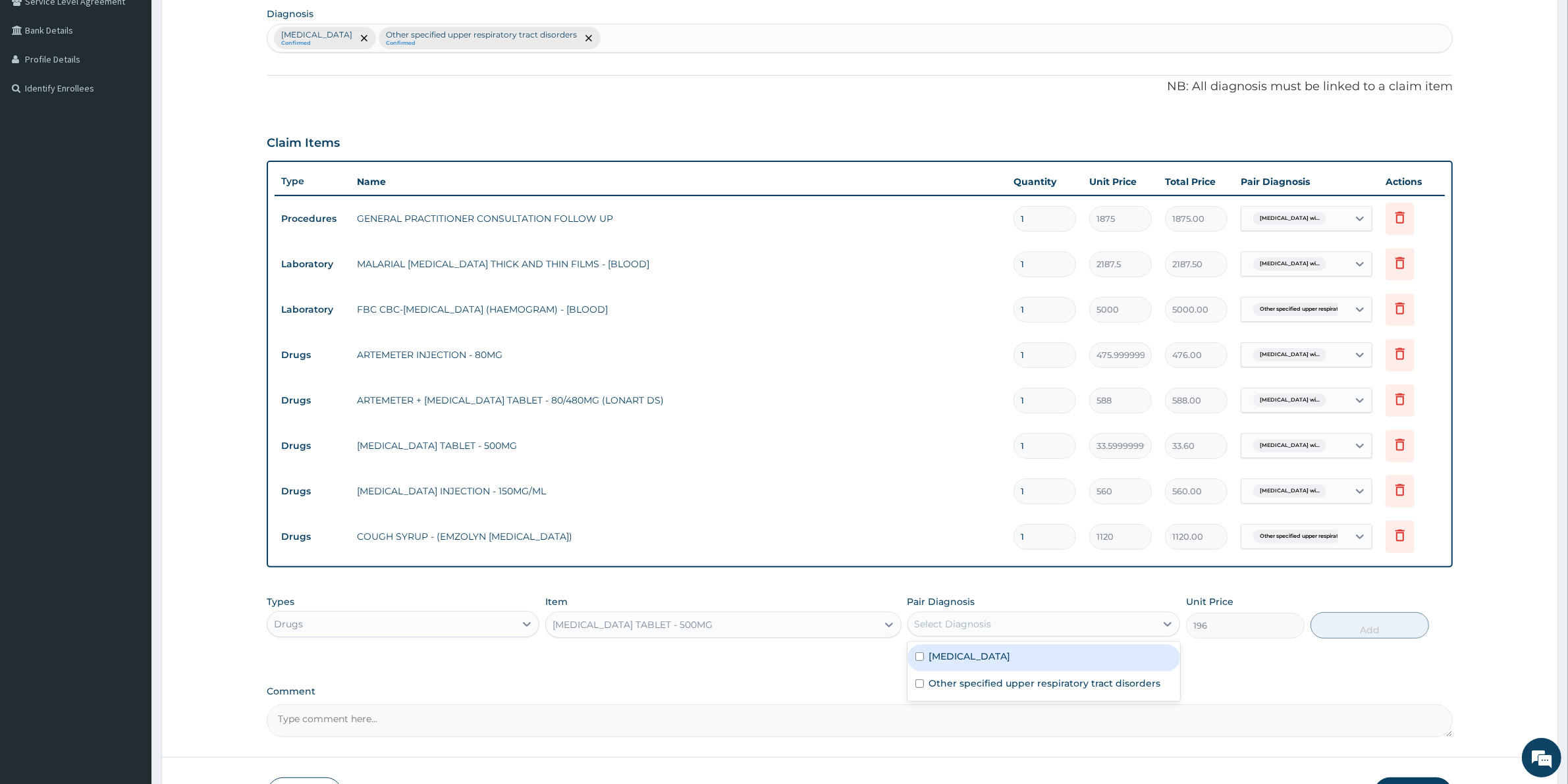
click at [940, 619] on div "Select Diagnosis" at bounding box center [953, 623] width 77 height 13
click at [976, 689] on label "Other specified upper respiratory tract disorders" at bounding box center [1044, 682] width 232 height 13
checkbox input "true"
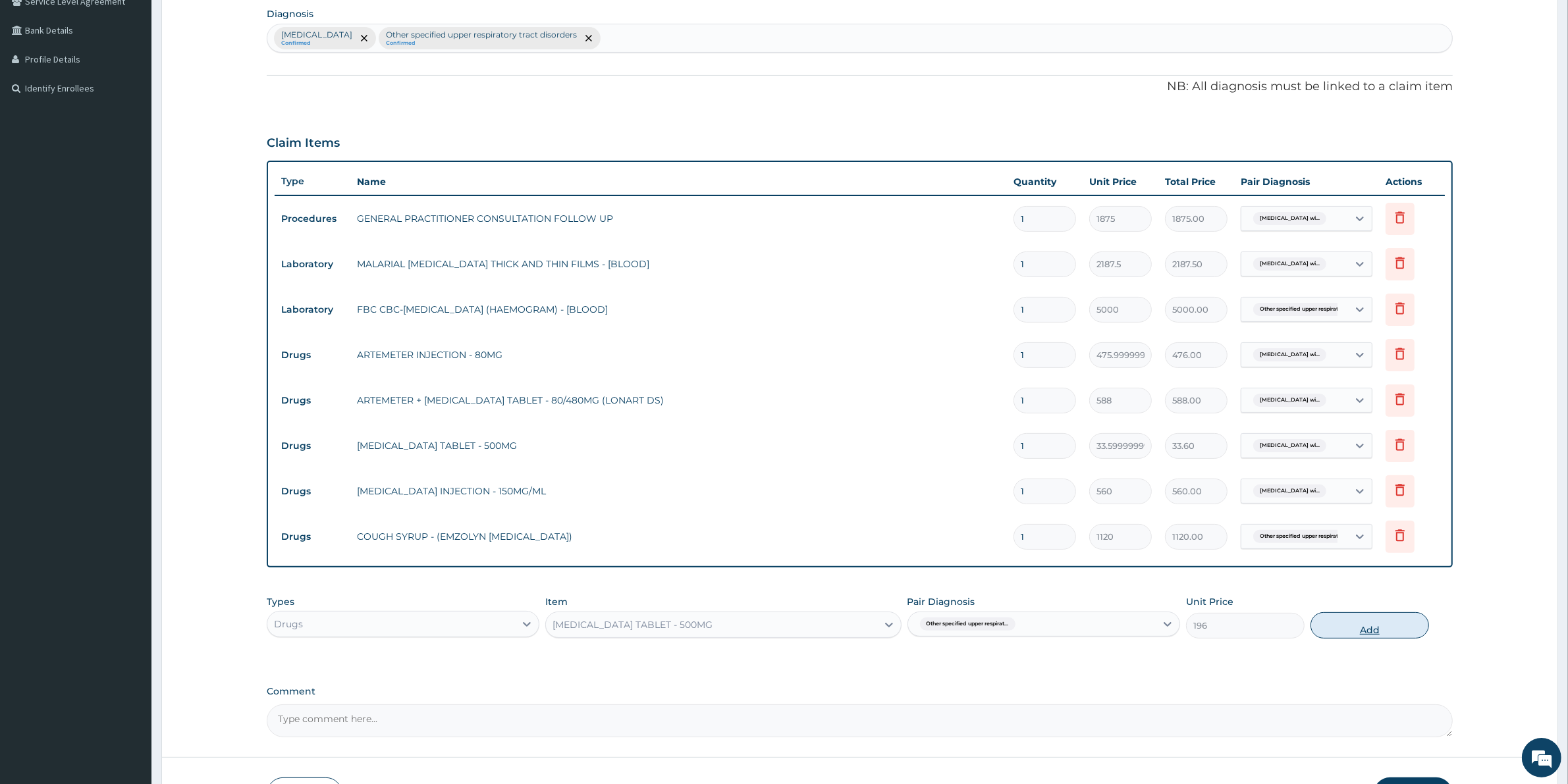
click at [1339, 629] on button "Add" at bounding box center [1369, 625] width 118 height 26
type input "0"
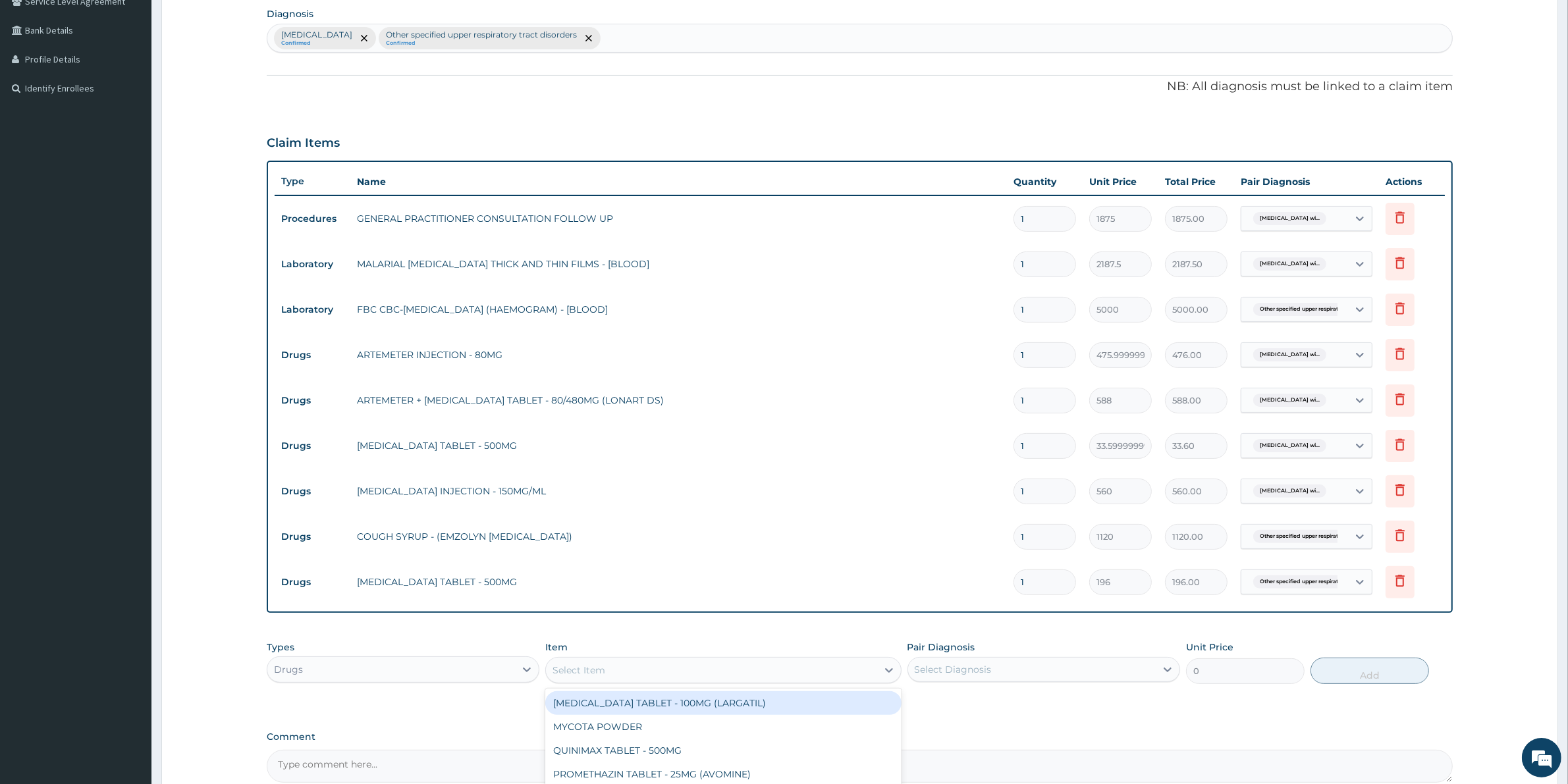
click at [570, 665] on div "Select Item" at bounding box center [578, 669] width 53 height 13
type input "METRO"
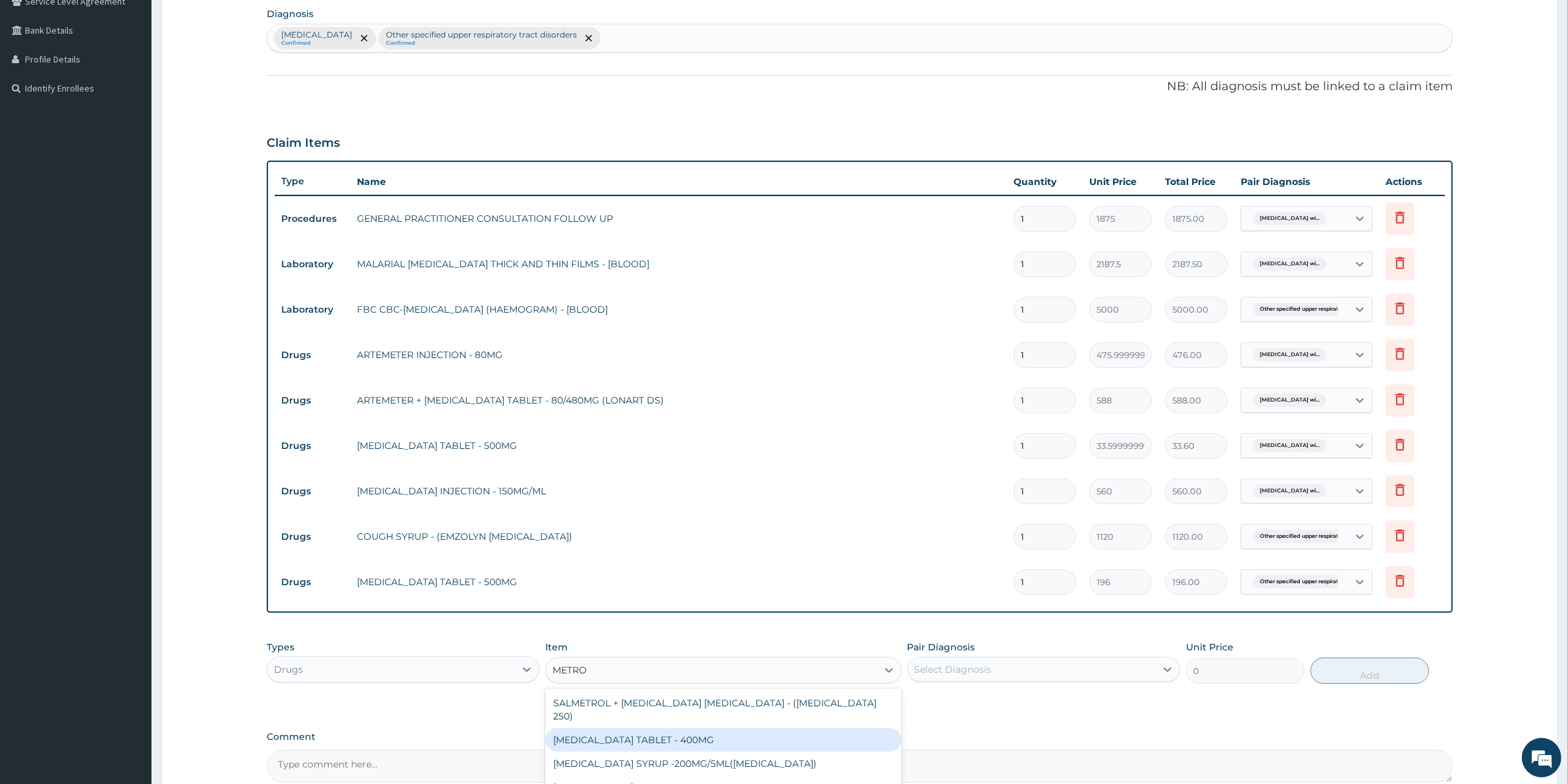
click at [631, 727] on div "METRONIDAZOLE TABLET - 400MG" at bounding box center [723, 739] width 356 height 23
type input "84"
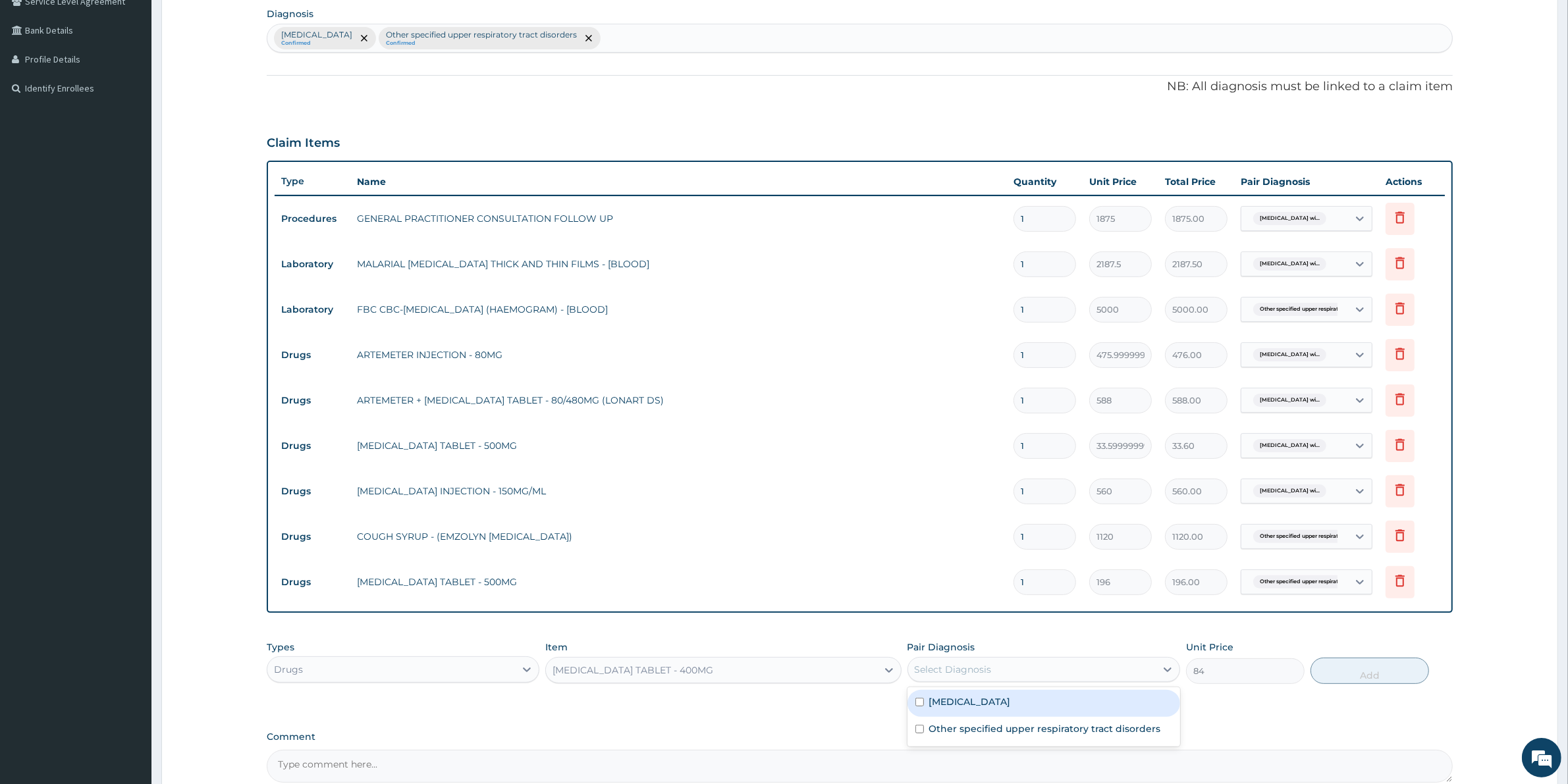
click at [1009, 657] on div "Select Diagnosis" at bounding box center [1043, 670] width 273 height 25
click at [1002, 735] on label "Other specified upper respiratory tract disorders" at bounding box center [1044, 727] width 232 height 13
checkbox input "true"
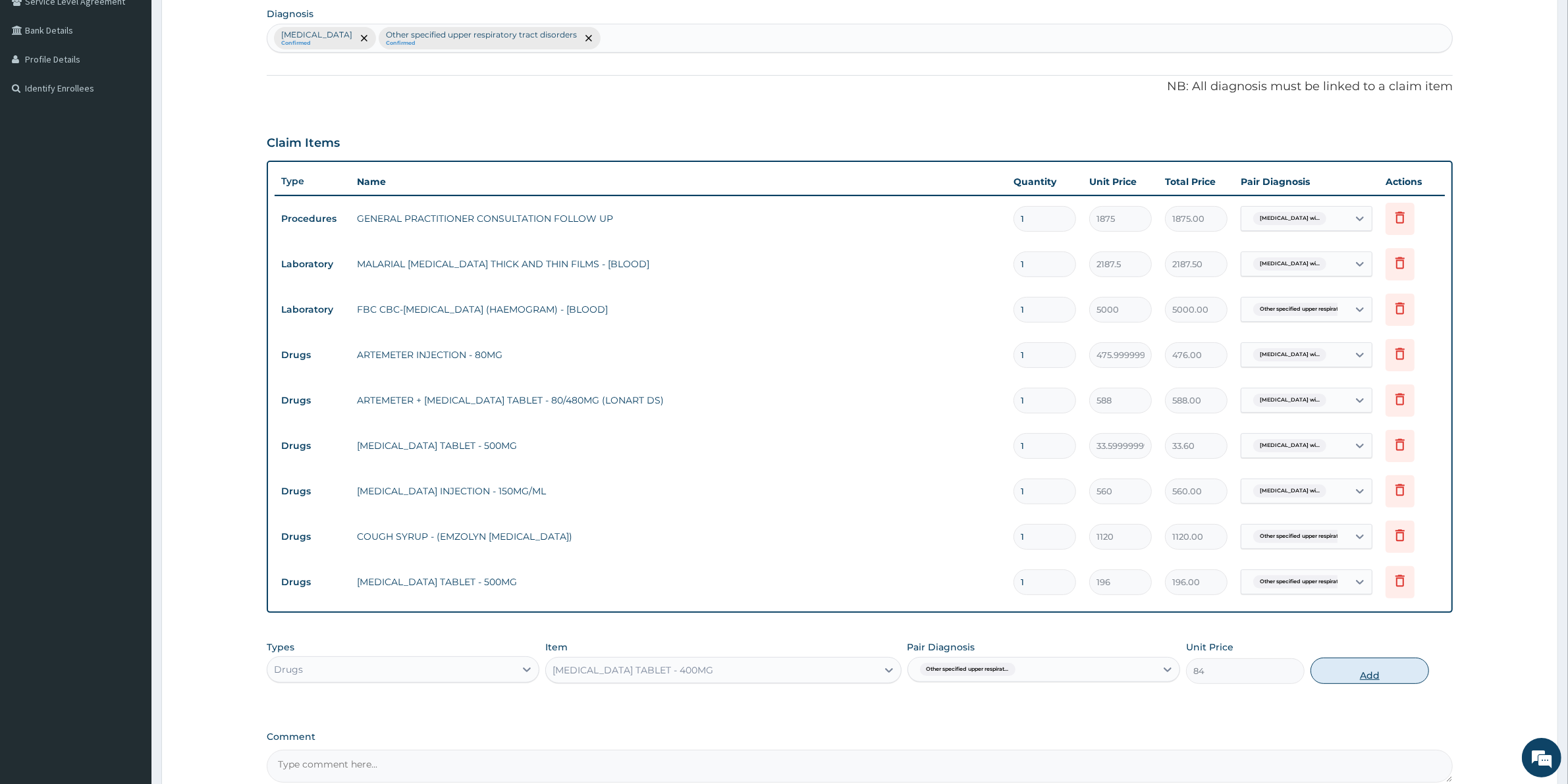
click at [1339, 666] on button "Add" at bounding box center [1369, 670] width 118 height 26
type input "0"
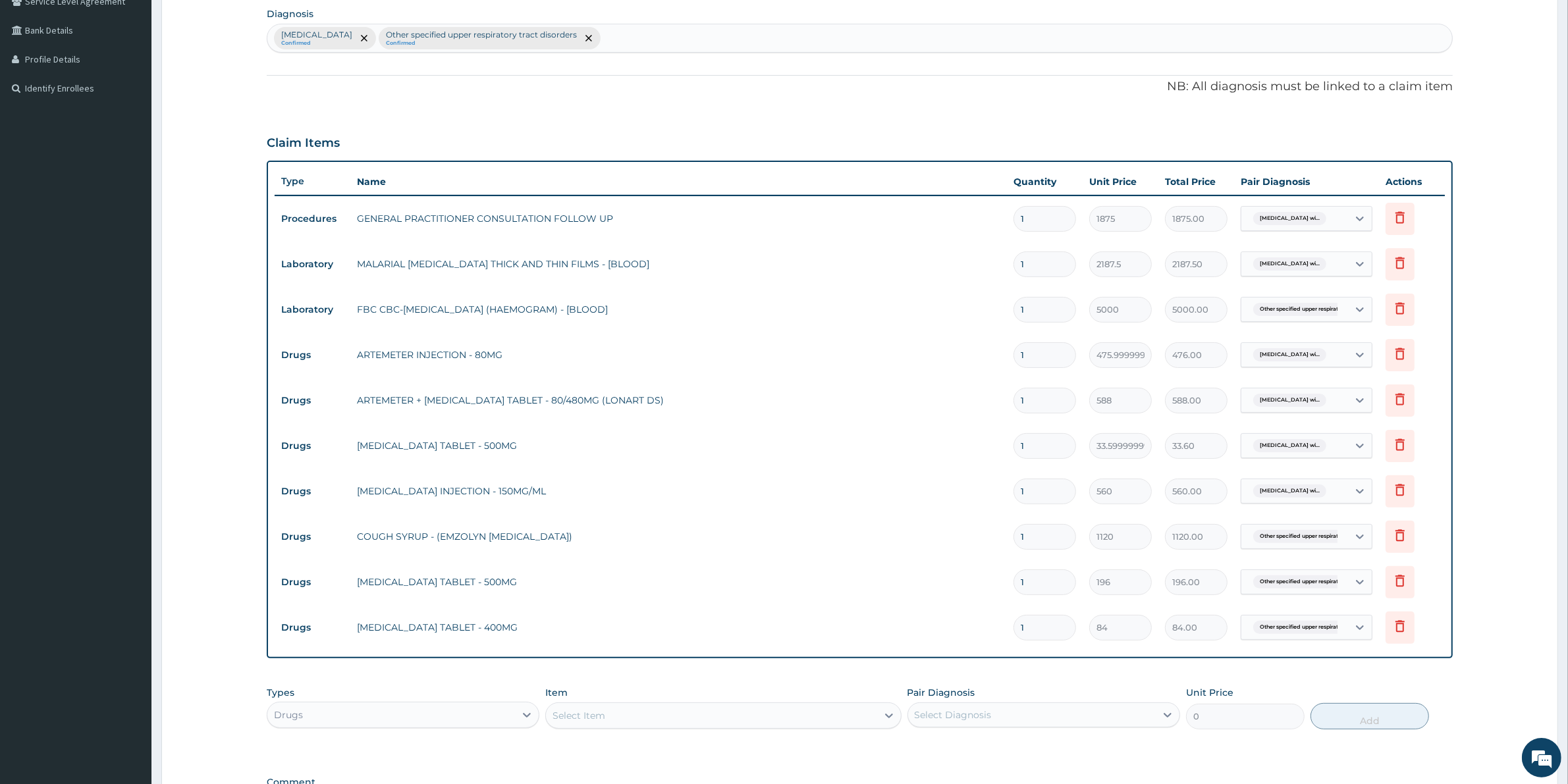
click at [607, 705] on div "Select Item" at bounding box center [711, 716] width 330 height 21
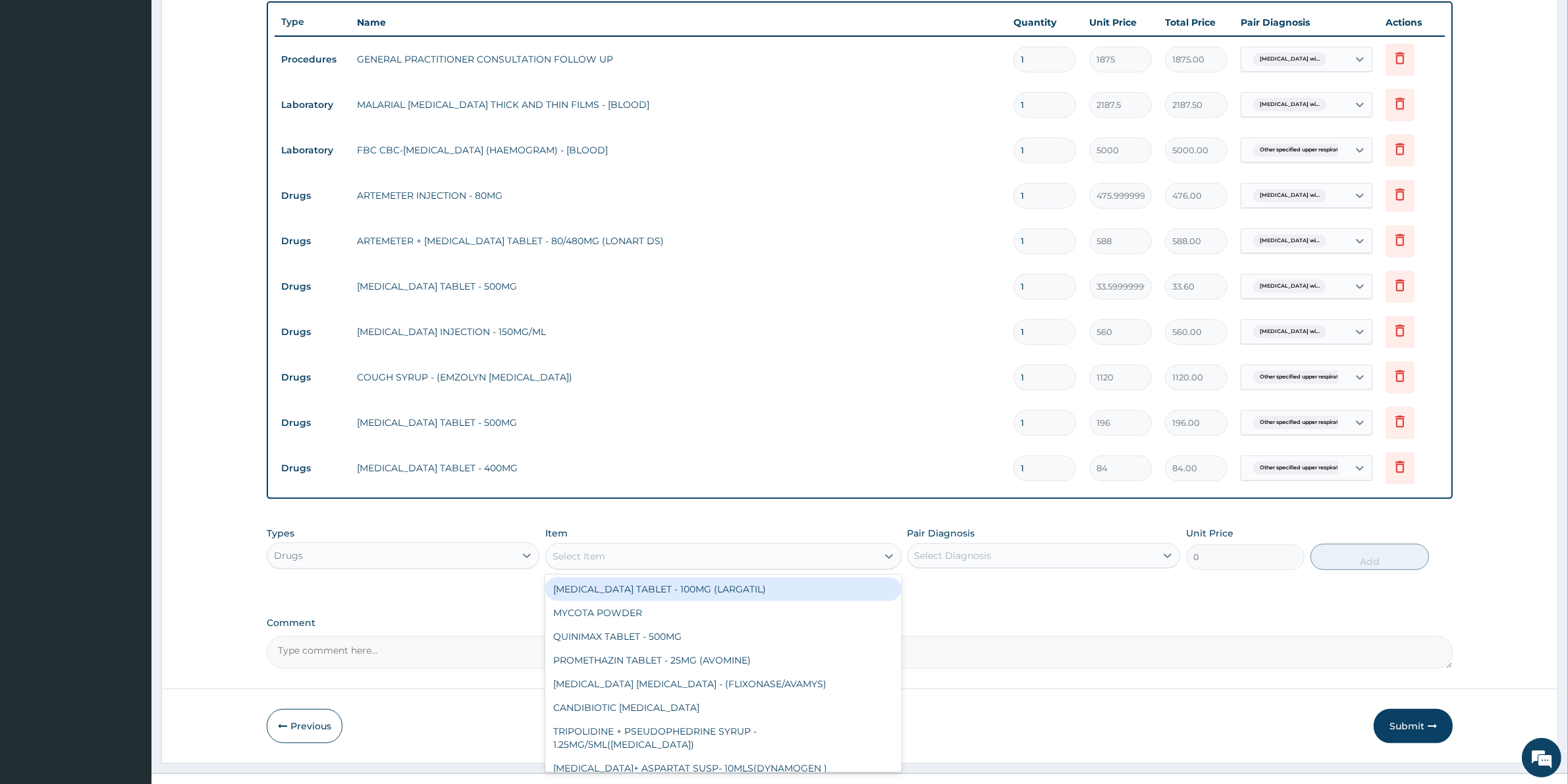
scroll to position [497, 0]
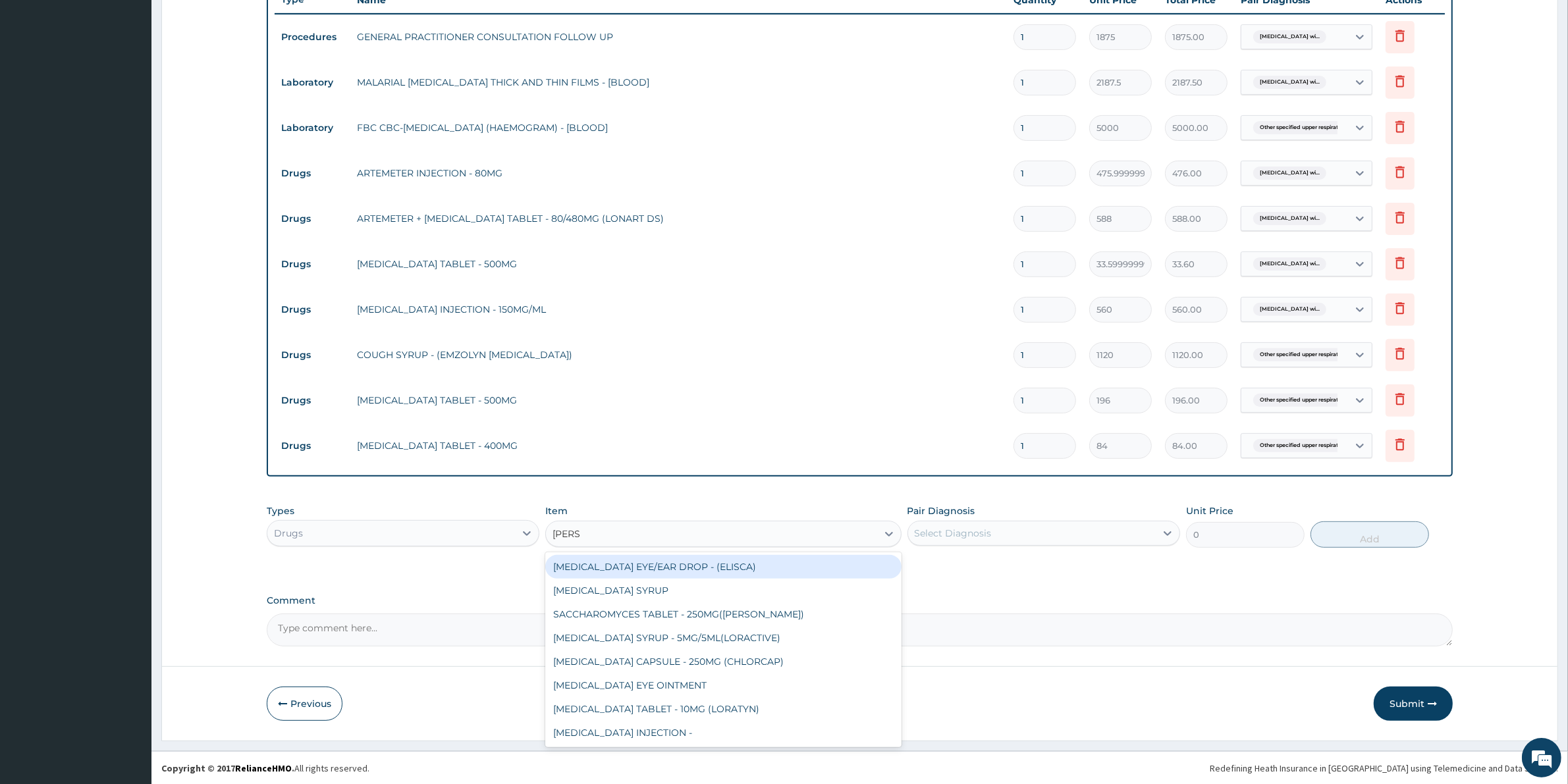
type input "LORAT"
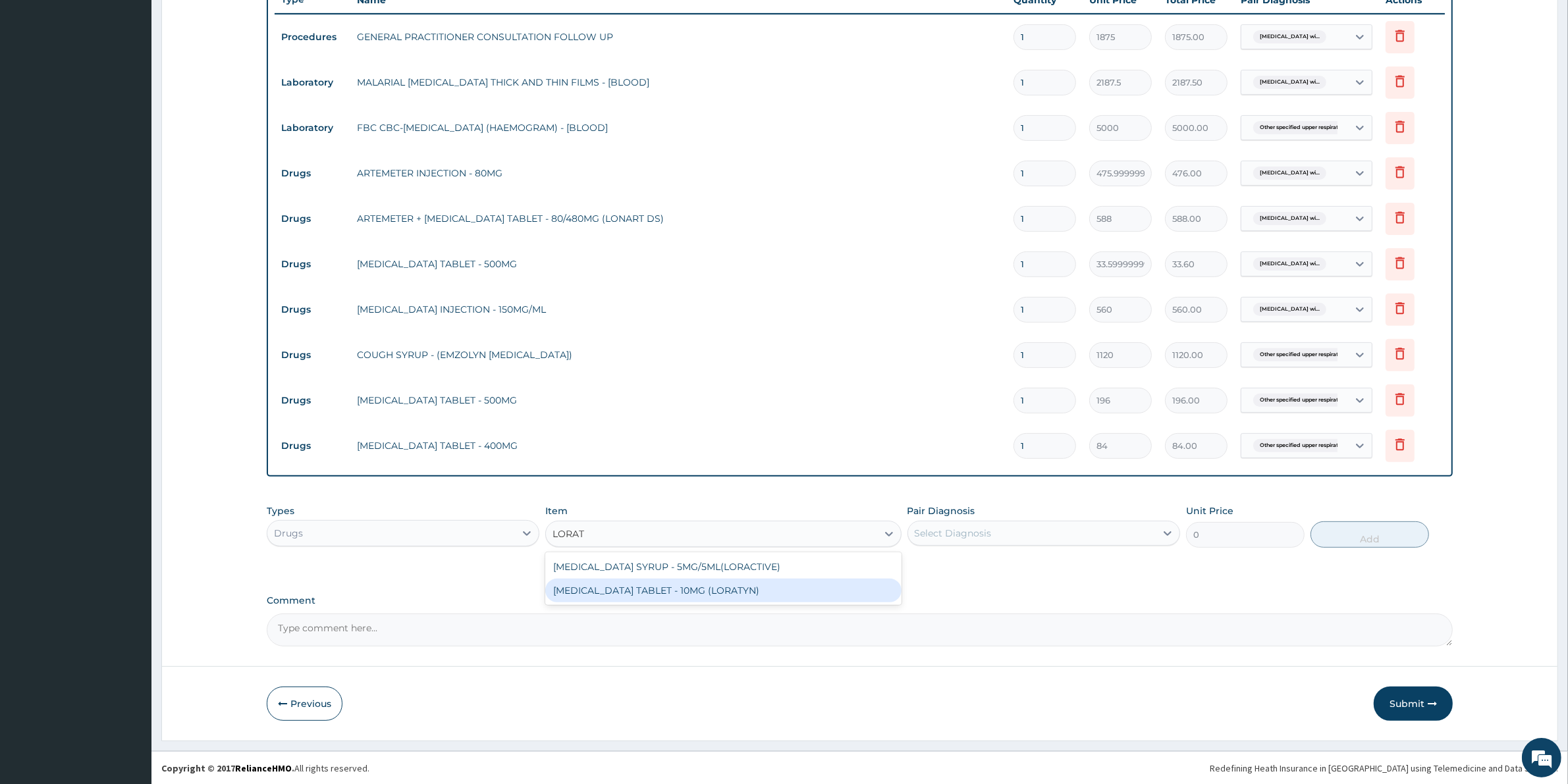
click at [686, 590] on div "LORATADINE TABLET - 10MG (LORATYN)" at bounding box center [723, 590] width 356 height 23
type input "98"
click at [1053, 531] on div "Select Diagnosis" at bounding box center [1031, 533] width 247 height 21
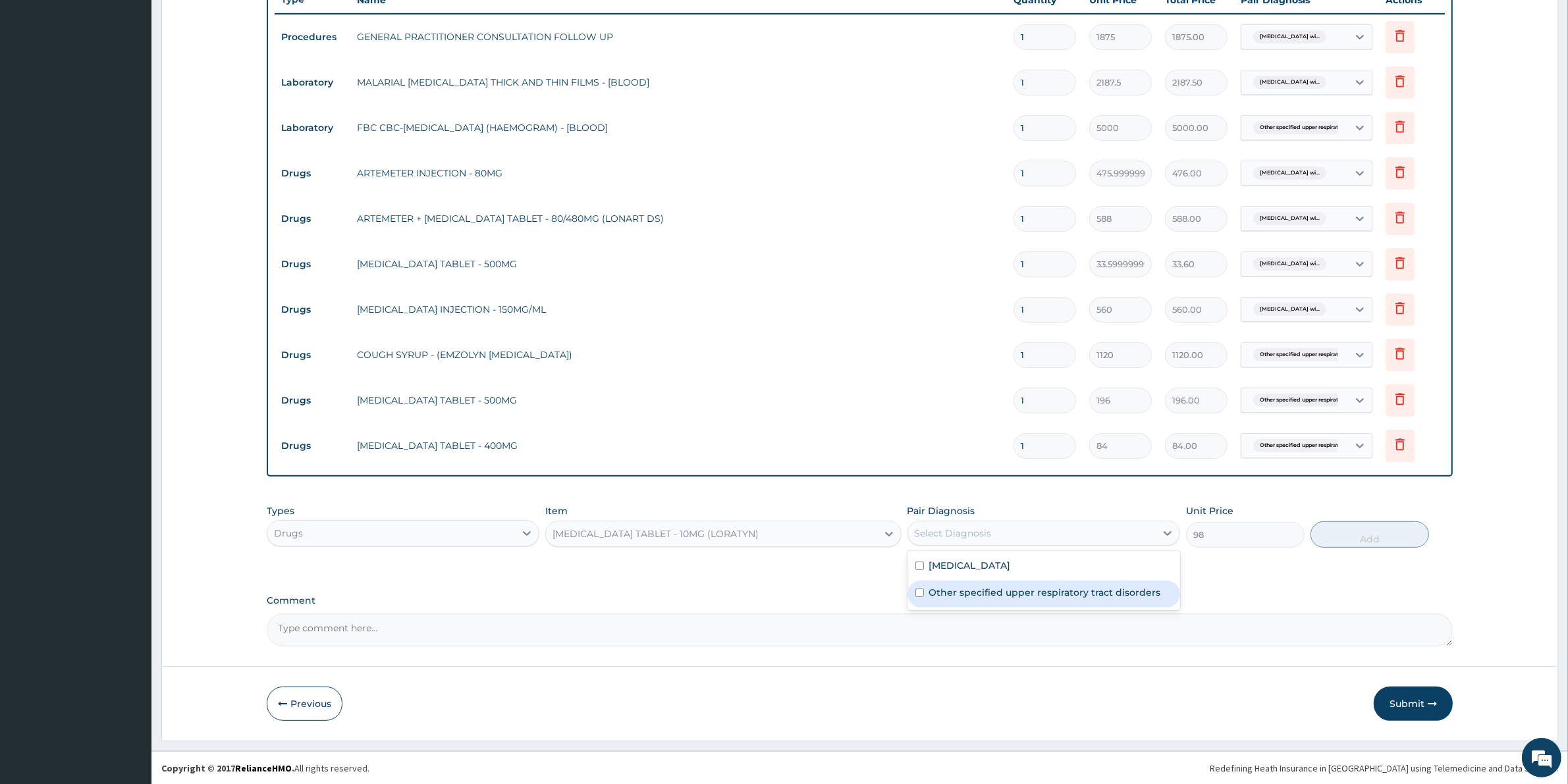
drag, startPoint x: 1035, startPoint y: 605, endPoint x: 1049, endPoint y: 602, distance: 14.3
click at [1045, 598] on label "Other specified upper respiratory tract disorders" at bounding box center [1044, 592] width 232 height 13
checkbox input "true"
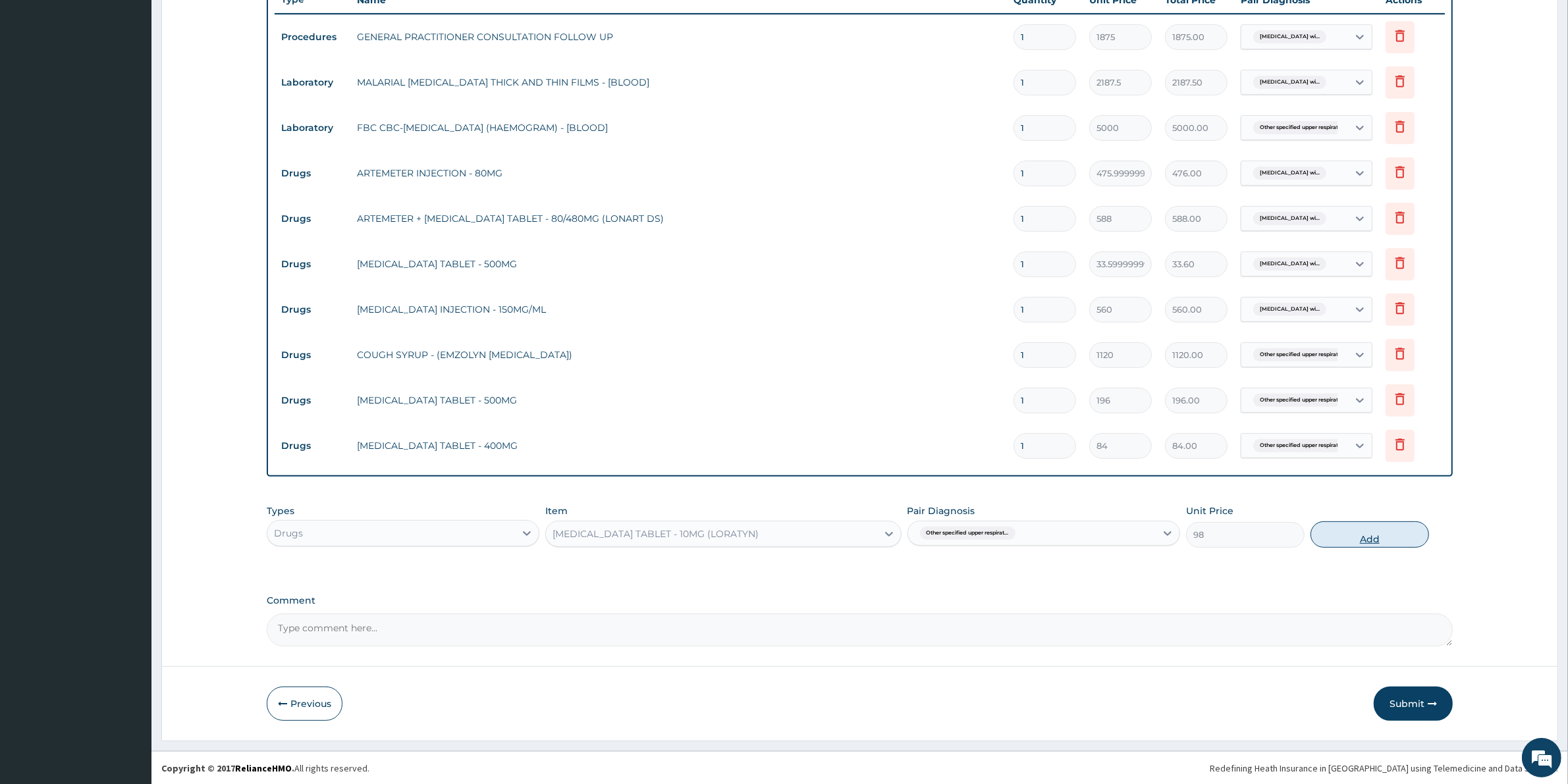
click at [1335, 527] on button "Add" at bounding box center [1369, 534] width 118 height 26
type input "0"
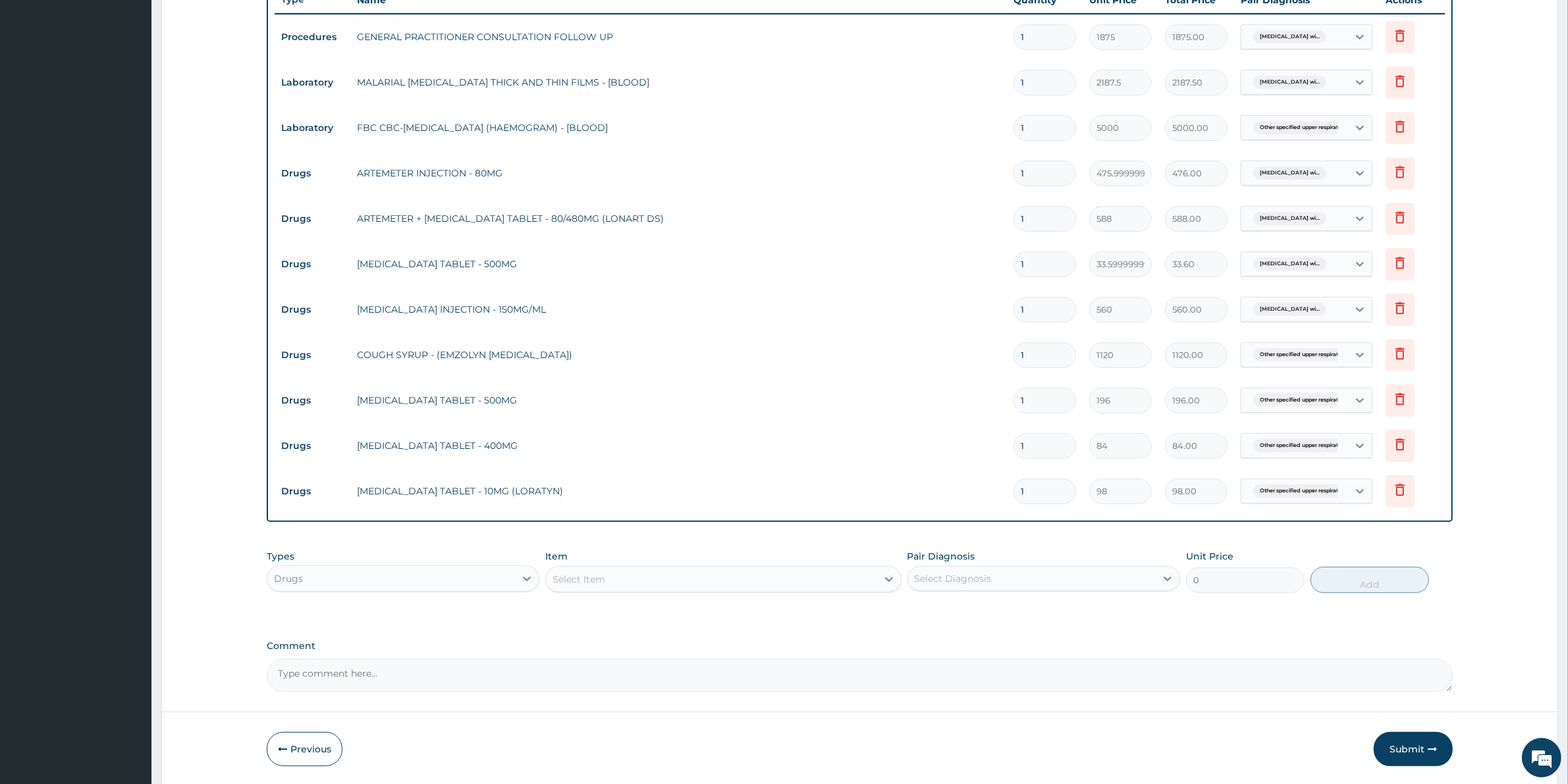
type input "10"
type input "980.00"
type input "10"
click at [1064, 444] on input "1" at bounding box center [1044, 445] width 63 height 25
type input "15"
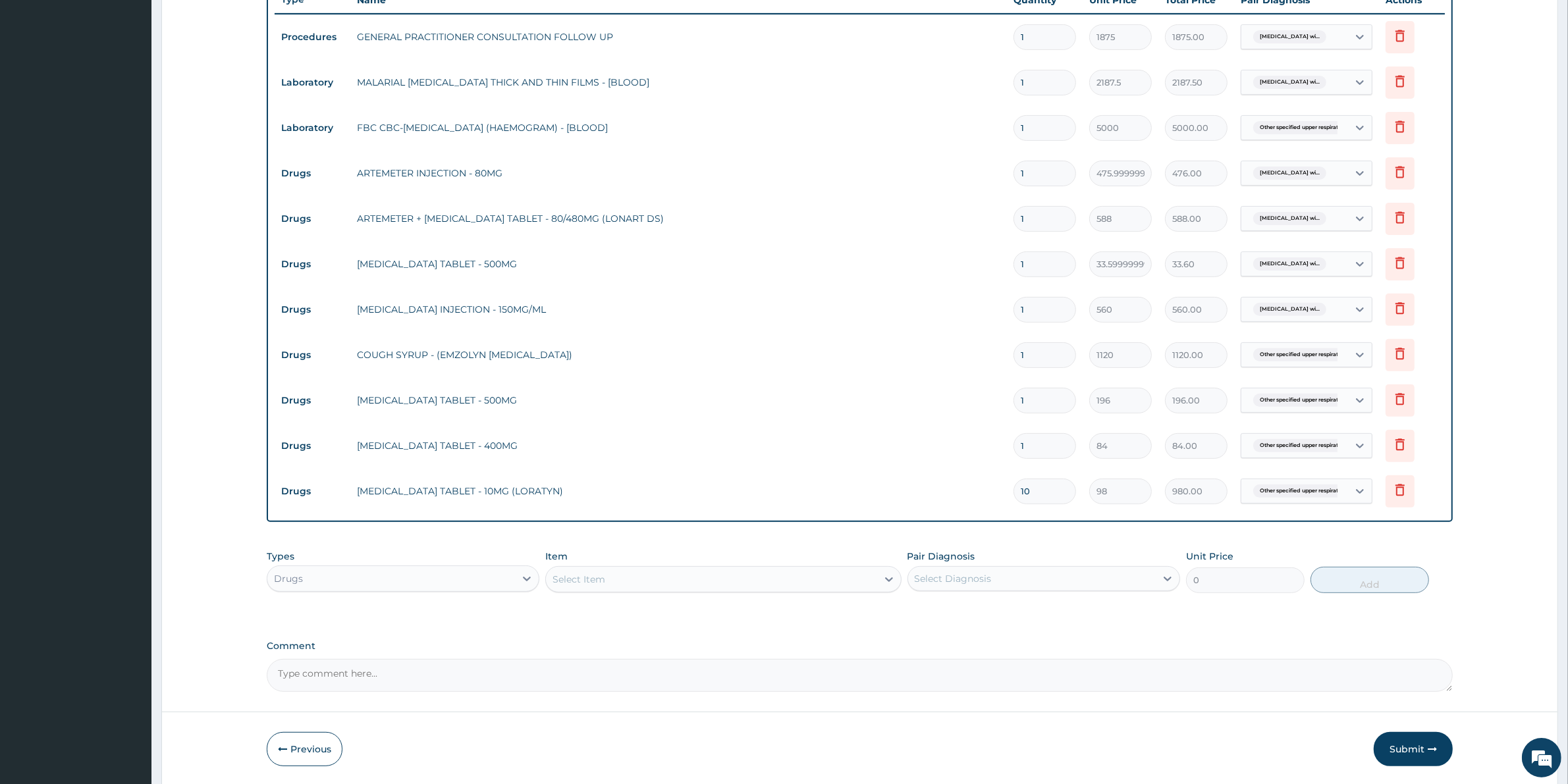
type input "1260.00"
type input "15"
click at [1057, 403] on input "1" at bounding box center [1044, 400] width 63 height 25
type input "14"
type input "2744.00"
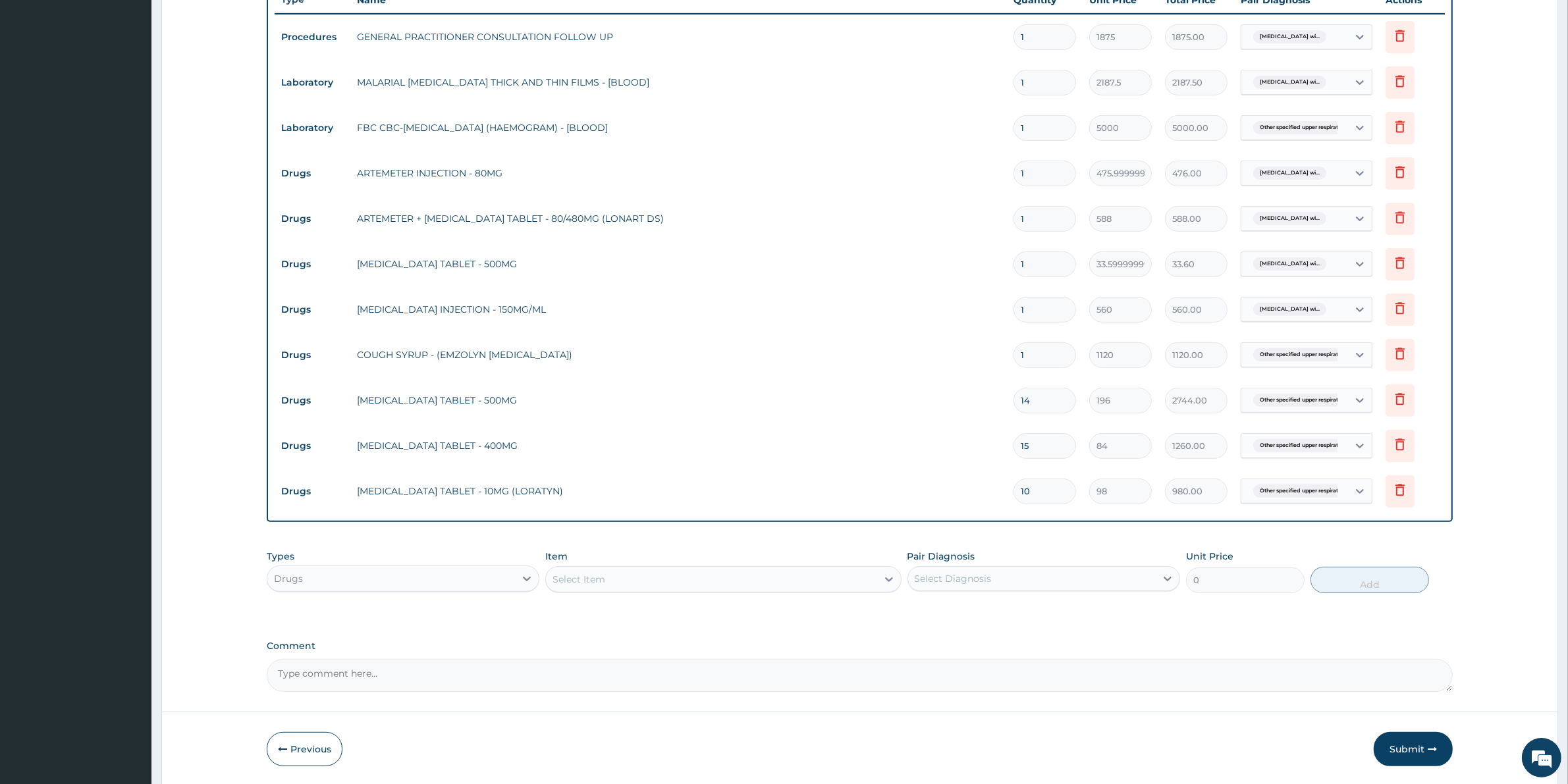
type input "14"
click at [1038, 365] on input "1" at bounding box center [1044, 354] width 63 height 25
click at [1041, 311] on input "1" at bounding box center [1044, 309] width 63 height 25
drag, startPoint x: 1037, startPoint y: 312, endPoint x: 958, endPoint y: 320, distance: 79.4
click at [958, 320] on tr "Drugs PARACETAMOL INJECTION - 150MG/ML 1 560 560.00 Plasmodium malariae malaria…" at bounding box center [860, 309] width 1170 height 46
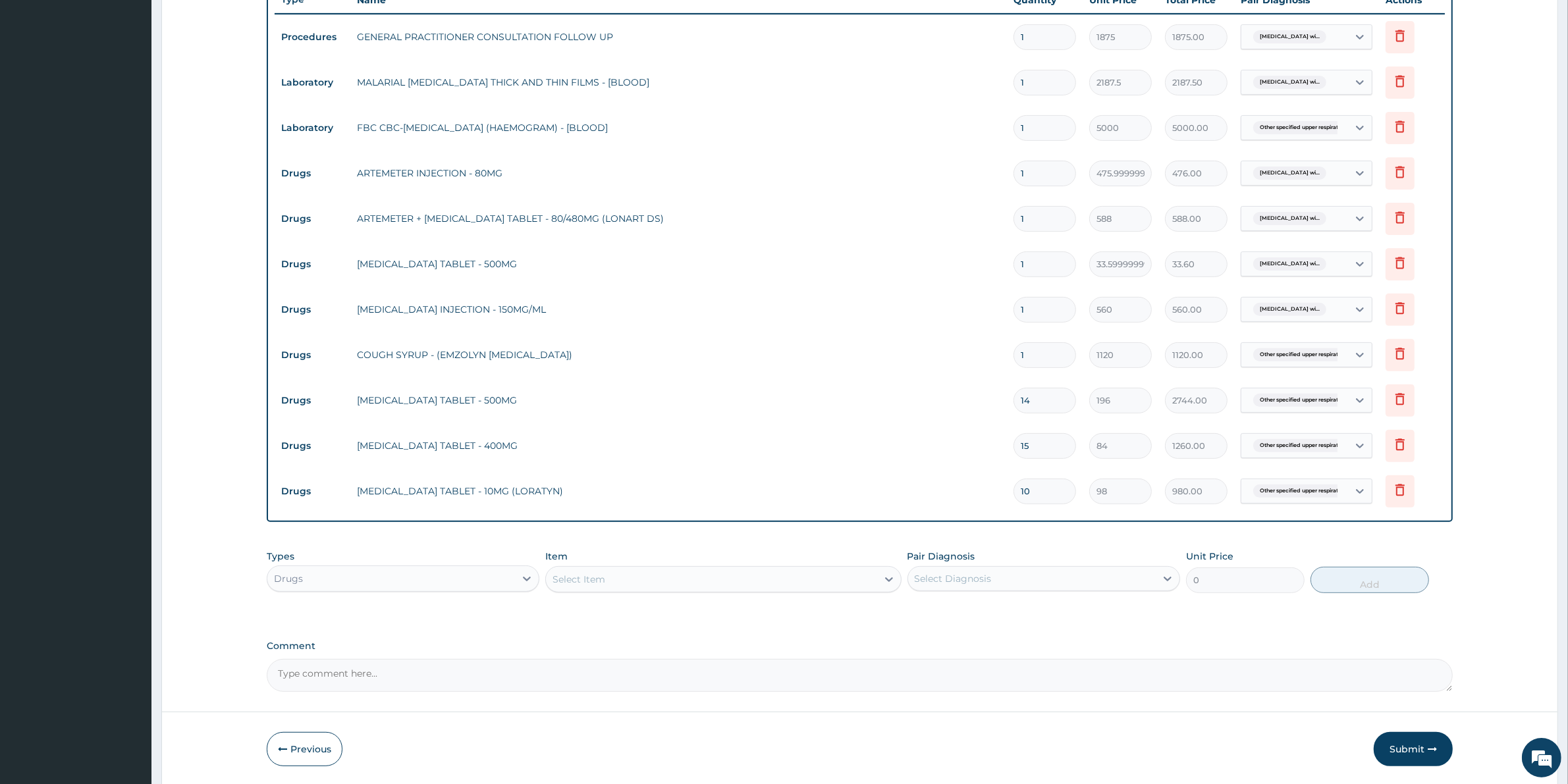
type input "6"
type input "3360.00"
type input "6"
click at [1038, 273] on input "1" at bounding box center [1044, 264] width 63 height 25
type input "18"
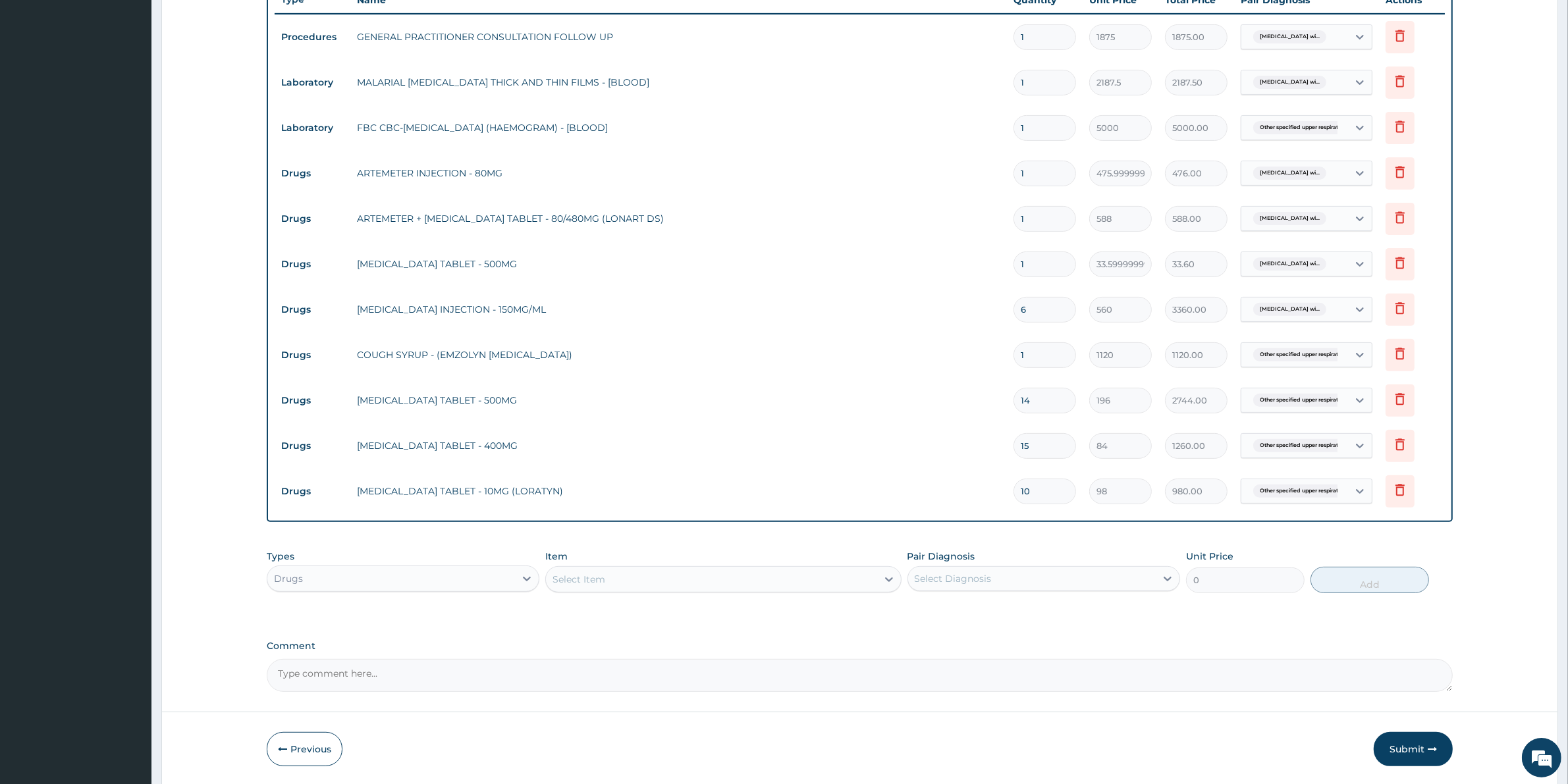
type input "604.80"
type input "18"
drag, startPoint x: 1038, startPoint y: 225, endPoint x: 978, endPoint y: 216, distance: 60.7
click at [978, 216] on tr "Drugs ARTEMETER + LUMEFANTRINE TABLET - 80/480MG (LONART DS) 1 588 588.00 Plasm…" at bounding box center [860, 219] width 1170 height 46
type input "6"
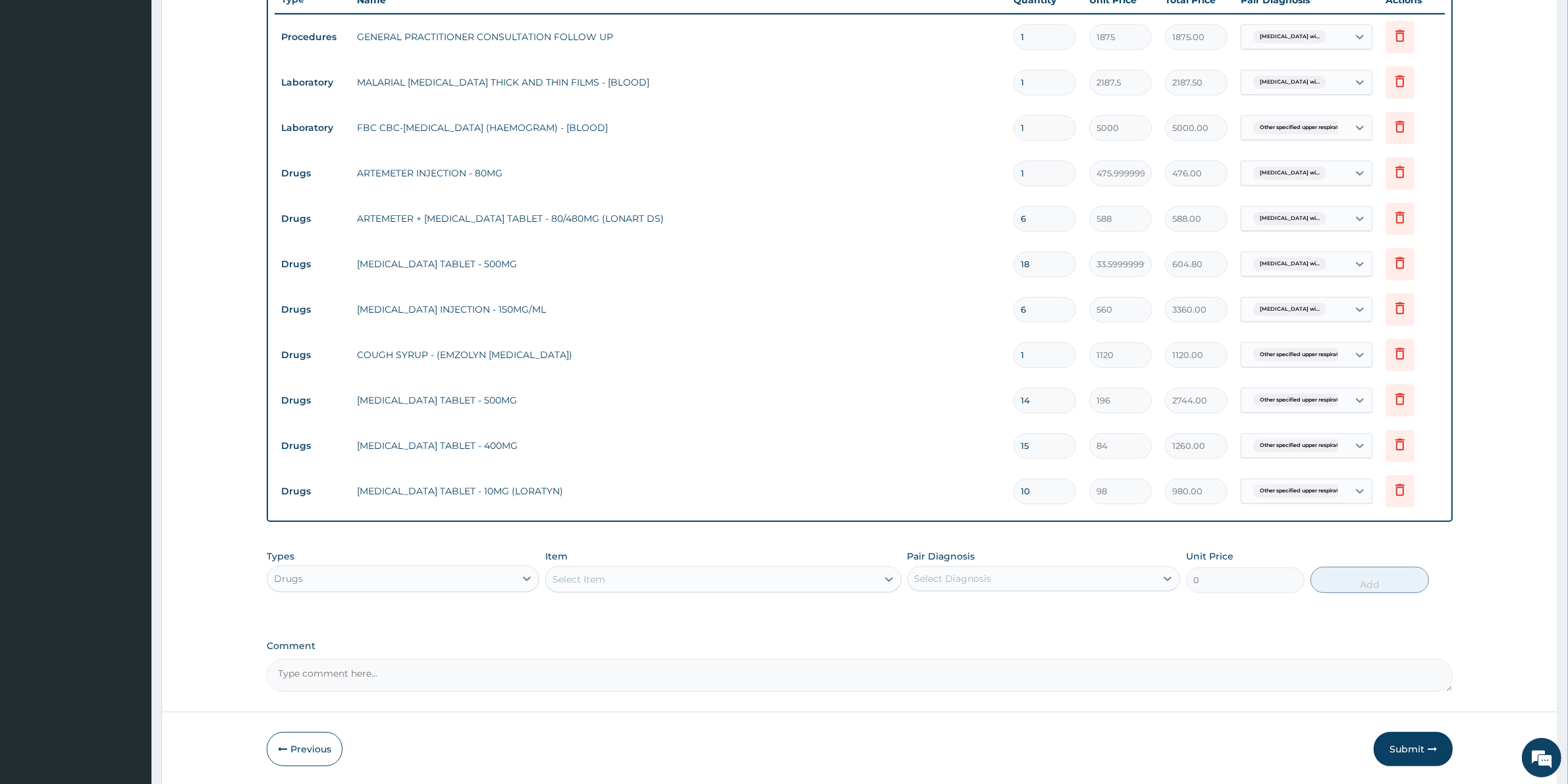
type input "3528.00"
type input "6"
drag, startPoint x: 1049, startPoint y: 178, endPoint x: 933, endPoint y: 179, distance: 116.0
click at [929, 172] on tr "Drugs ARTEMETER INJECTION - 80MG 1 475.99999999999994 476.00 Plasmodium malaria…" at bounding box center [860, 173] width 1170 height 46
type input "6"
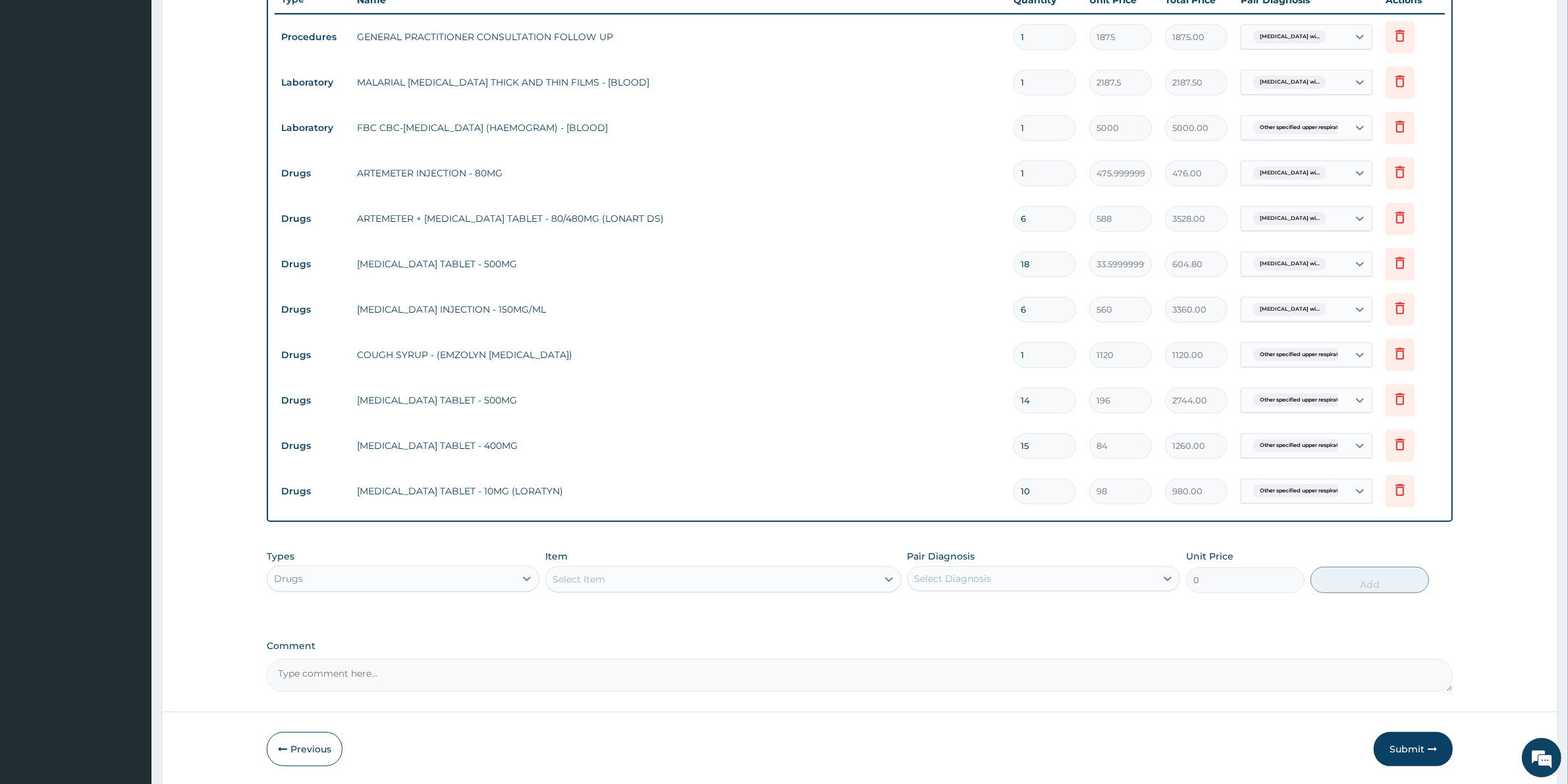
type input "2856.00"
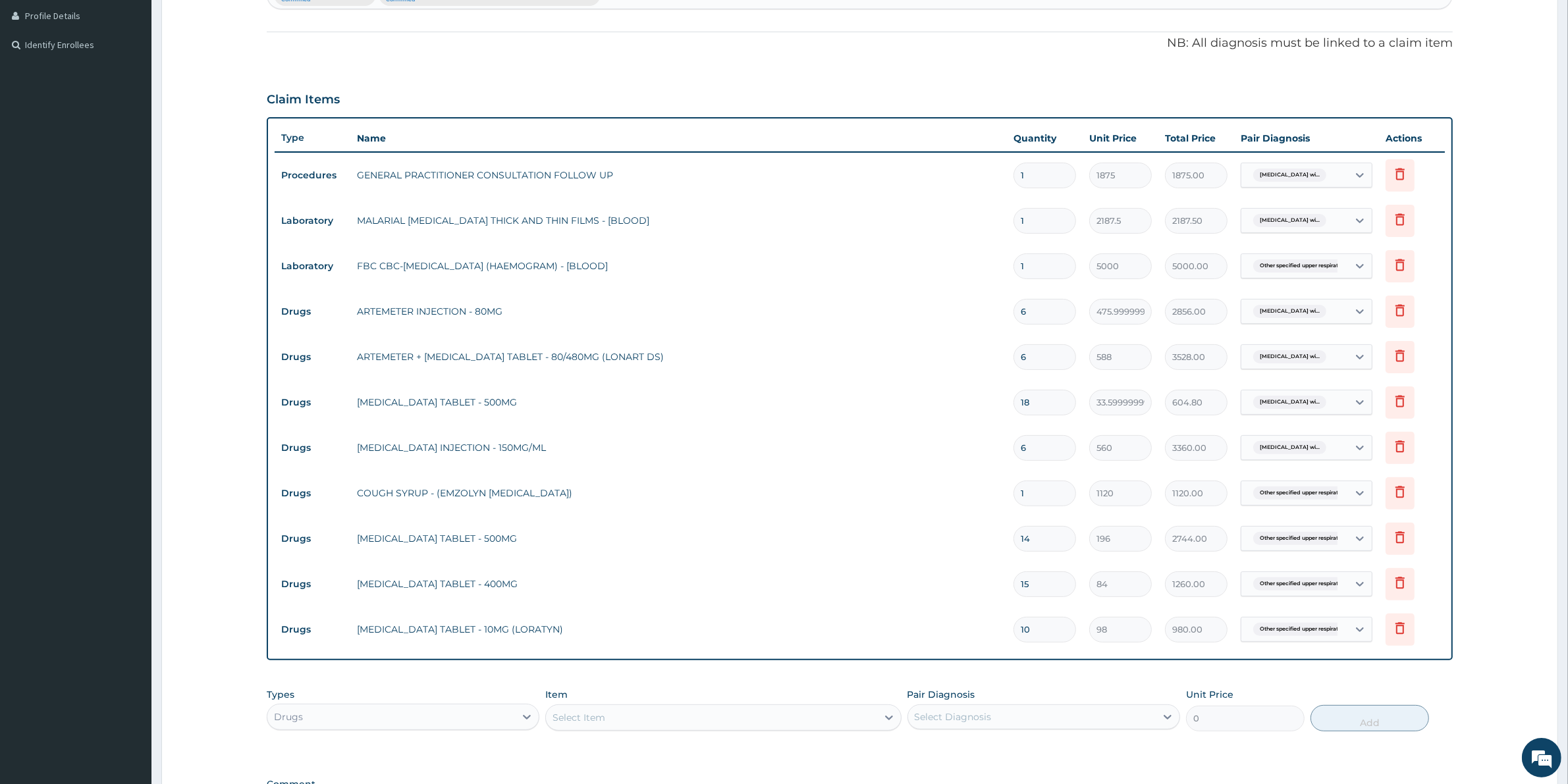
scroll to position [543, 0]
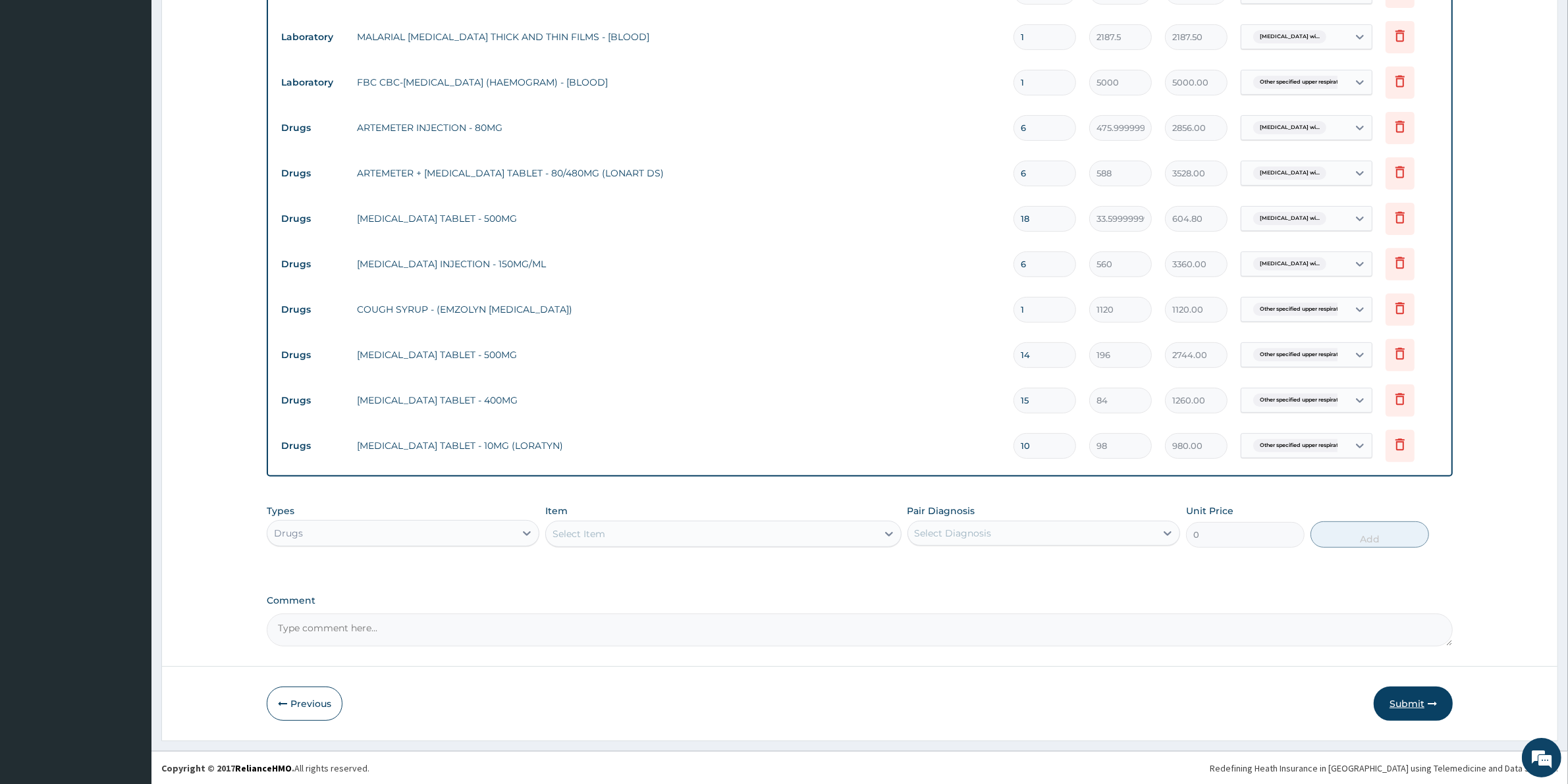
type input "6"
click at [1409, 698] on button "Submit" at bounding box center [1413, 703] width 79 height 34
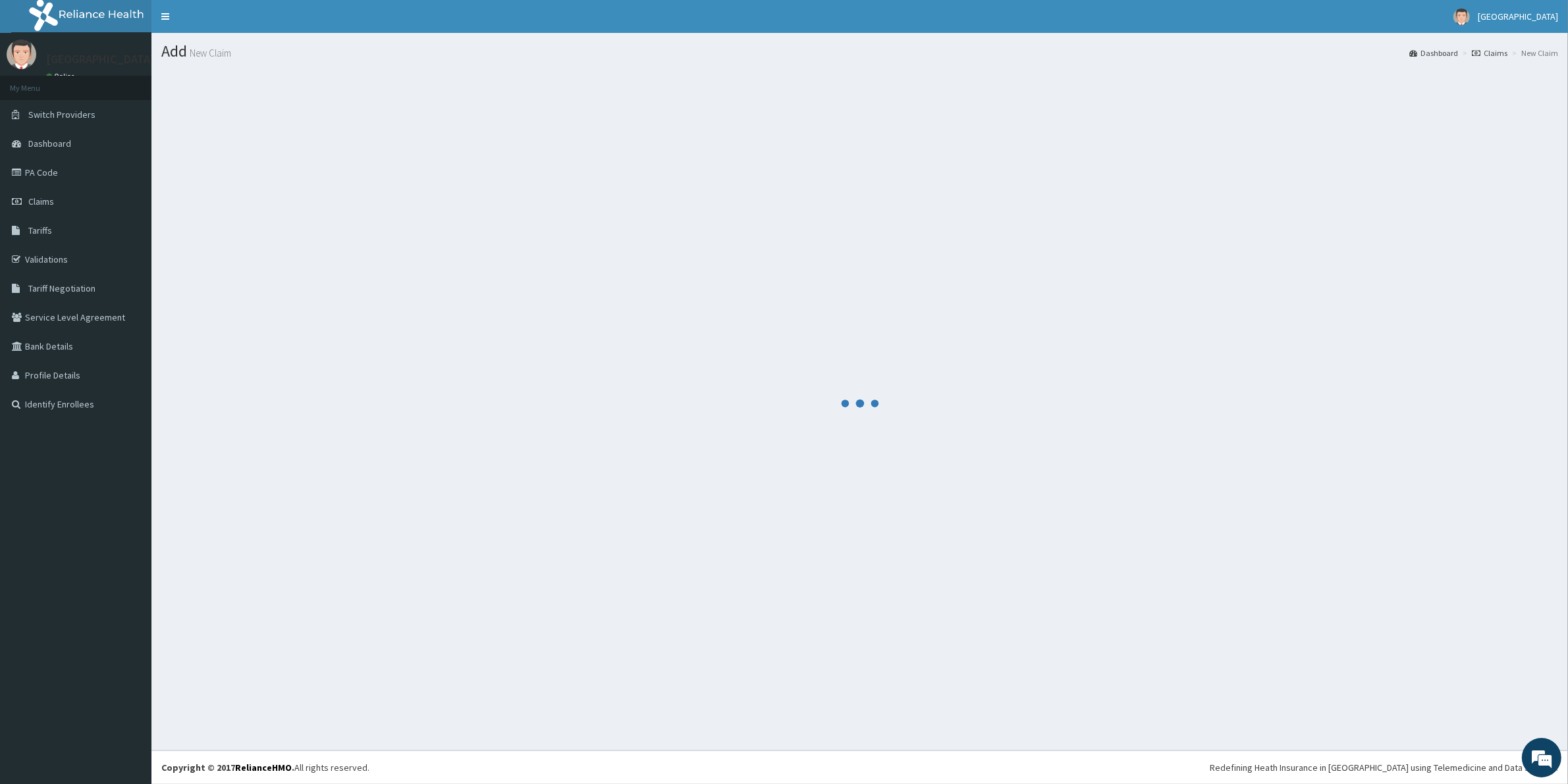
scroll to position [0, 0]
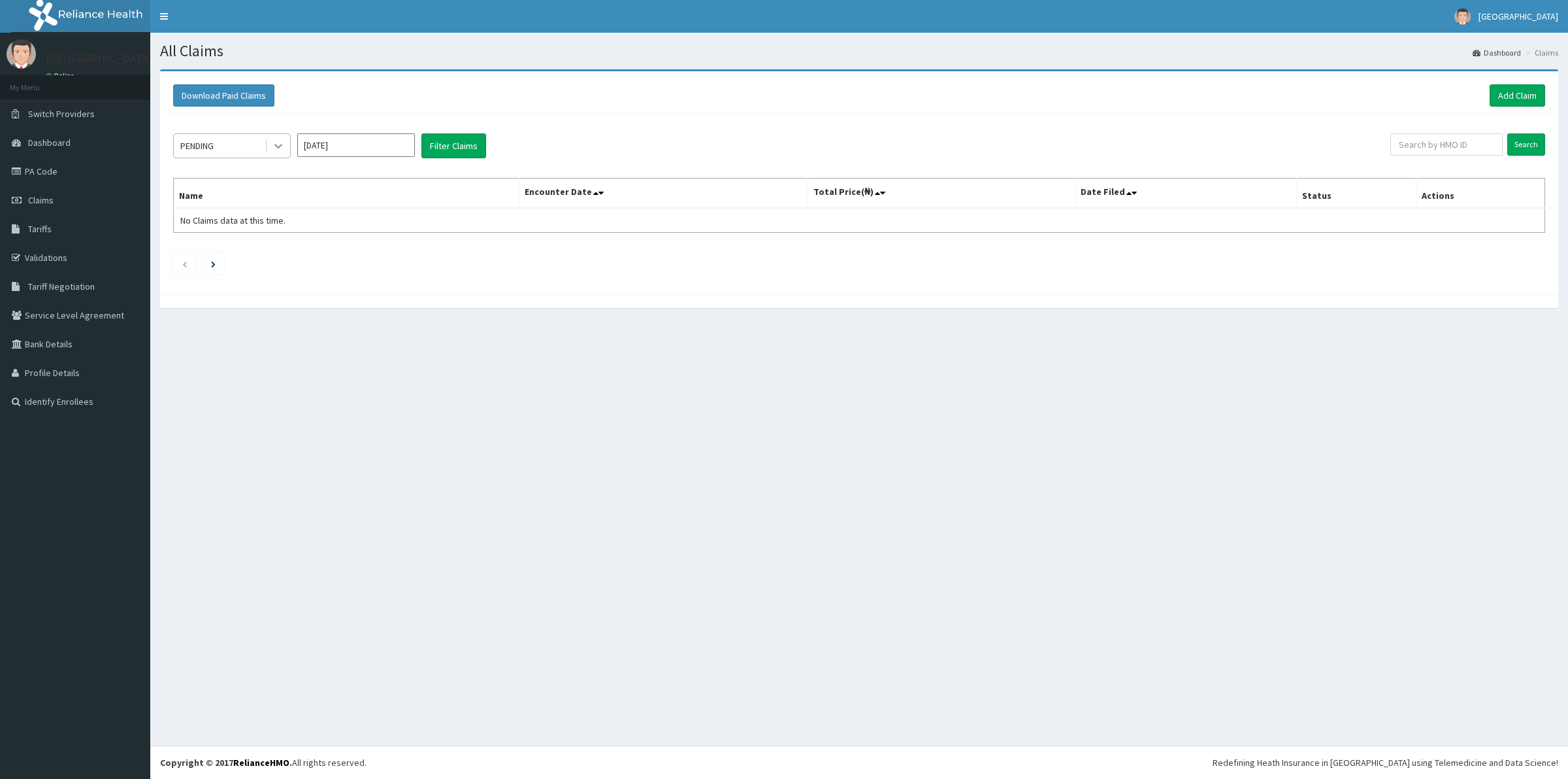
click at [282, 152] on icon at bounding box center [277, 146] width 13 height 13
click at [256, 198] on div "Approved" at bounding box center [232, 201] width 117 height 23
click at [454, 144] on button "Filter Claims" at bounding box center [454, 146] width 65 height 25
click at [462, 146] on button "Filter Claims" at bounding box center [454, 146] width 65 height 25
click at [449, 145] on button "Filter Claims" at bounding box center [454, 146] width 65 height 25
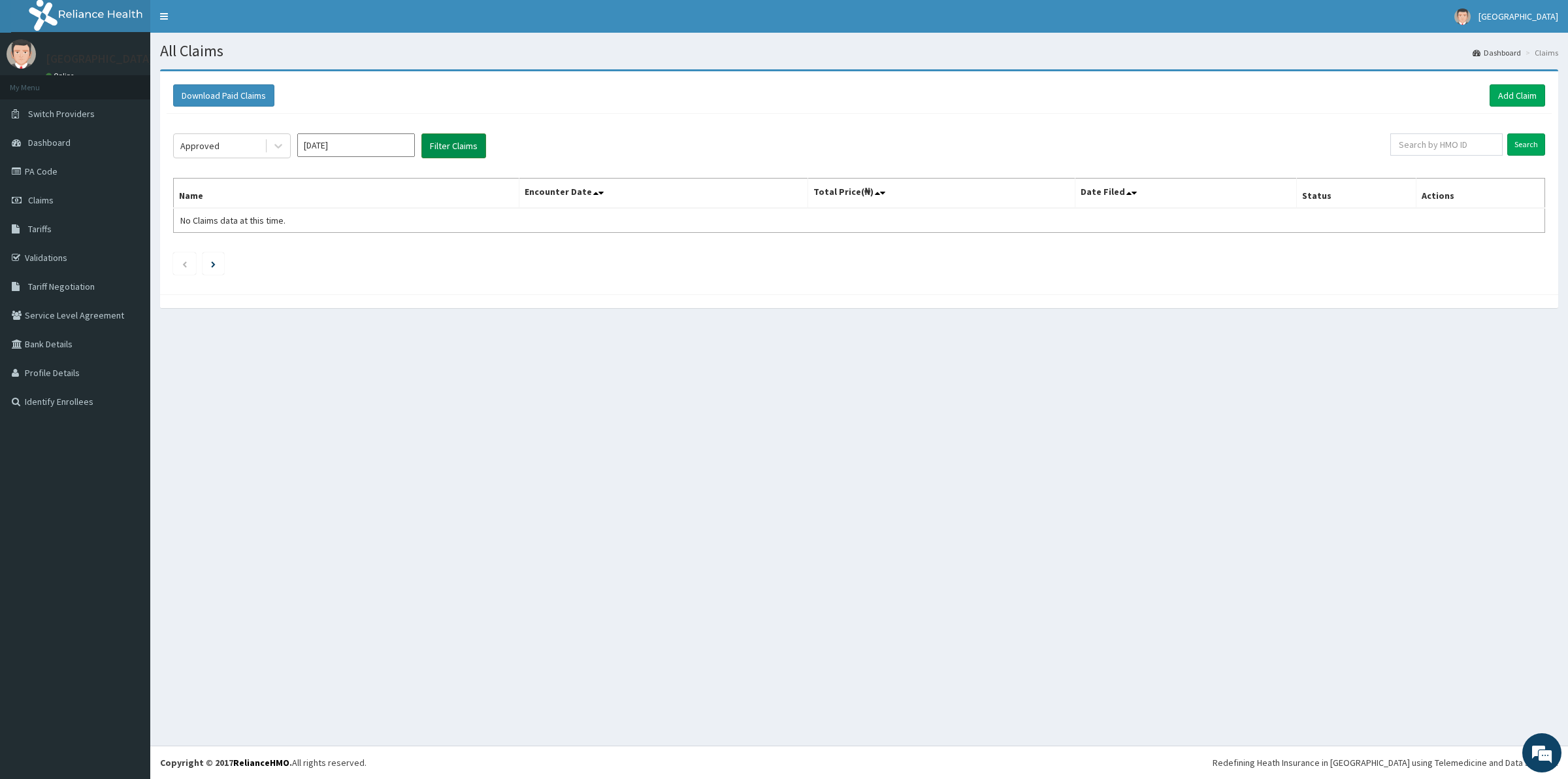
click at [449, 145] on button "Filter Claims" at bounding box center [454, 146] width 65 height 25
click at [282, 149] on icon at bounding box center [277, 146] width 13 height 13
click at [255, 201] on div "Approved" at bounding box center [232, 201] width 117 height 23
click at [448, 146] on button "Filter Claims" at bounding box center [454, 146] width 65 height 25
click at [451, 144] on button "Filter Claims" at bounding box center [454, 146] width 65 height 25
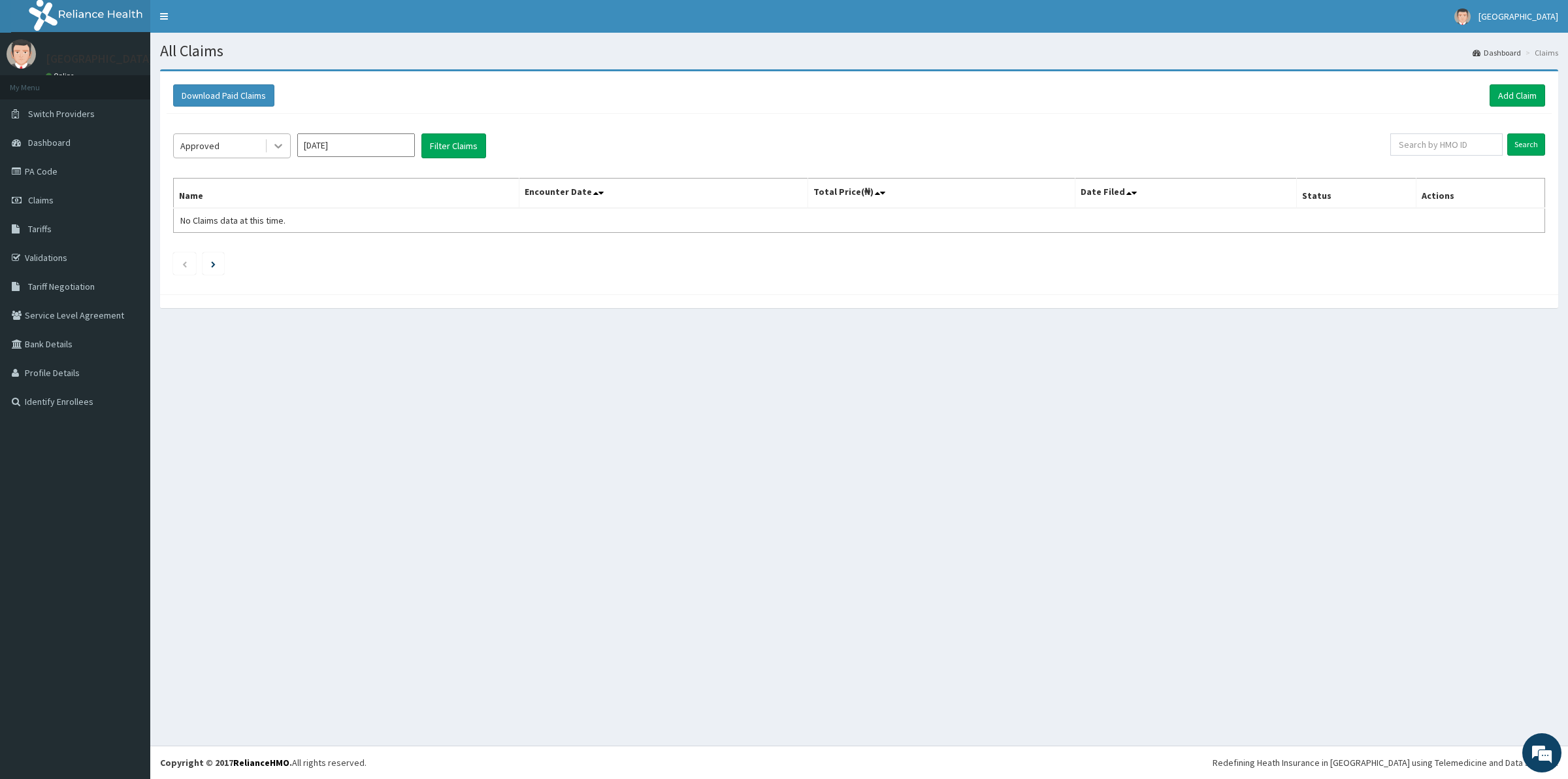
click at [281, 146] on icon at bounding box center [278, 146] width 8 height 5
click at [253, 188] on div "Pending" at bounding box center [232, 178] width 117 height 23
click at [442, 146] on button "Filter Claims" at bounding box center [454, 146] width 65 height 25
click at [282, 146] on icon at bounding box center [277, 146] width 13 height 13
click at [228, 210] on div "Approved" at bounding box center [232, 201] width 117 height 23
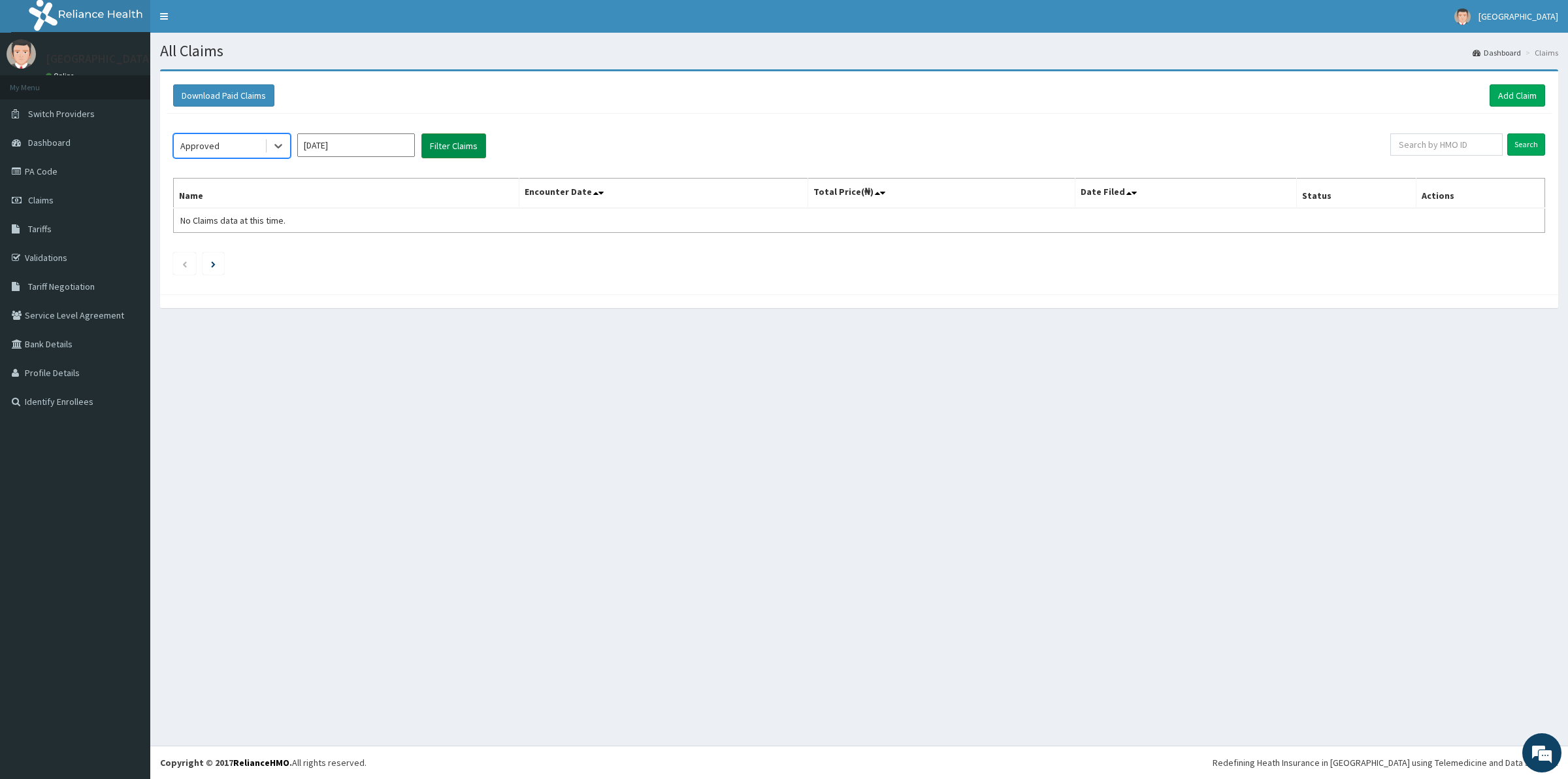
click at [448, 138] on button "Filter Claims" at bounding box center [454, 146] width 65 height 25
click at [448, 146] on button "Filter Claims" at bounding box center [454, 146] width 65 height 25
drag, startPoint x: 272, startPoint y: 146, endPoint x: 270, endPoint y: 155, distance: 9.2
click at [272, 147] on icon at bounding box center [277, 146] width 13 height 13
click at [234, 272] on div "Under Review" at bounding box center [232, 272] width 117 height 23
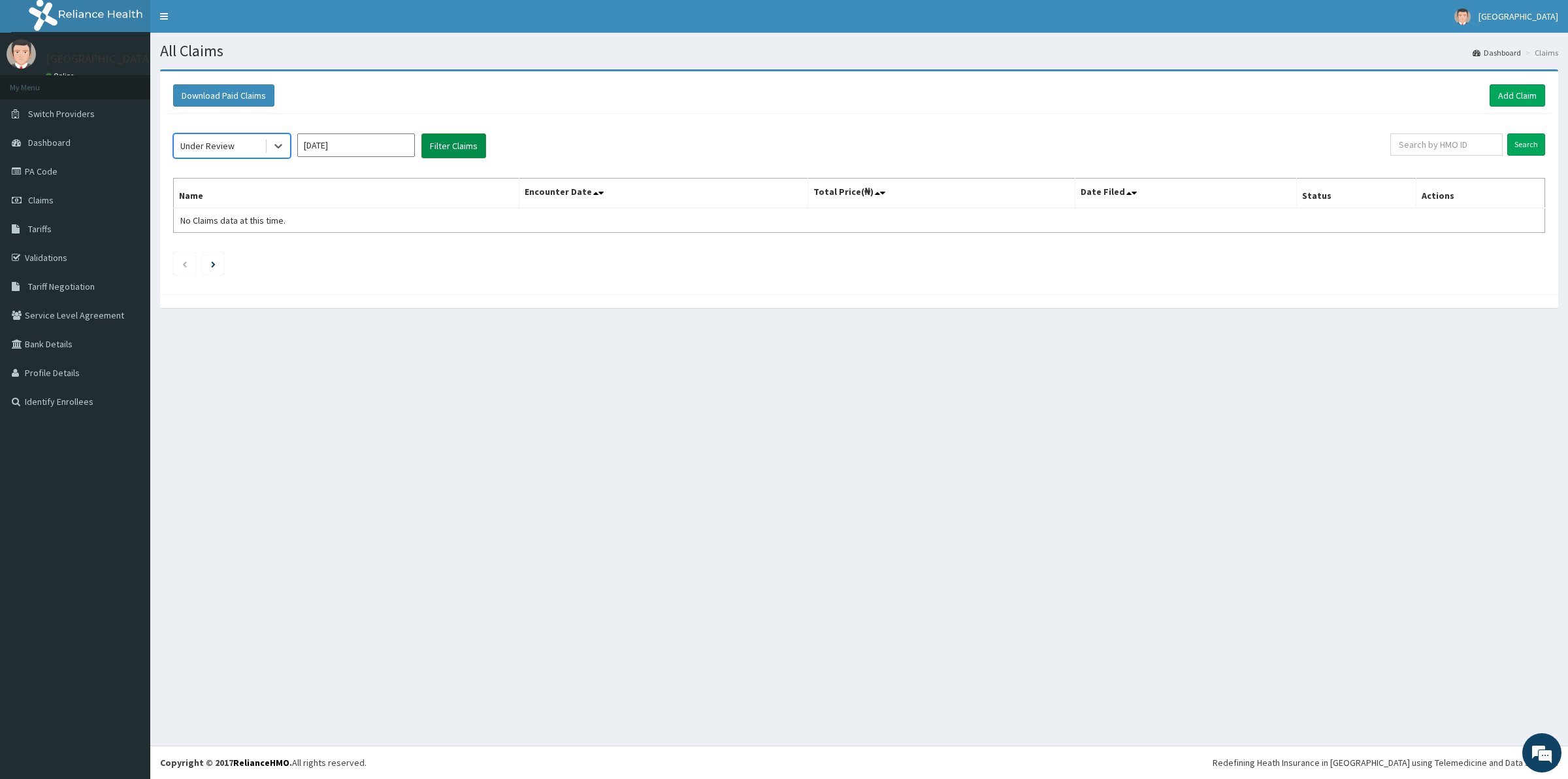
click at [455, 142] on button "Filter Claims" at bounding box center [454, 146] width 65 height 25
